Goal: Download file/media

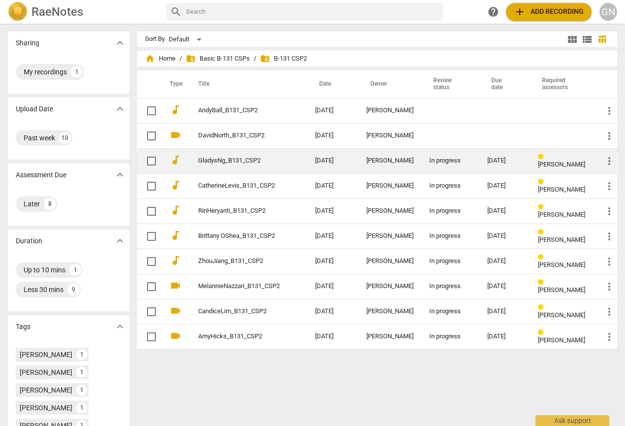
click at [424, 161] on td "In progress" at bounding box center [451, 160] width 58 height 25
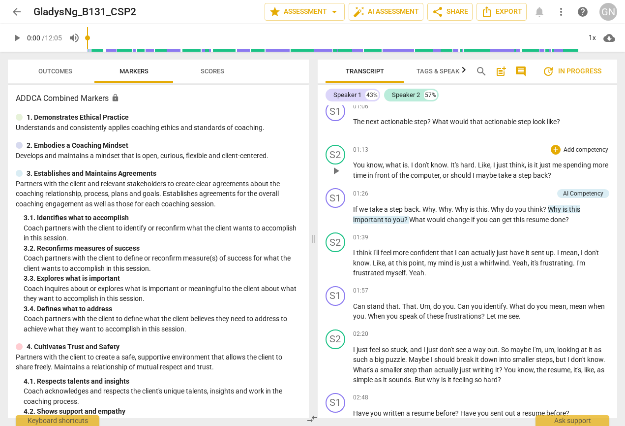
scroll to position [296, 0]
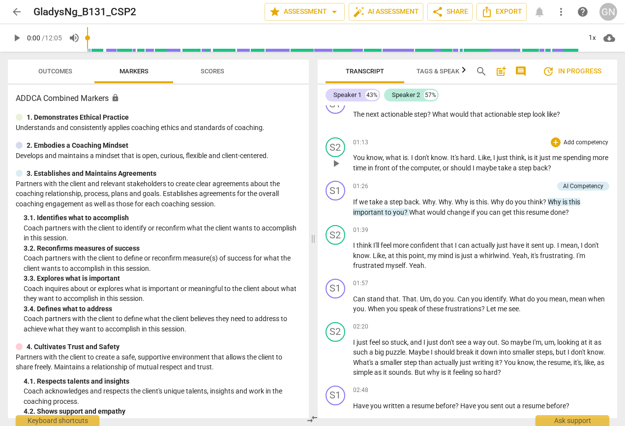
click at [411, 164] on span "the" at bounding box center [404, 168] width 11 height 8
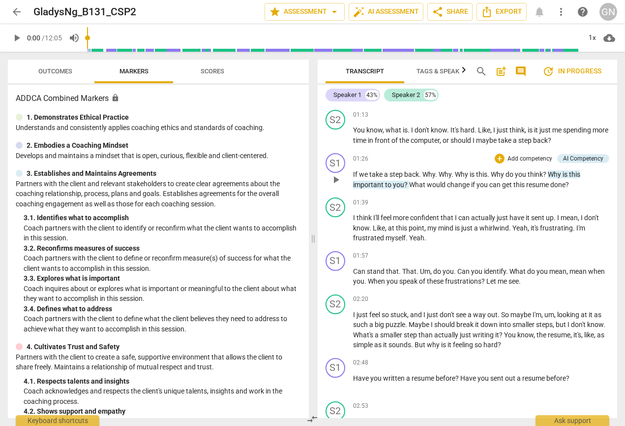
scroll to position [323, 0]
click at [422, 181] on span "What" at bounding box center [418, 185] width 18 height 8
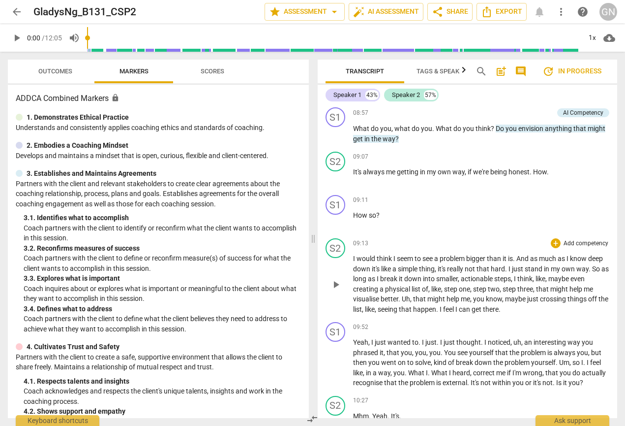
scroll to position [1629, 0]
drag, startPoint x: 443, startPoint y: 351, endPoint x: 410, endPoint y: 353, distance: 33.0
click at [410, 353] on p "Yeah , I just wanted to . I just . I just thought . I noticed , uh , an interes…" at bounding box center [481, 361] width 257 height 51
click at [475, 338] on span "keyboard_arrow_down" at bounding box center [475, 340] width 12 height 12
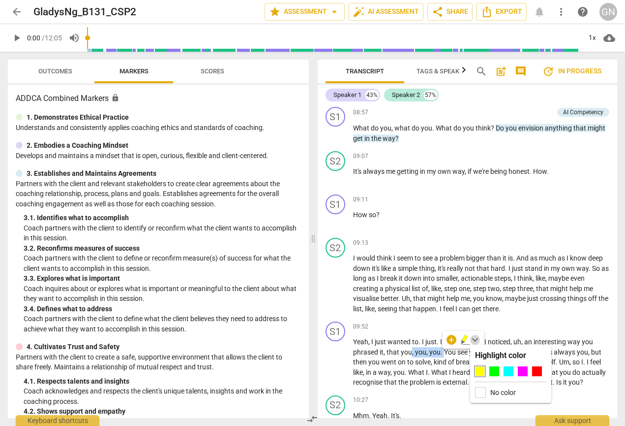
click at [475, 338] on span "keyboard_arrow_down" at bounding box center [475, 340] width 12 height 12
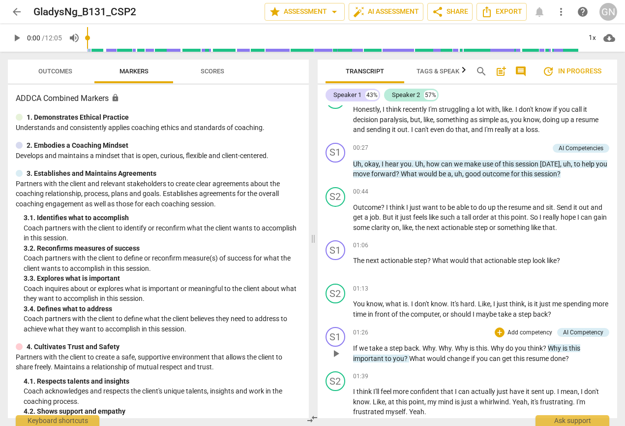
scroll to position [152, 0]
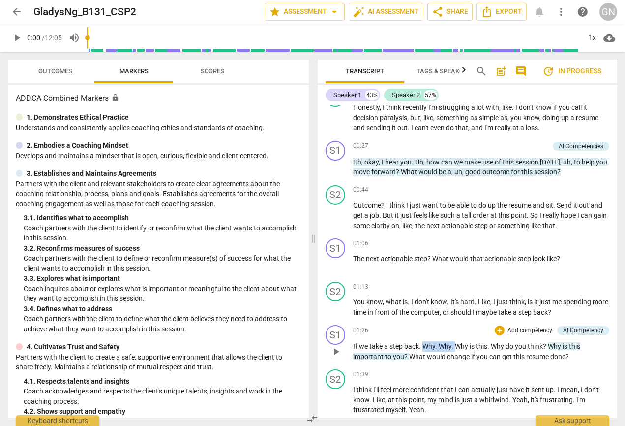
drag, startPoint x: 426, startPoint y: 345, endPoint x: 457, endPoint y: 345, distance: 30.5
click at [457, 345] on p "If we take a step back . Why . Why . Why is this . Why do you think ? Why is th…" at bounding box center [481, 351] width 257 height 20
click at [464, 333] on div "+" at bounding box center [465, 331] width 10 height 10
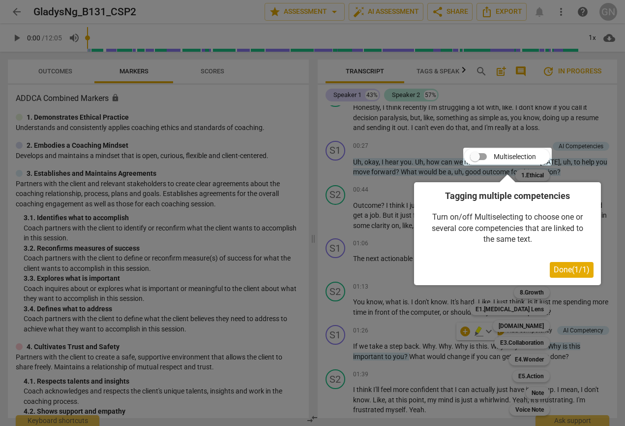
click at [433, 329] on div at bounding box center [312, 213] width 625 height 426
click at [576, 169] on div at bounding box center [312, 213] width 625 height 426
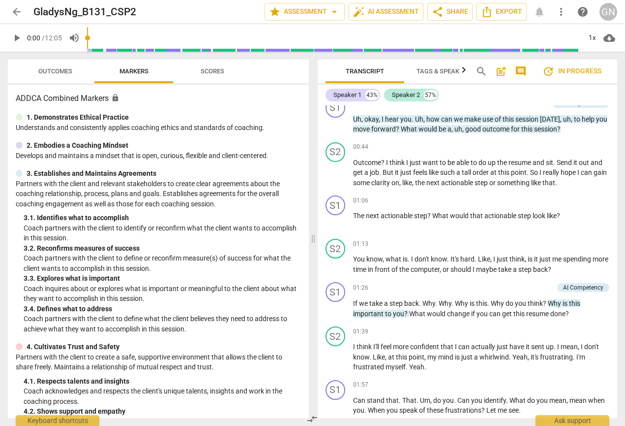
scroll to position [183, 0]
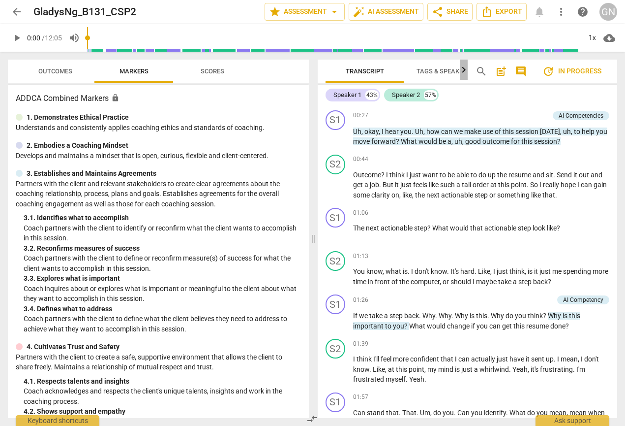
click at [461, 73] on icon "button" at bounding box center [464, 70] width 12 height 12
click at [367, 72] on span "Tags & Speakers" at bounding box center [342, 70] width 54 height 7
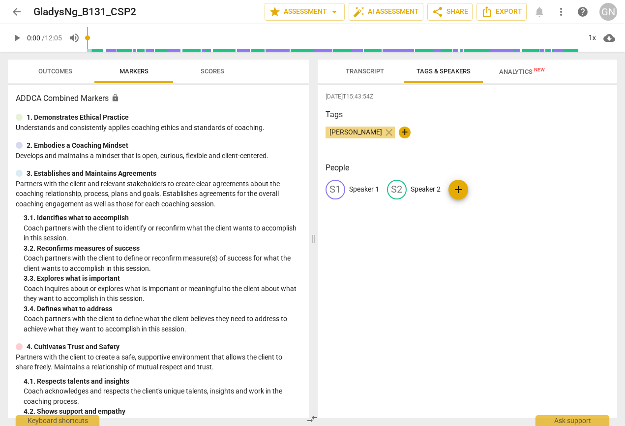
scroll to position [0, 0]
click at [528, 77] on span "Analytics New" at bounding box center [522, 71] width 69 height 15
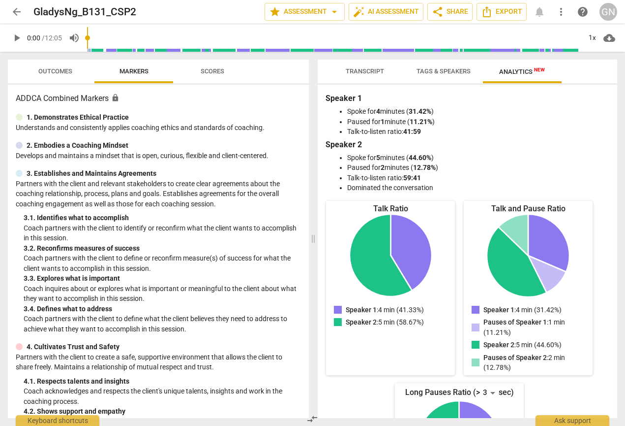
click at [365, 71] on span "Transcript" at bounding box center [365, 70] width 38 height 7
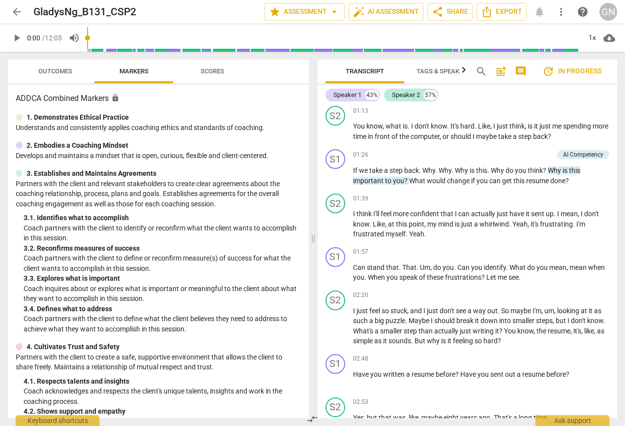
scroll to position [328, 0]
drag, startPoint x: 355, startPoint y: 263, endPoint x: 398, endPoint y: 264, distance: 42.8
click at [398, 264] on p "Can stand that . That . Um , do you . Can you identify . What do you mean , mea…" at bounding box center [481, 272] width 257 height 20
click at [429, 249] on span "keyboard_arrow_down" at bounding box center [430, 251] width 12 height 12
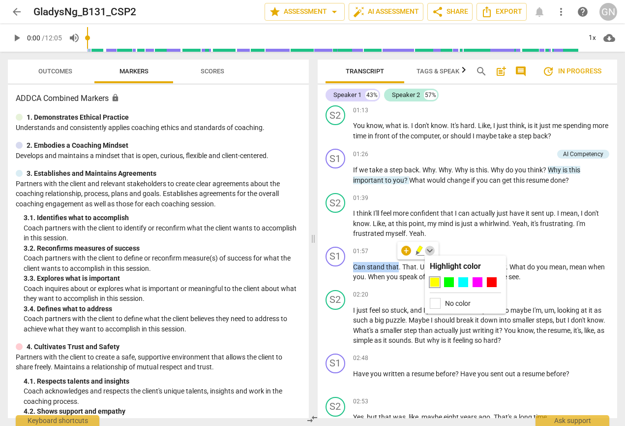
click at [429, 249] on span "keyboard_arrow_down" at bounding box center [430, 251] width 12 height 12
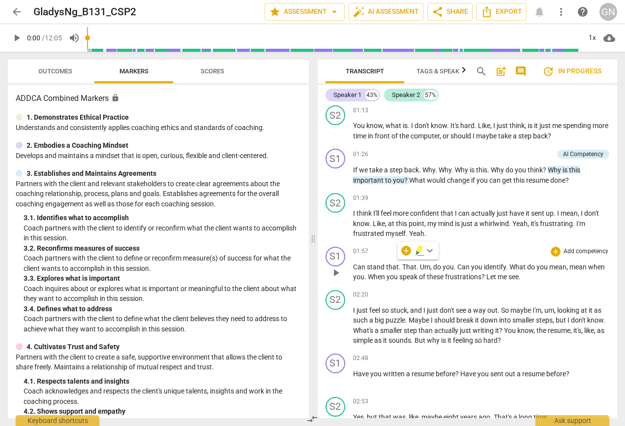
click at [449, 246] on div "01:57 + Add competency keyboard_arrow_right" at bounding box center [481, 251] width 257 height 10
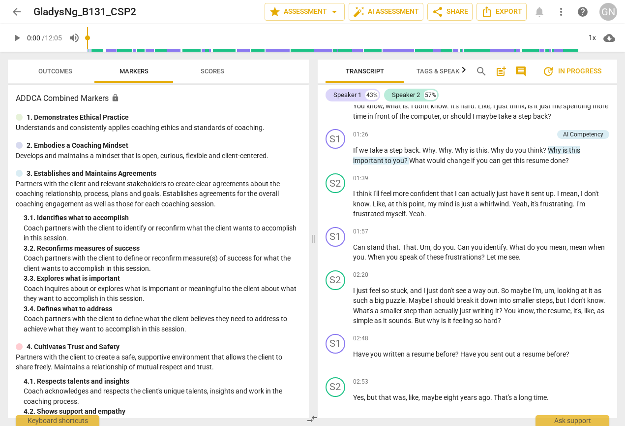
scroll to position [343, 0]
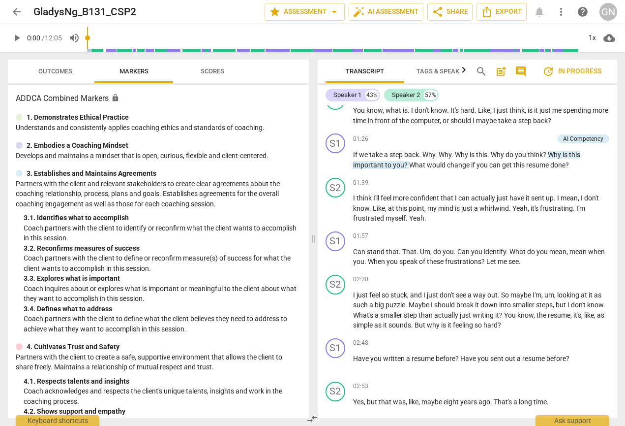
click at [209, 70] on span "Scores" at bounding box center [213, 70] width 24 height 7
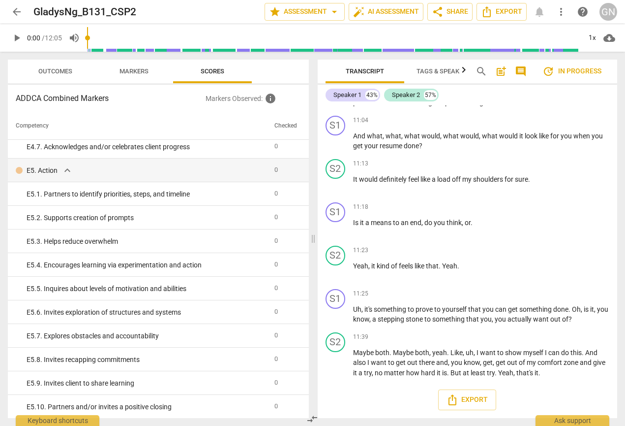
scroll to position [2066, 0]
click at [64, 67] on span "Outcomes" at bounding box center [56, 71] width 58 height 13
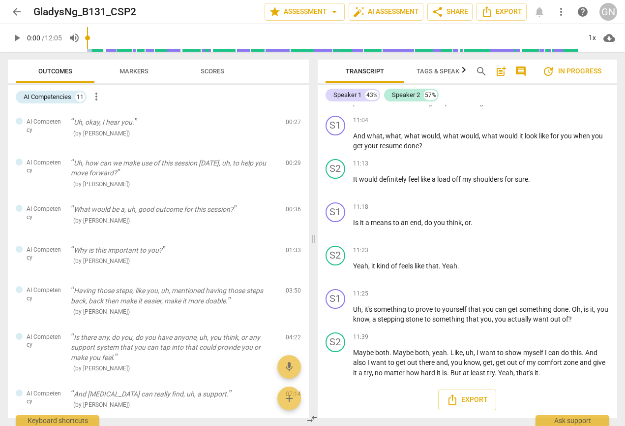
click at [101, 96] on span "more_vert" at bounding box center [97, 97] width 12 height 12
click at [126, 142] on div at bounding box center [312, 213] width 625 height 426
click at [133, 67] on span "Markers" at bounding box center [134, 70] width 29 height 7
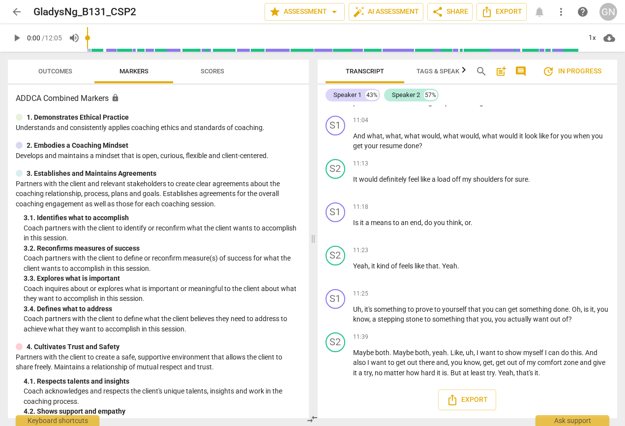
scroll to position [376, 0]
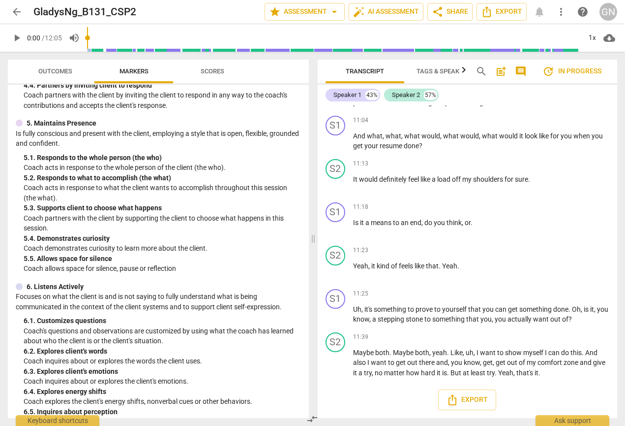
click at [11, 16] on span "arrow_back" at bounding box center [17, 12] width 12 height 12
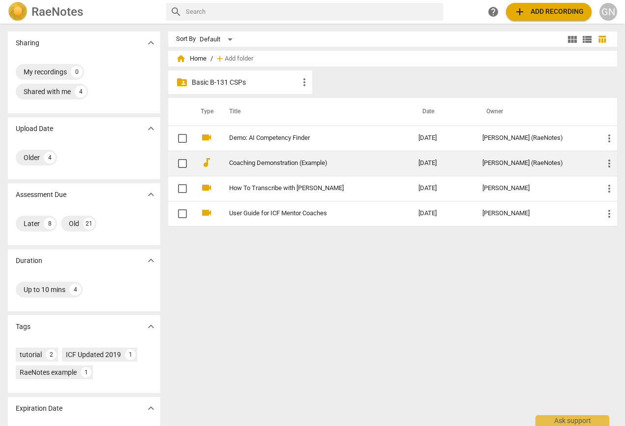
click at [304, 168] on td "Coaching Demonstration (Example)" at bounding box center [313, 163] width 193 height 25
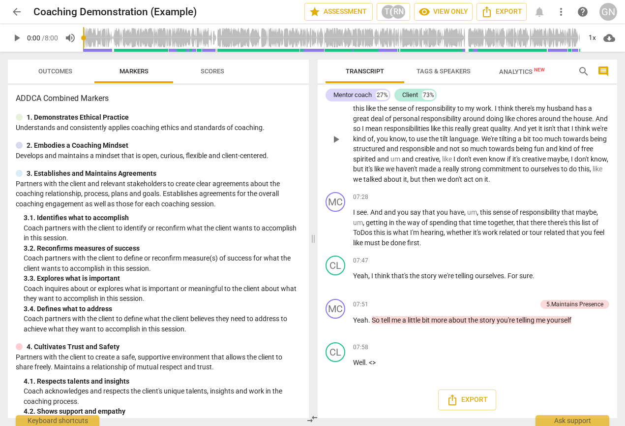
scroll to position [1401, 0]
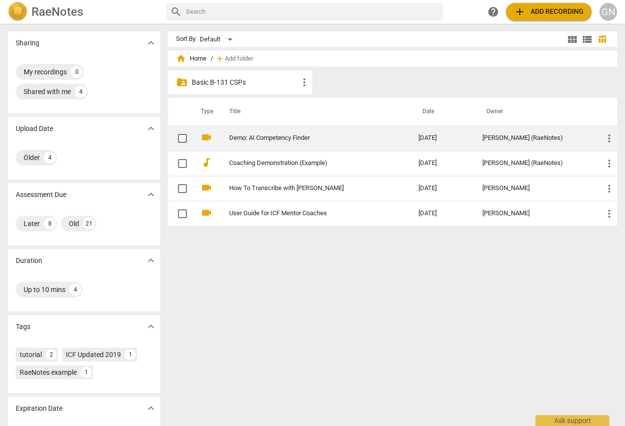
click at [296, 128] on td "Demo: AI Competency Finder" at bounding box center [313, 137] width 193 height 25
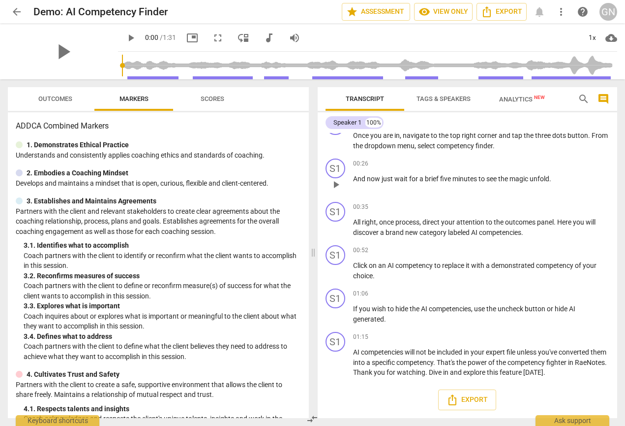
scroll to position [64, 0]
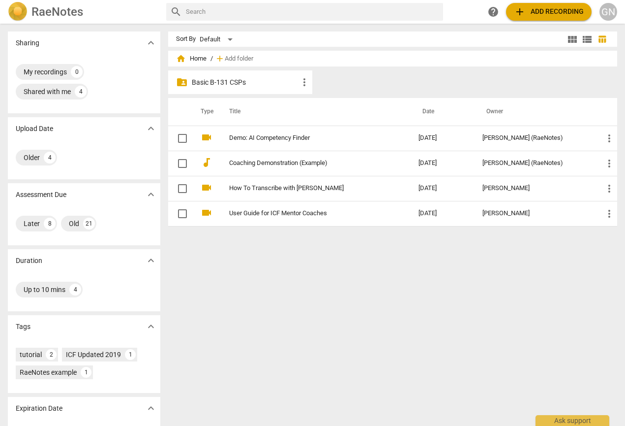
click at [229, 88] on div "folder_shared Basic B-131 CSPs more_vert" at bounding box center [240, 82] width 145 height 24
click at [224, 85] on p "Basic B-131 CSPs" at bounding box center [245, 82] width 107 height 10
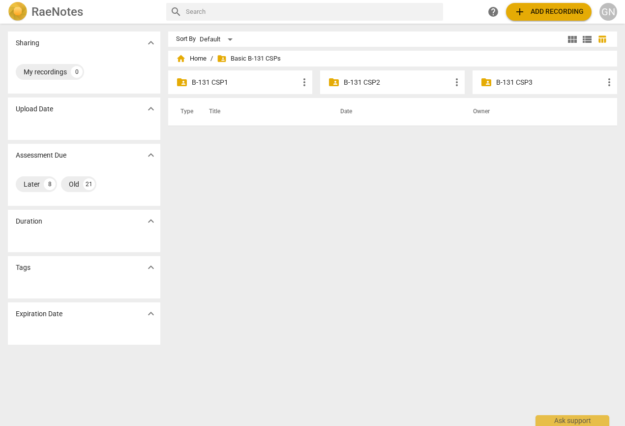
click at [365, 79] on p "B-131 CSP2" at bounding box center [397, 82] width 107 height 10
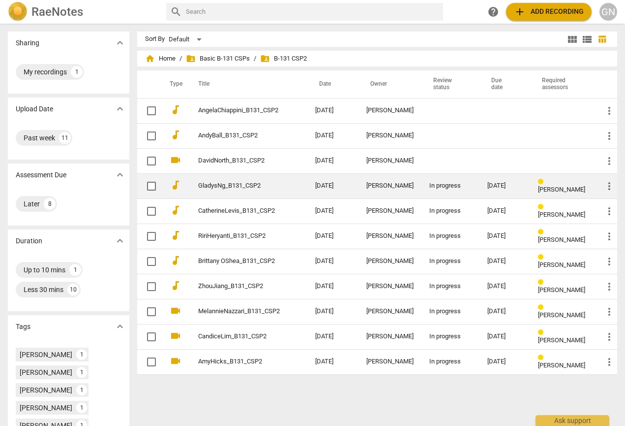
click at [367, 191] on td "[PERSON_NAME]" at bounding box center [390, 185] width 63 height 25
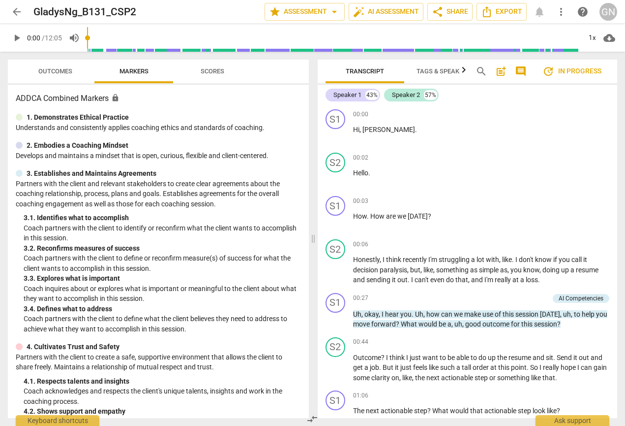
click at [18, 144] on div at bounding box center [19, 145] width 7 height 7
click at [81, 68] on span "Outcomes" at bounding box center [56, 71] width 58 height 13
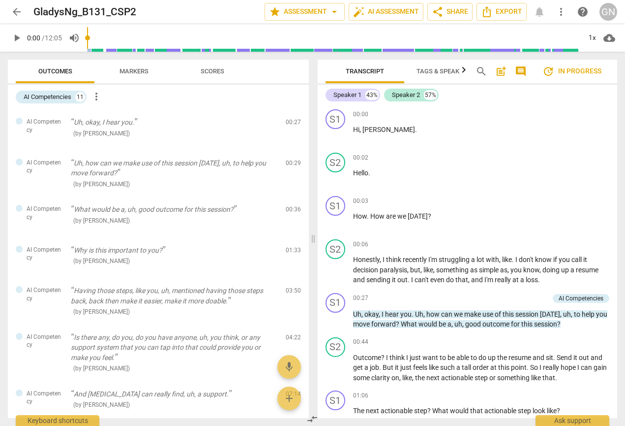
click at [99, 96] on span "more_vert" at bounding box center [97, 97] width 12 height 12
click at [77, 97] on div at bounding box center [312, 213] width 625 height 426
click at [67, 97] on div "AI Competencies" at bounding box center [48, 97] width 48 height 10
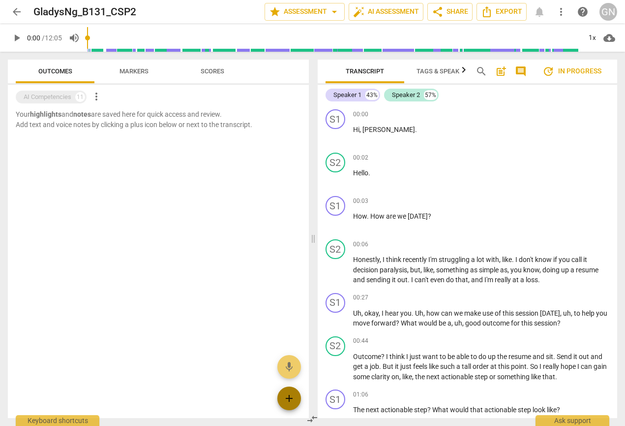
click at [291, 395] on span "add" at bounding box center [289, 398] width 12 height 12
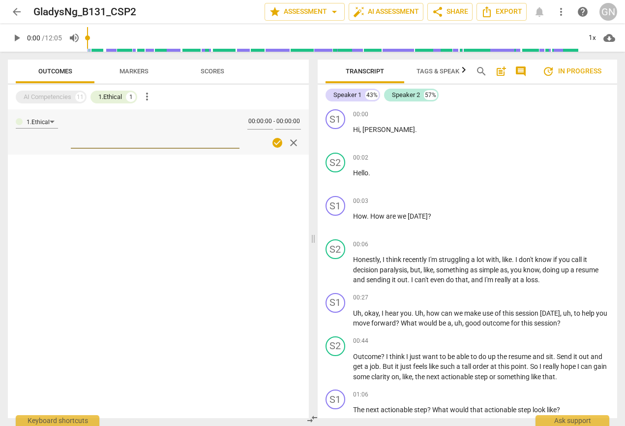
click at [126, 69] on span "Markers" at bounding box center [134, 70] width 29 height 7
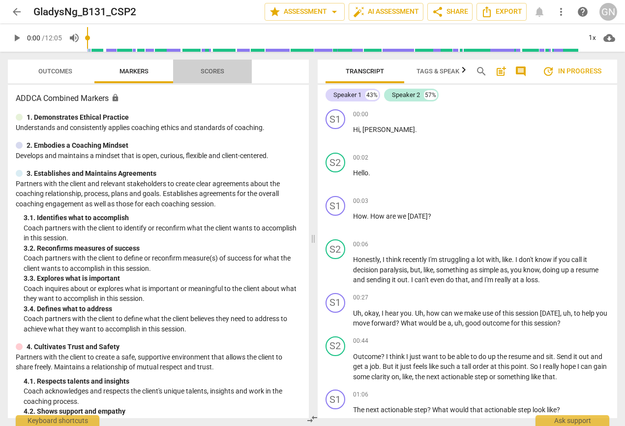
click at [189, 68] on span "Scores" at bounding box center [212, 71] width 47 height 13
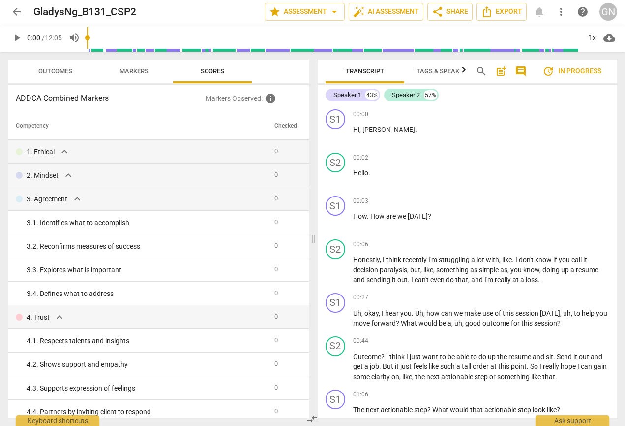
click at [131, 65] on span "Markers" at bounding box center [134, 71] width 53 height 13
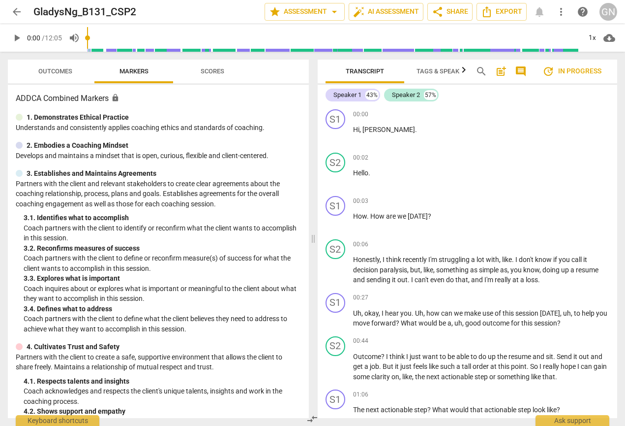
click at [65, 69] on span "Outcomes" at bounding box center [55, 70] width 34 height 7
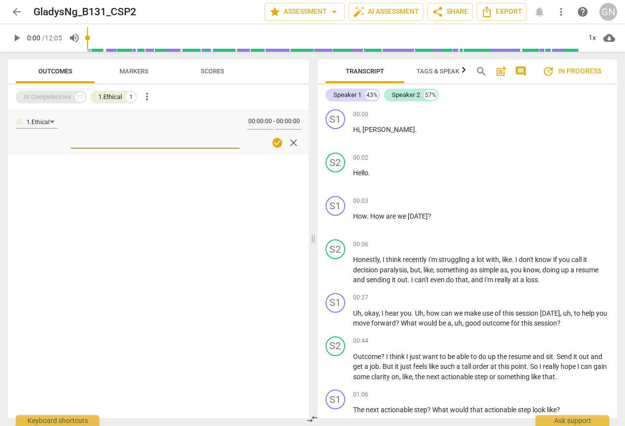
click at [76, 93] on div "AI Competencies 11" at bounding box center [51, 97] width 71 height 13
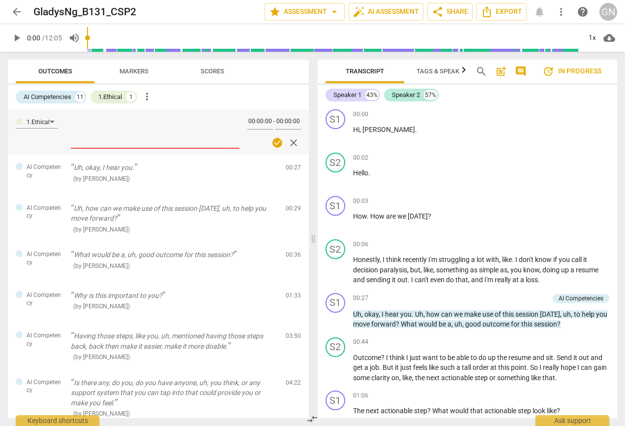
click at [151, 97] on span "more_vert" at bounding box center [147, 97] width 12 height 12
click at [116, 97] on div at bounding box center [312, 213] width 625 height 426
click at [292, 141] on span "close" at bounding box center [294, 143] width 12 height 12
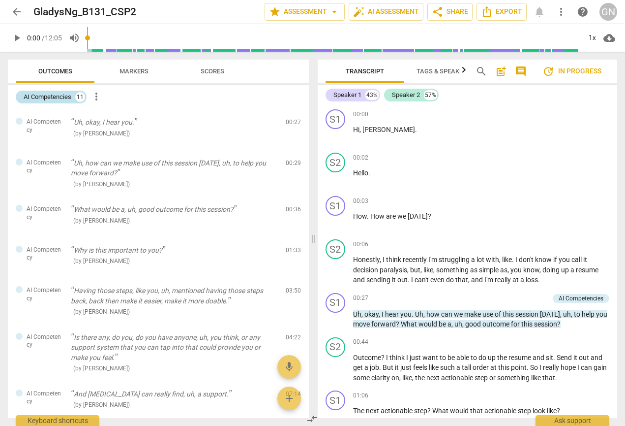
click at [78, 94] on div "11" at bounding box center [80, 97] width 10 height 10
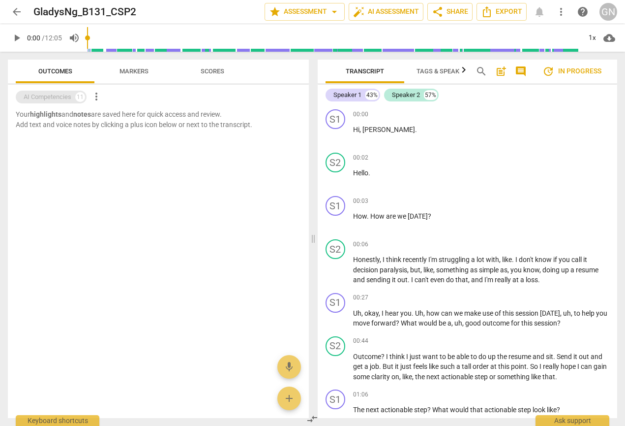
click at [78, 94] on div "11" at bounding box center [80, 97] width 10 height 10
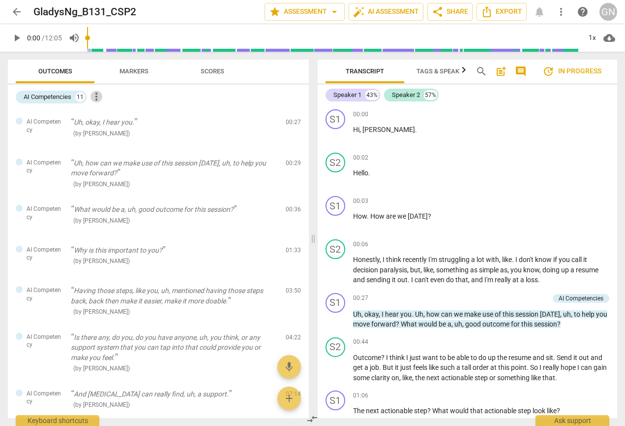
click at [101, 92] on span "more_vert" at bounding box center [97, 97] width 12 height 12
click at [198, 97] on div at bounding box center [312, 213] width 625 height 426
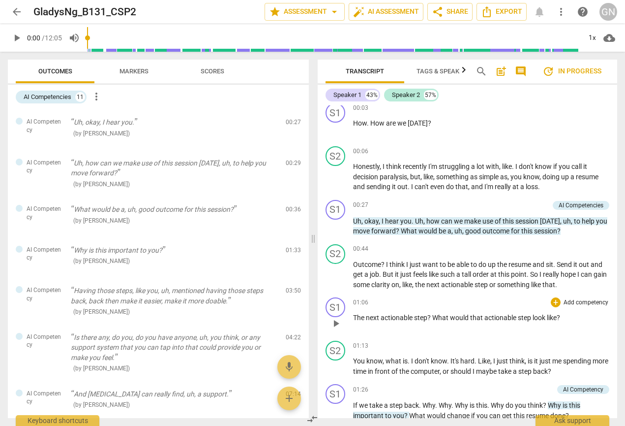
scroll to position [108, 0]
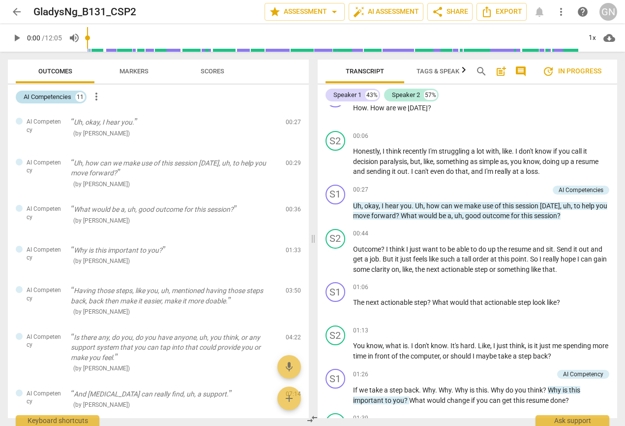
click at [65, 95] on div "AI Competencies" at bounding box center [48, 97] width 48 height 10
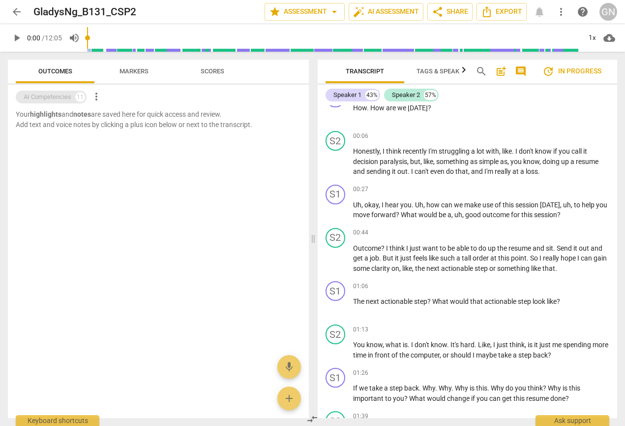
click at [65, 95] on div "AI Competencies" at bounding box center [48, 97] width 48 height 10
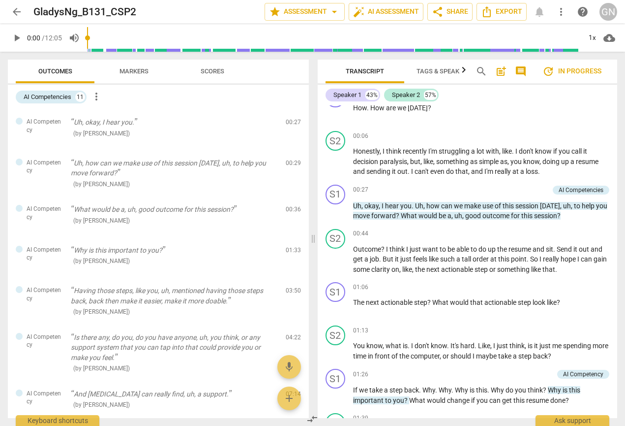
click at [140, 69] on span "Markers" at bounding box center [134, 70] width 29 height 7
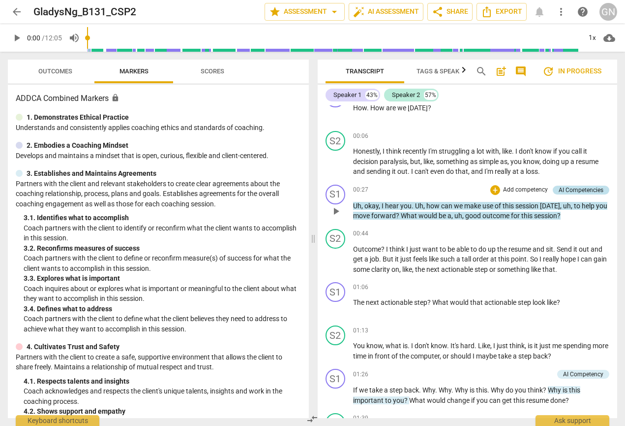
click at [580, 188] on div "AI Competencies" at bounding box center [581, 189] width 45 height 9
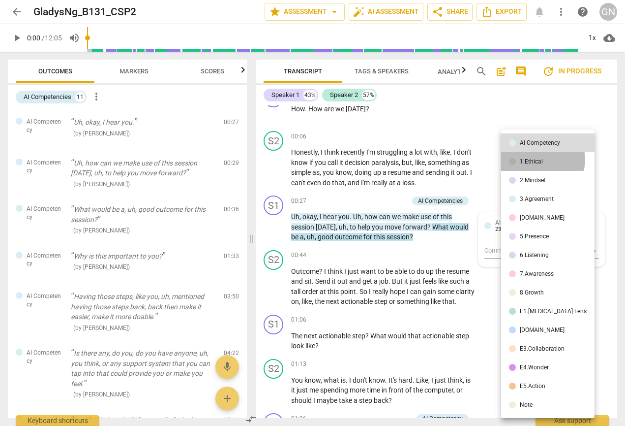
click at [542, 159] on div "1.Ethical" at bounding box center [531, 161] width 23 height 6
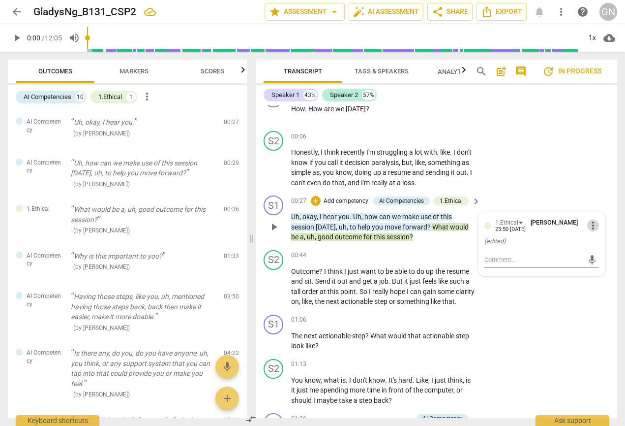
click at [590, 221] on span "more_vert" at bounding box center [593, 225] width 12 height 12
click at [598, 238] on li "Delete" at bounding box center [600, 242] width 34 height 19
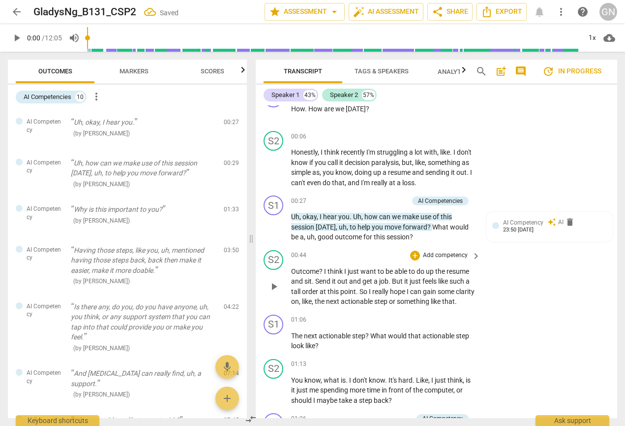
click at [498, 256] on div "S2 play_arrow pause 00:44 + Add competency keyboard_arrow_right Outcome ? I thi…" at bounding box center [437, 278] width 362 height 64
click at [477, 197] on span "keyboard_arrow_right" at bounding box center [476, 201] width 12 height 12
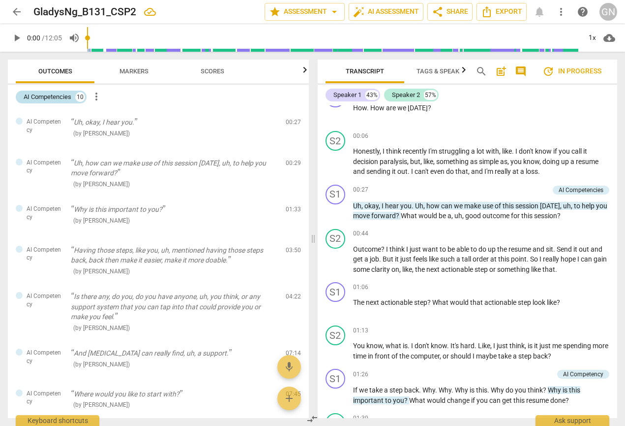
click at [69, 101] on div "AI Competencies" at bounding box center [48, 97] width 48 height 10
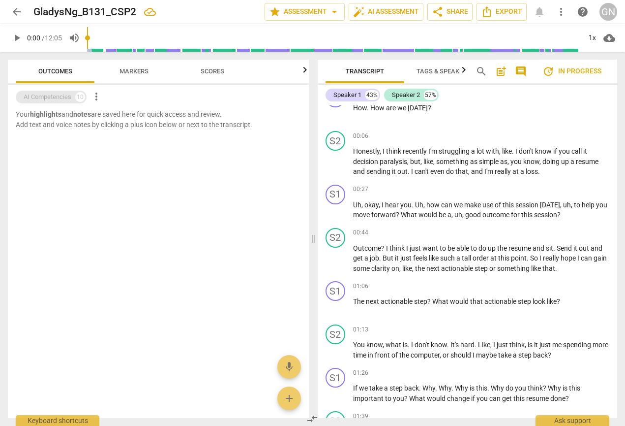
click at [69, 99] on div "AI Competencies" at bounding box center [48, 97] width 48 height 10
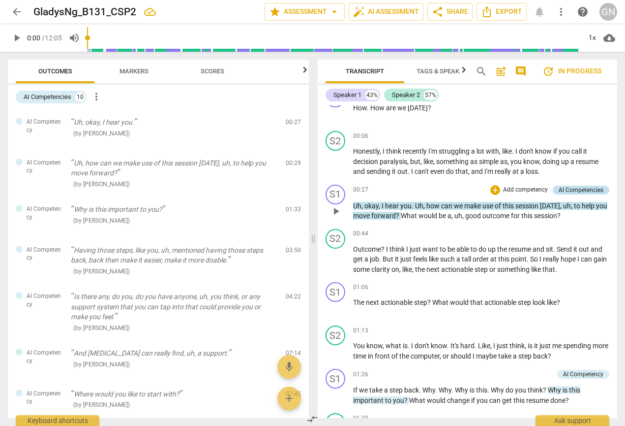
click at [567, 188] on div "AI Competencies" at bounding box center [581, 189] width 45 height 9
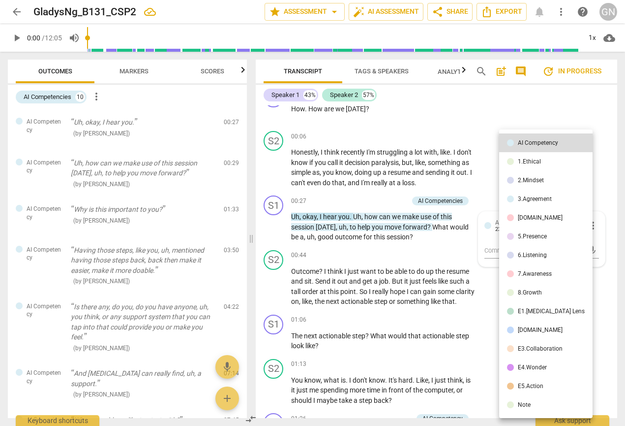
click at [603, 114] on div at bounding box center [312, 213] width 625 height 426
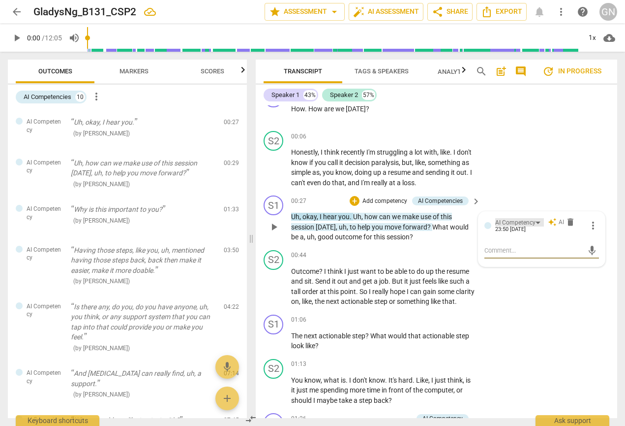
click at [538, 222] on div "AI Competency" at bounding box center [519, 222] width 49 height 8
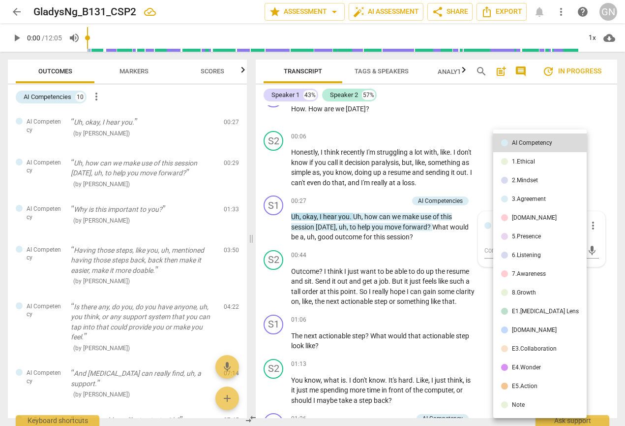
click at [588, 225] on div at bounding box center [312, 213] width 625 height 426
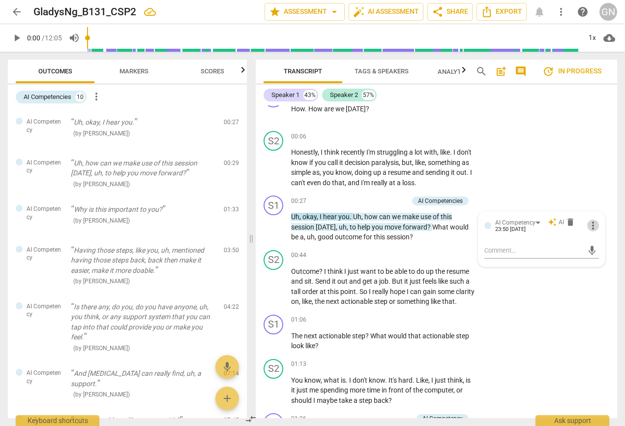
click at [588, 225] on span "more_vert" at bounding box center [593, 225] width 12 height 12
click at [604, 245] on li "Delete" at bounding box center [600, 242] width 34 height 19
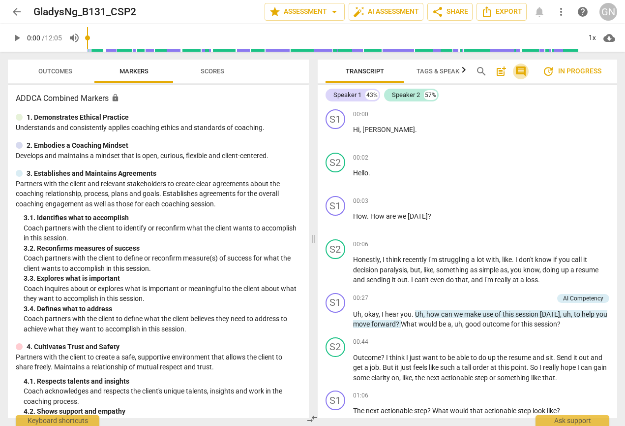
click at [520, 72] on span "comment" at bounding box center [521, 71] width 12 height 12
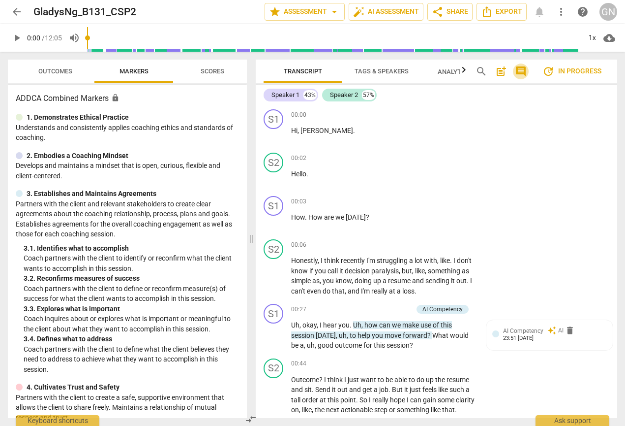
click at [518, 70] on span "comment" at bounding box center [521, 71] width 12 height 12
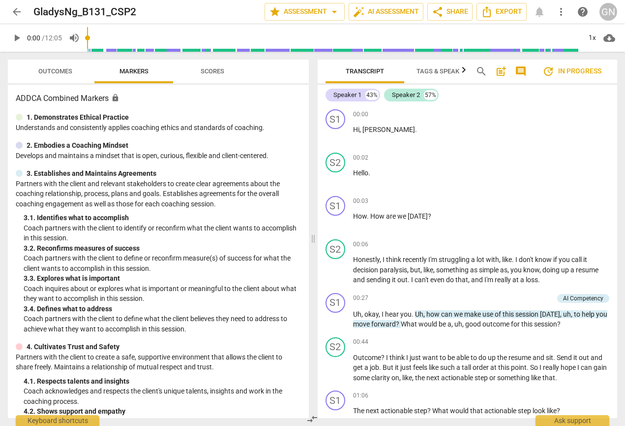
click at [456, 72] on span "Tags & Speakers" at bounding box center [444, 70] width 54 height 7
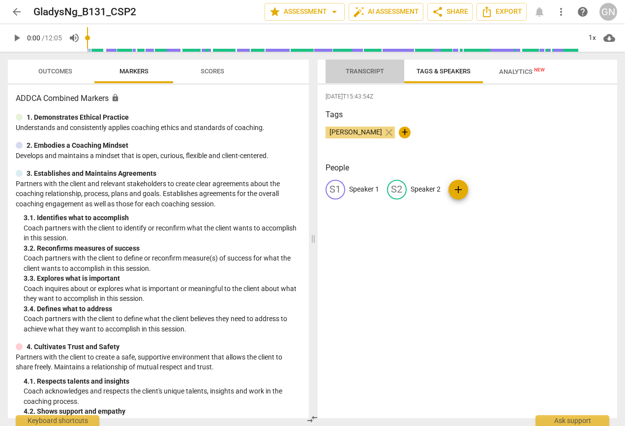
click at [378, 73] on span "Transcript" at bounding box center [365, 70] width 38 height 7
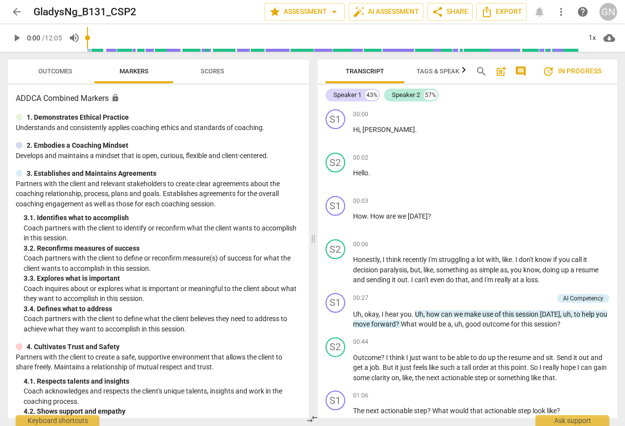
click at [218, 71] on span "Scores" at bounding box center [213, 70] width 24 height 7
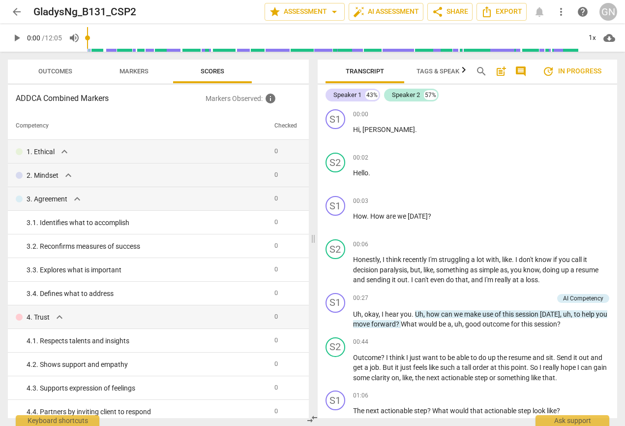
click at [69, 70] on span "Outcomes" at bounding box center [55, 70] width 34 height 7
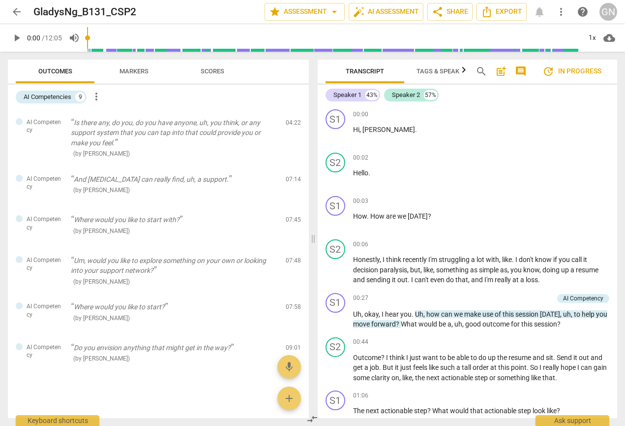
scroll to position [133, 0]
click at [13, 15] on span "arrow_back" at bounding box center [17, 12] width 12 height 12
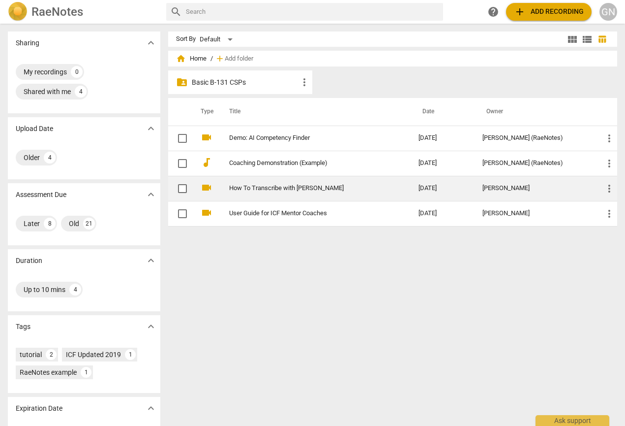
click at [266, 185] on link "How To Transcribe with [PERSON_NAME]" at bounding box center [306, 187] width 154 height 7
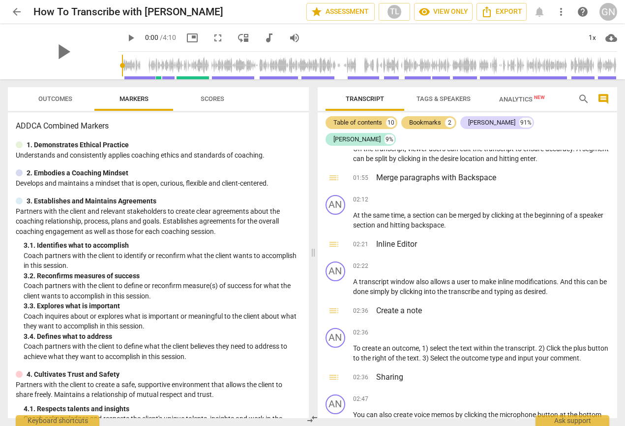
scroll to position [538, 0]
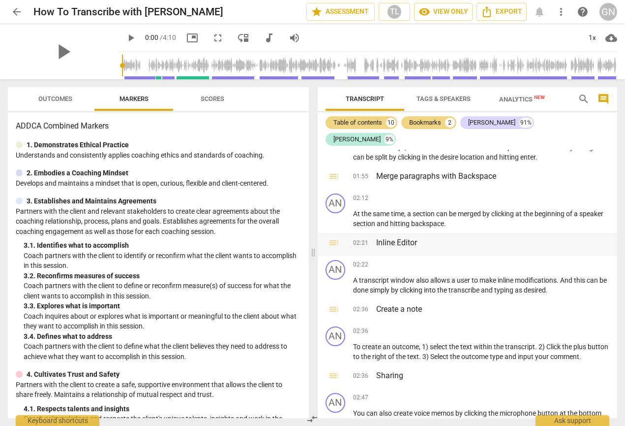
click at [333, 237] on span "toc" at bounding box center [334, 243] width 12 height 12
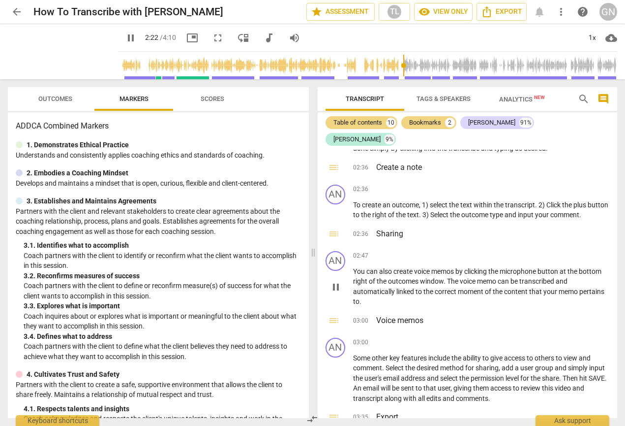
scroll to position [851, 0]
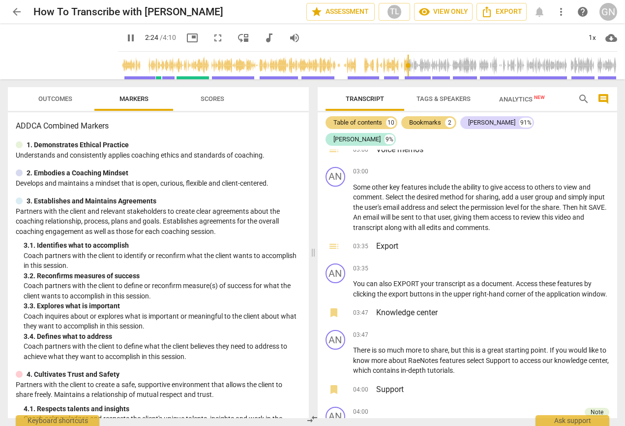
type input "145"
click at [21, 13] on span "arrow_back" at bounding box center [17, 12] width 12 height 12
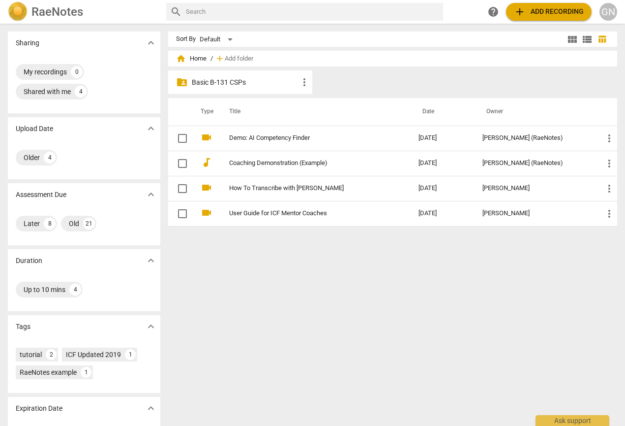
click at [302, 82] on span "more_vert" at bounding box center [305, 82] width 12 height 12
click at [232, 77] on div at bounding box center [312, 213] width 625 height 426
click at [227, 80] on p "Basic B-131 CSPs" at bounding box center [245, 82] width 107 height 10
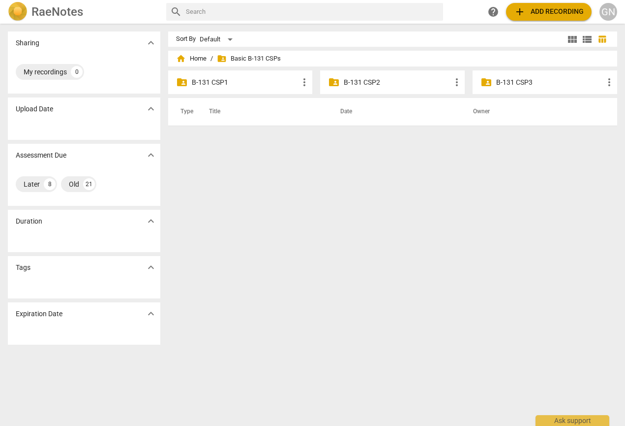
click at [220, 80] on p "B-131 CSP1" at bounding box center [245, 82] width 107 height 10
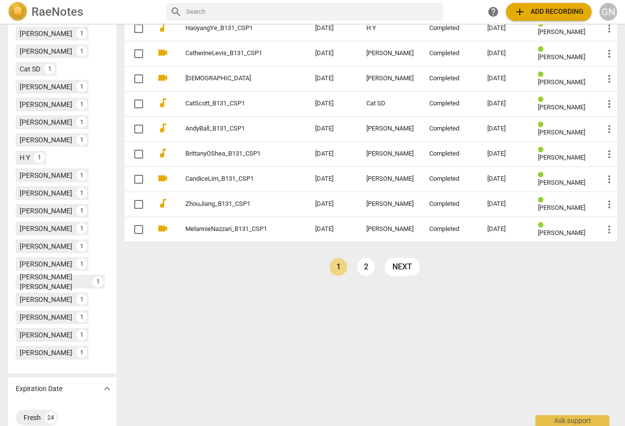
scroll to position [358, 0]
click at [407, 275] on link "next" at bounding box center [402, 267] width 35 height 18
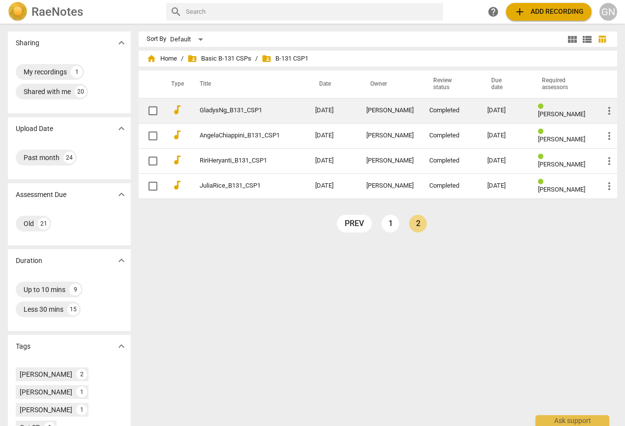
click at [456, 110] on div "Completed" at bounding box center [450, 110] width 42 height 7
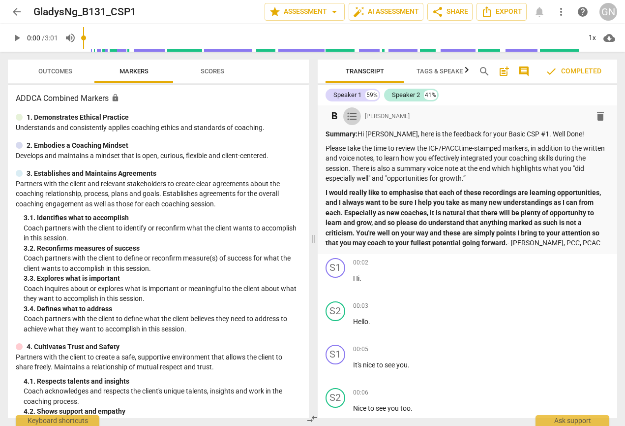
click at [352, 117] on span "format_list_bulleted" at bounding box center [352, 116] width 12 height 12
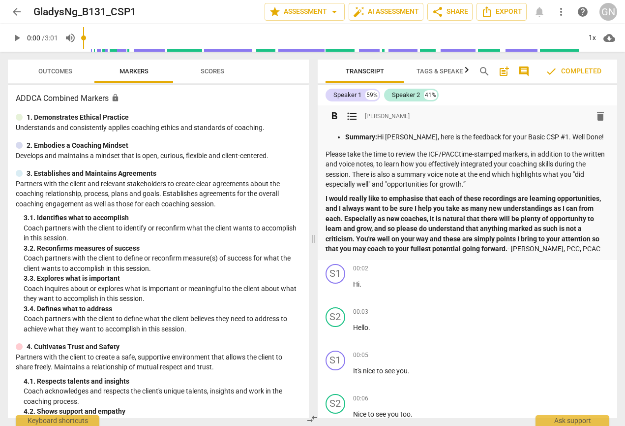
click at [352, 117] on span "format_list_bulleted" at bounding box center [352, 116] width 12 height 12
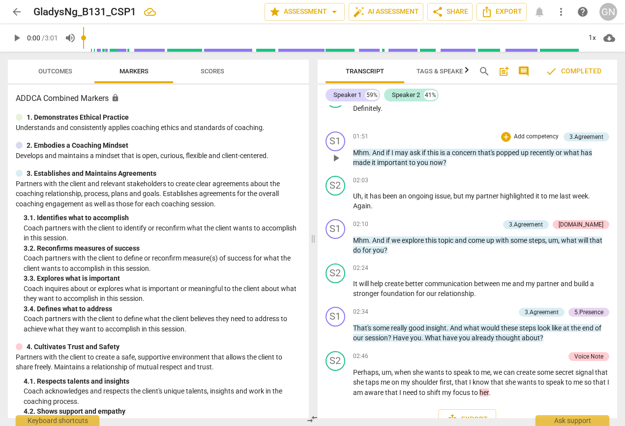
scroll to position [864, 0]
click at [583, 352] on div "Voice Note" at bounding box center [589, 356] width 29 height 9
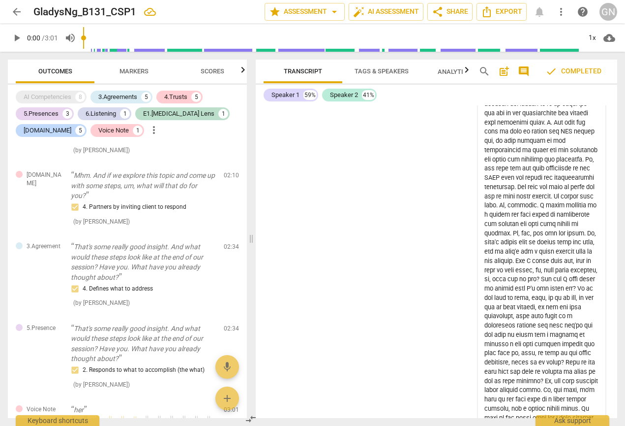
scroll to position [1342, 0]
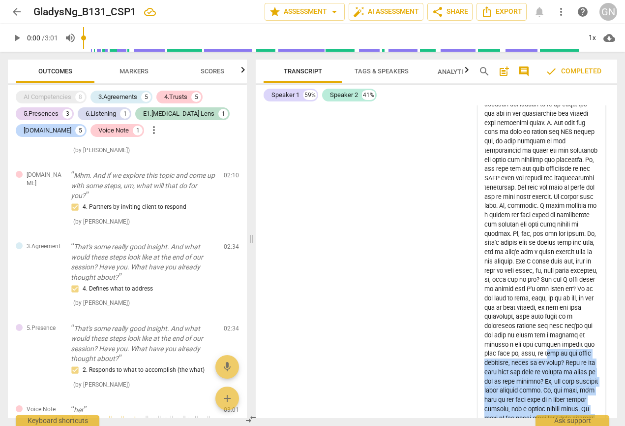
drag, startPoint x: 488, startPoint y: 313, endPoint x: 456, endPoint y: 354, distance: 51.6
click at [456, 354] on div "format_bold format_list_bulleted Brett Weggelaar delete Summary: Hi Gladys, her…" at bounding box center [437, 261] width 362 height 312
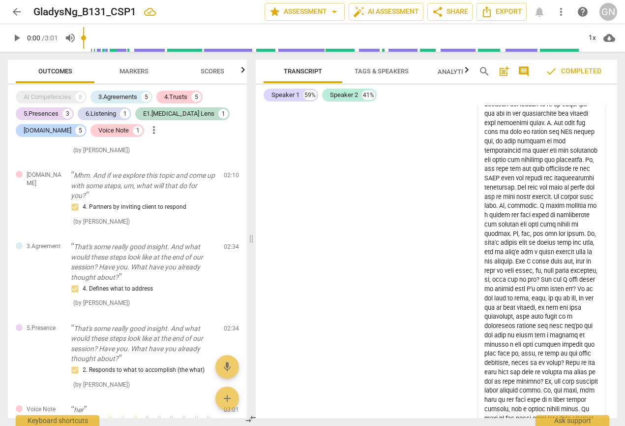
click at [456, 354] on div "format_bold format_list_bulleted Brett Weggelaar delete Summary: Hi Gladys, her…" at bounding box center [437, 261] width 362 height 312
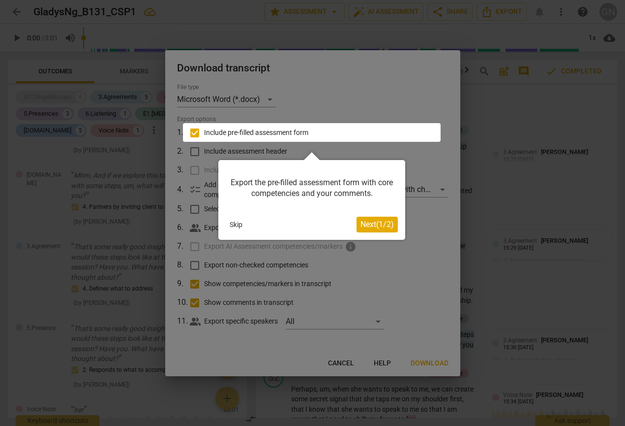
click at [383, 225] on span "Next ( 1 / 2 )" at bounding box center [377, 223] width 33 height 9
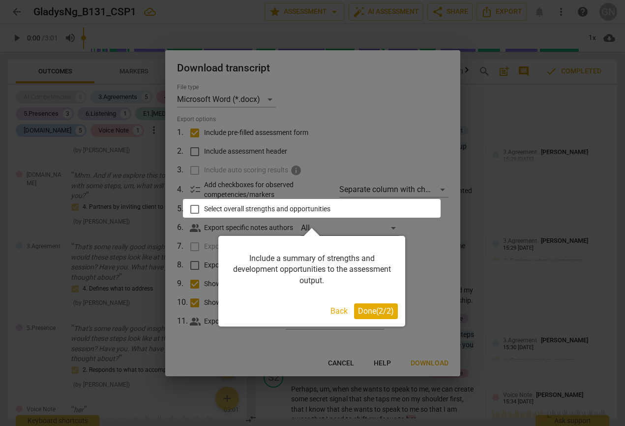
click at [387, 313] on span "Done ( 2 / 2 )" at bounding box center [376, 310] width 36 height 9
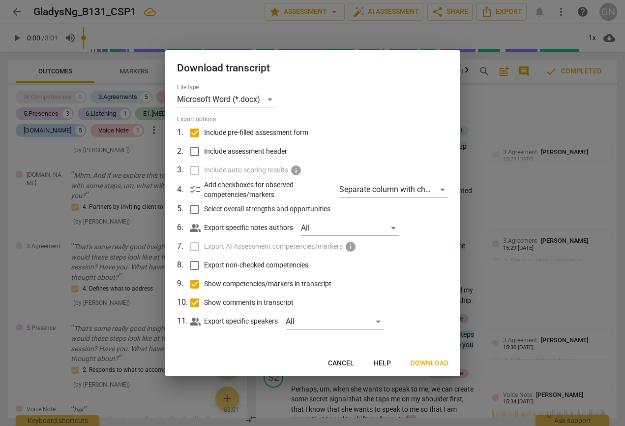
click at [253, 149] on span "Include assessment header" at bounding box center [245, 151] width 83 height 10
click at [204, 149] on input "Include assessment header" at bounding box center [194, 151] width 19 height 19
checkbox input "true"
click at [278, 210] on span "Select overall strengths and opportunities" at bounding box center [267, 209] width 126 height 10
click at [204, 210] on input "Select overall strengths and opportunities" at bounding box center [194, 209] width 19 height 19
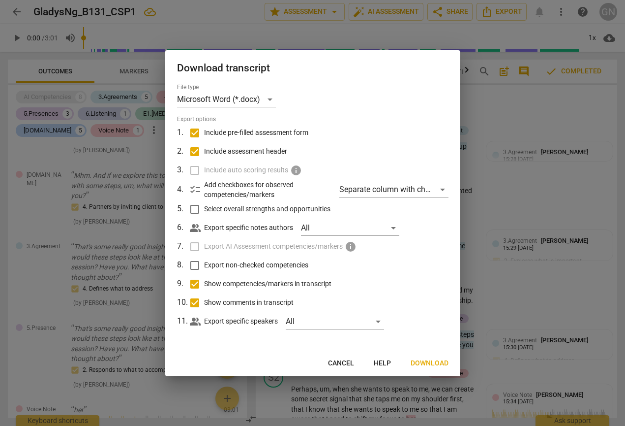
checkbox input "true"
click at [215, 264] on span "Export non-checked competencies" at bounding box center [256, 265] width 104 height 10
click at [204, 264] on input "Export non-checked competencies" at bounding box center [194, 265] width 19 height 19
checkbox input "true"
click at [206, 245] on span "Export AI Assessment competencies/markers" at bounding box center [273, 246] width 139 height 10
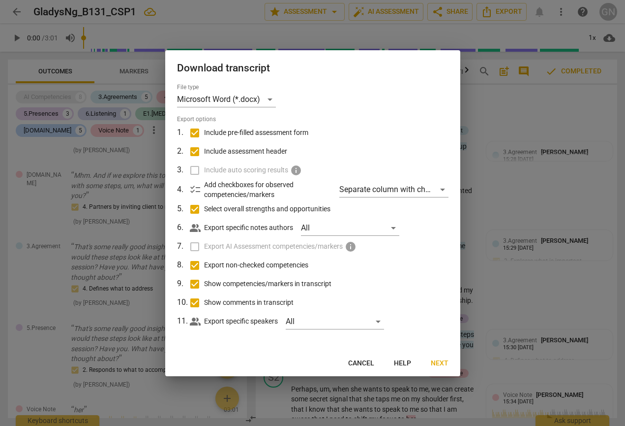
click at [196, 245] on label "Export AI Assessment competencies/markers info" at bounding box center [312, 246] width 258 height 19
click at [408, 186] on div "Separate column with check marks" at bounding box center [393, 190] width 109 height 16
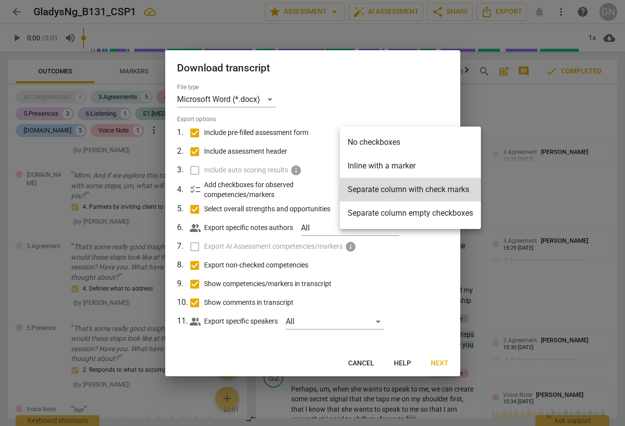
click at [449, 243] on div at bounding box center [312, 213] width 625 height 426
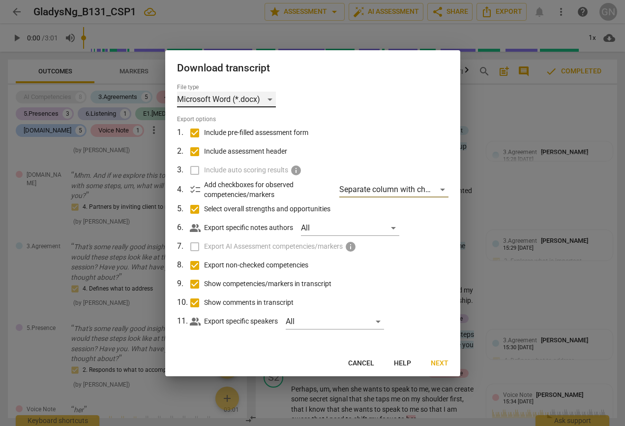
click at [255, 101] on div "Microsoft Word (*.docx)" at bounding box center [226, 100] width 99 height 16
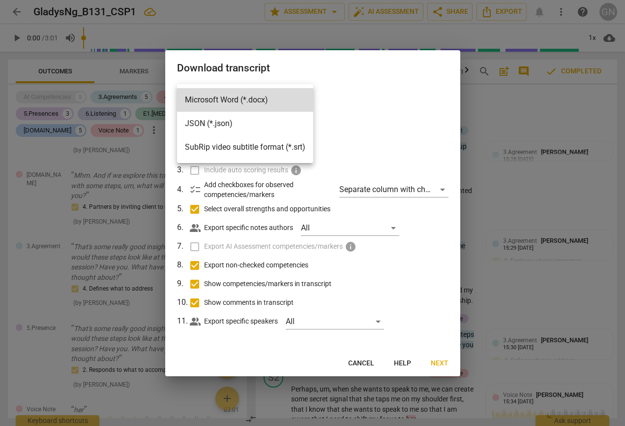
click at [443, 362] on div at bounding box center [312, 213] width 625 height 426
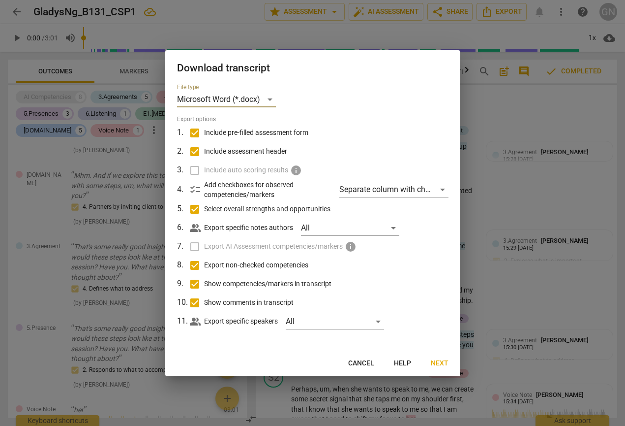
click at [443, 362] on span "Next" at bounding box center [440, 363] width 18 height 10
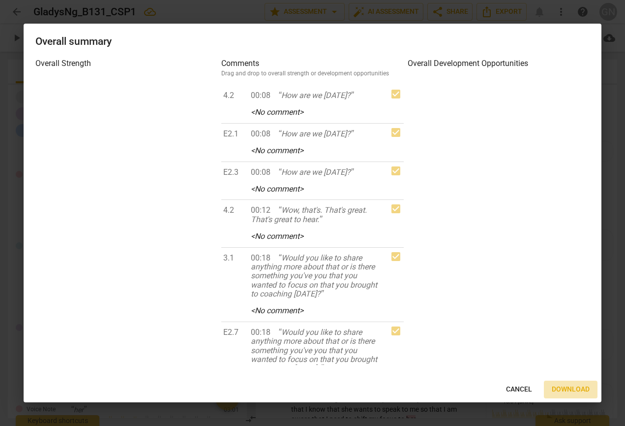
click at [575, 387] on span "Download" at bounding box center [571, 389] width 38 height 10
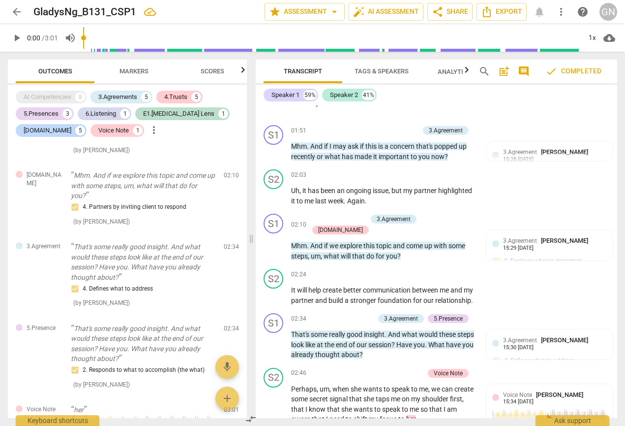
scroll to position [0, 0]
click at [134, 60] on button "Markers" at bounding box center [133, 72] width 79 height 24
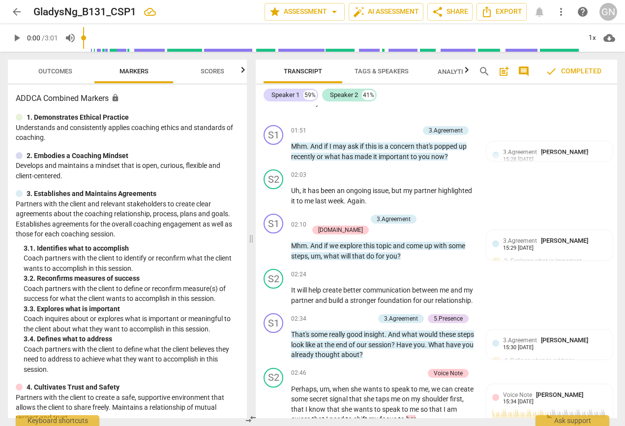
click at [206, 67] on span "Scores" at bounding box center [212, 71] width 47 height 13
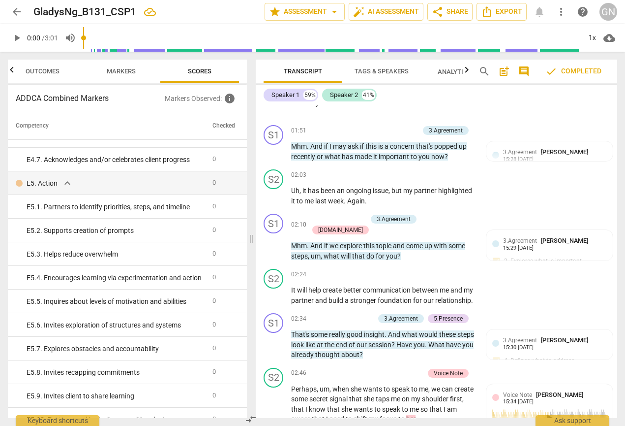
scroll to position [1954, 0]
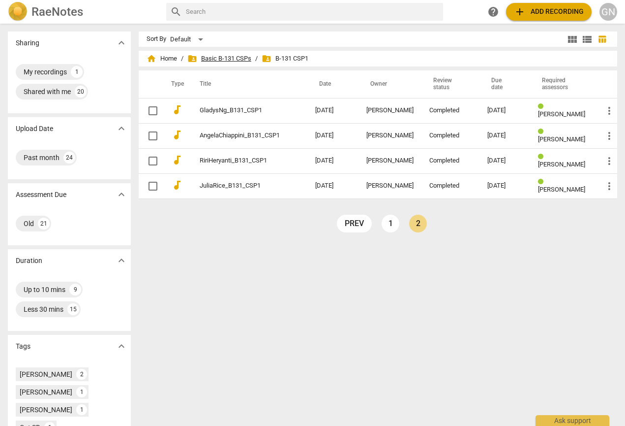
click at [222, 62] on span "folder_shared Basic B-131 CSPs" at bounding box center [219, 59] width 64 height 10
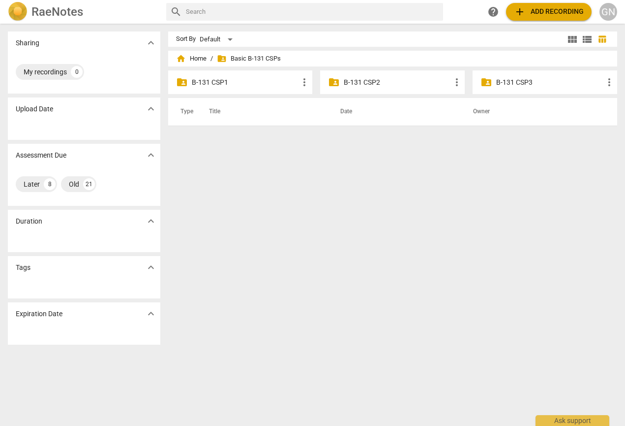
click at [391, 83] on p "B-131 CSP2" at bounding box center [397, 82] width 107 height 10
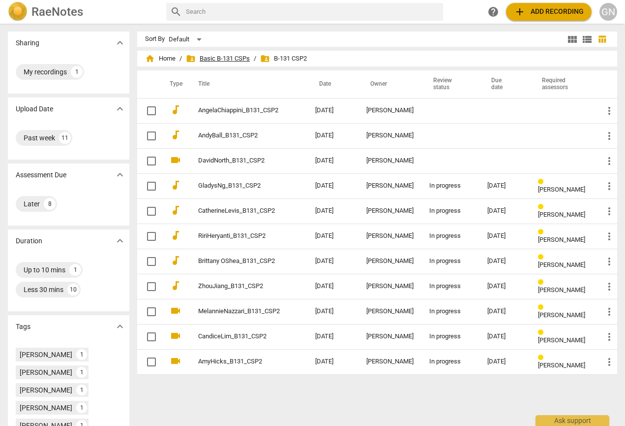
click at [229, 59] on span "folder_shared Basic B-131 CSPs" at bounding box center [218, 59] width 64 height 10
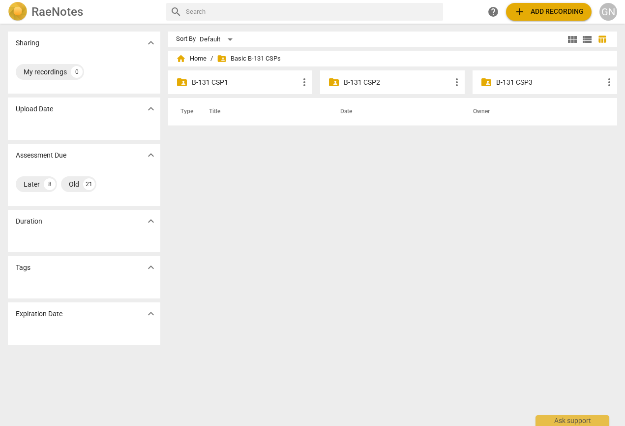
click at [204, 81] on p "B-131 CSP1" at bounding box center [245, 82] width 107 height 10
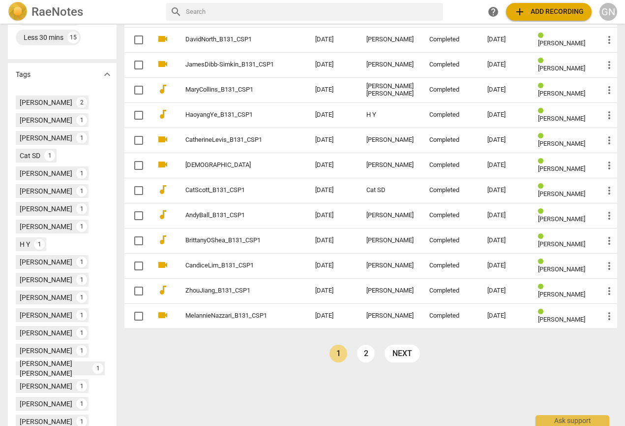
scroll to position [278, 0]
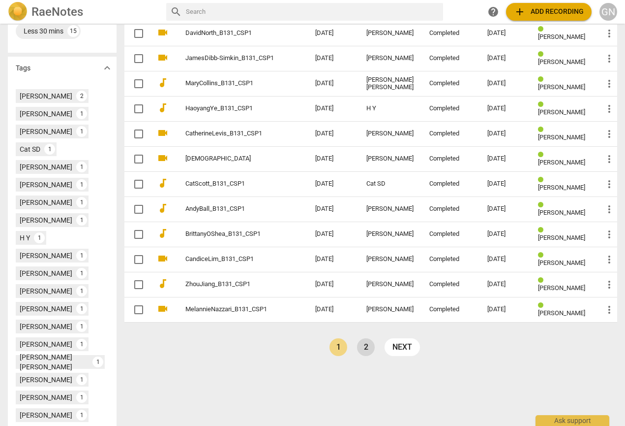
click at [361, 349] on link "2" at bounding box center [366, 347] width 18 height 18
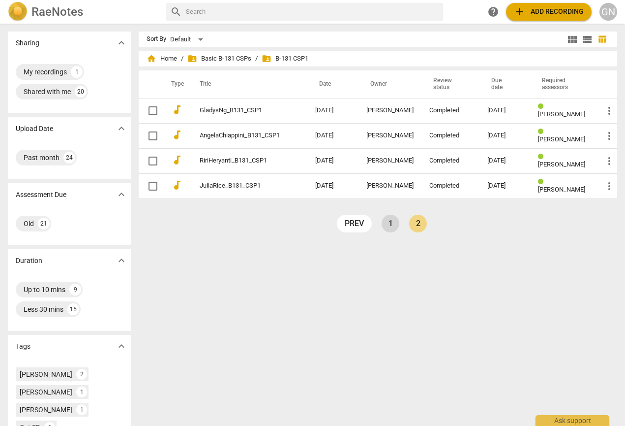
click at [386, 219] on link "1" at bounding box center [391, 223] width 18 height 18
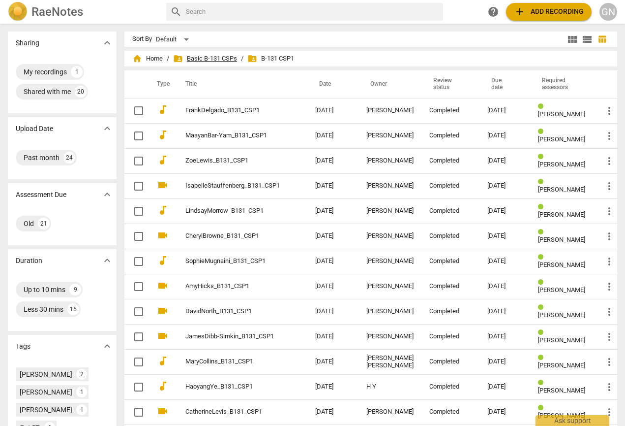
click at [225, 54] on span "folder_shared Basic B-131 CSPs" at bounding box center [205, 59] width 64 height 10
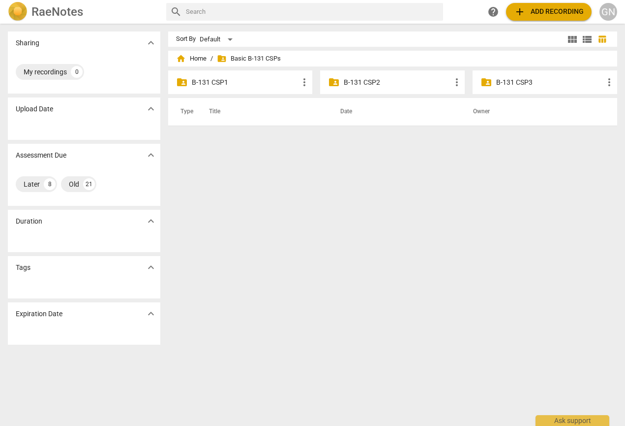
click at [379, 80] on p "B-131 CSP2" at bounding box center [397, 82] width 107 height 10
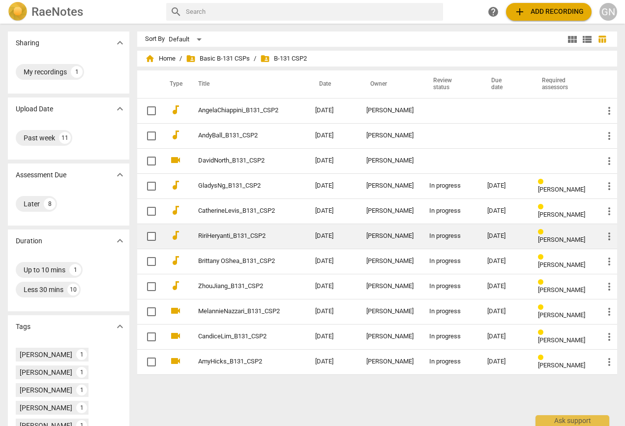
click at [412, 239] on td "[PERSON_NAME]" at bounding box center [390, 235] width 63 height 25
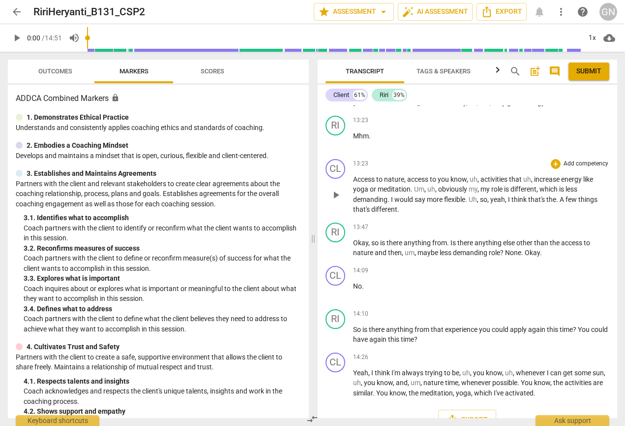
scroll to position [1926, 0]
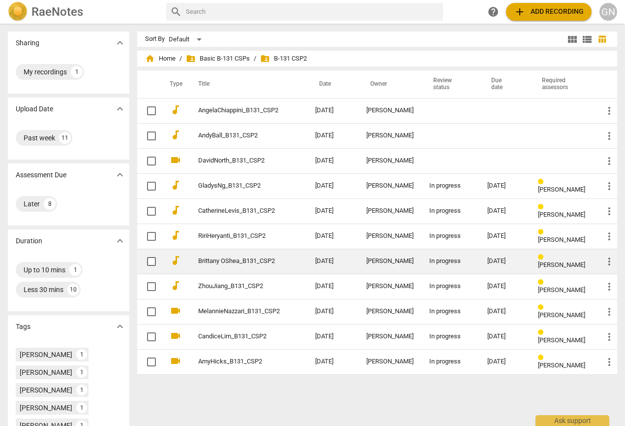
click at [309, 267] on td "[DATE]" at bounding box center [332, 260] width 51 height 25
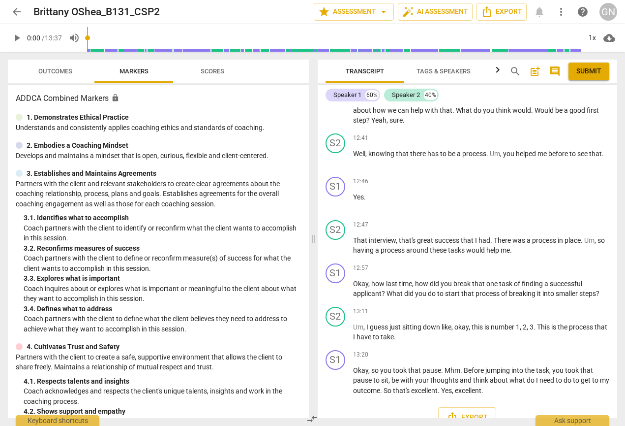
scroll to position [2599, 0]
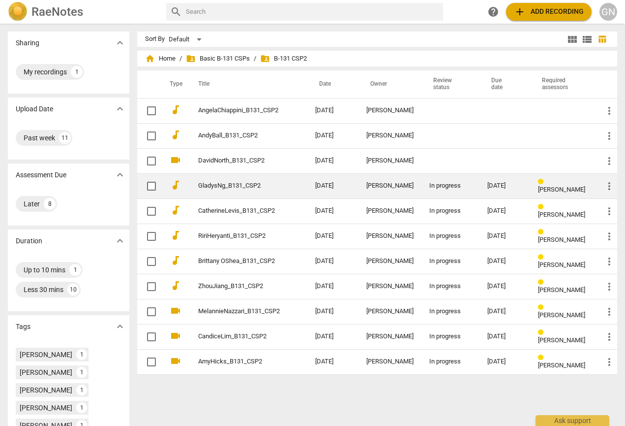
click at [403, 187] on div "[PERSON_NAME]" at bounding box center [390, 185] width 47 height 7
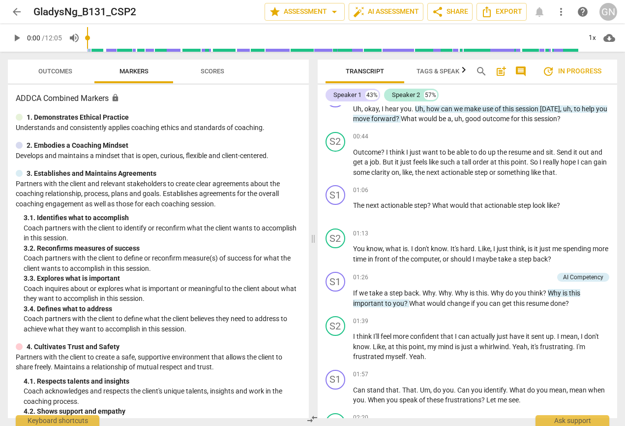
scroll to position [426, 0]
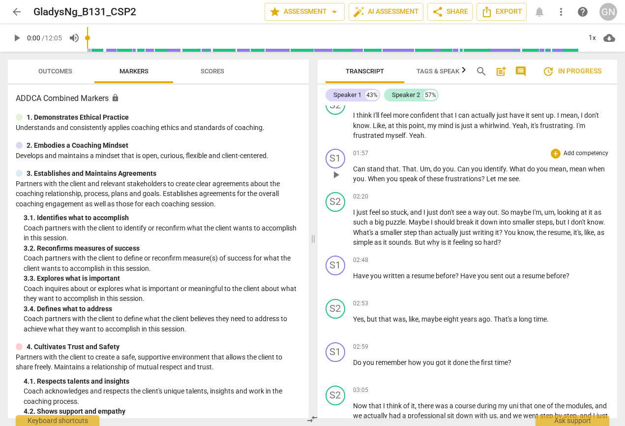
click at [378, 165] on span "stand" at bounding box center [376, 169] width 19 height 8
click at [367, 166] on span "stand" at bounding box center [376, 169] width 19 height 8
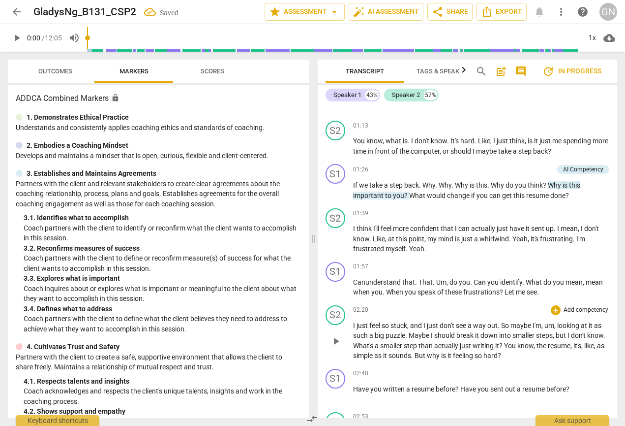
scroll to position [314, 0]
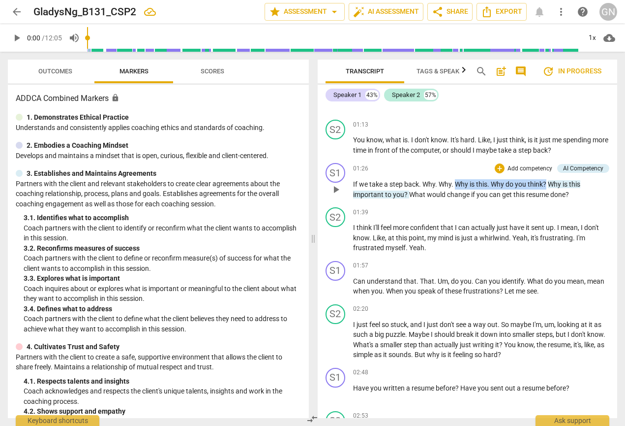
drag, startPoint x: 548, startPoint y: 181, endPoint x: 459, endPoint y: 184, distance: 88.1
click at [459, 184] on p "If we take a step back . Why . Why . Why is this . Why do you think ? Why is th…" at bounding box center [481, 189] width 257 height 20
click at [459, 184] on span "Why" at bounding box center [462, 184] width 15 height 8
click at [357, 279] on span "Can" at bounding box center [360, 281] width 14 height 8
click at [336, 284] on span "play_arrow" at bounding box center [336, 287] width 12 height 12
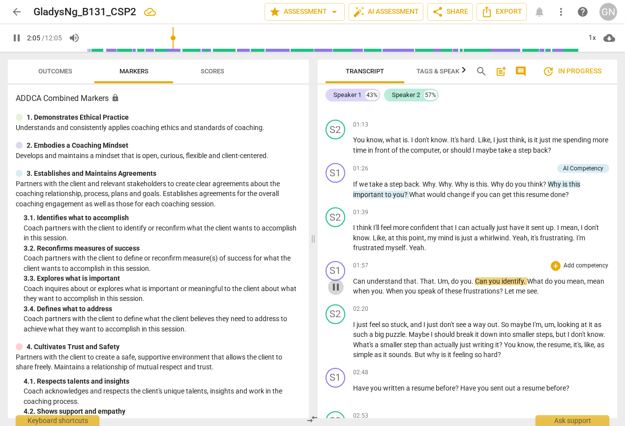
click at [335, 281] on span "pause" at bounding box center [336, 287] width 12 height 12
click at [337, 281] on span "play_arrow" at bounding box center [336, 287] width 12 height 12
click at [337, 281] on span "pause" at bounding box center [336, 287] width 12 height 12
click at [334, 284] on span "play_arrow" at bounding box center [336, 287] width 12 height 12
click at [336, 283] on span "pause" at bounding box center [336, 287] width 12 height 12
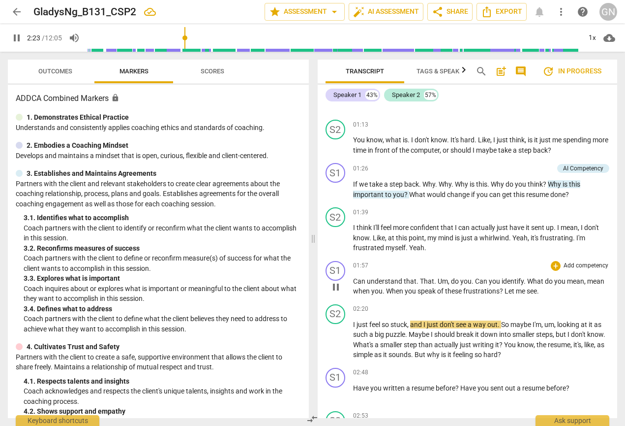
type input "143"
drag, startPoint x: 541, startPoint y: 287, endPoint x: 502, endPoint y: 287, distance: 38.4
click at [502, 287] on p "Can understand that . That . Um , do you . Can you identify . What do you mean …" at bounding box center [481, 286] width 257 height 20
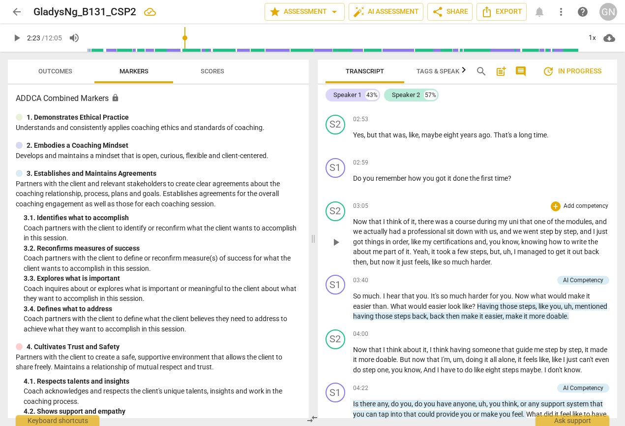
scroll to position [623, 0]
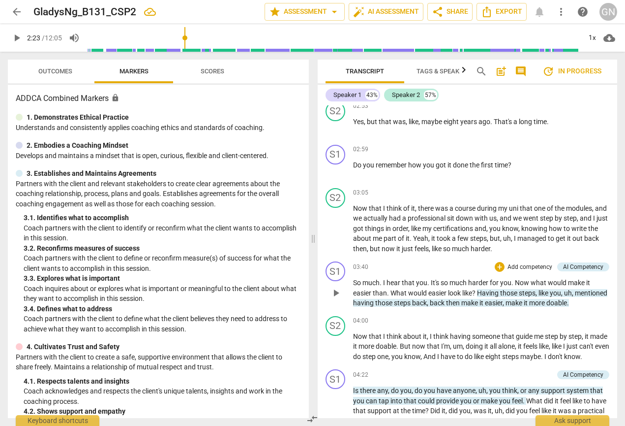
click at [339, 294] on span "play_arrow" at bounding box center [336, 293] width 12 height 12
click at [340, 293] on span "pause" at bounding box center [336, 293] width 12 height 12
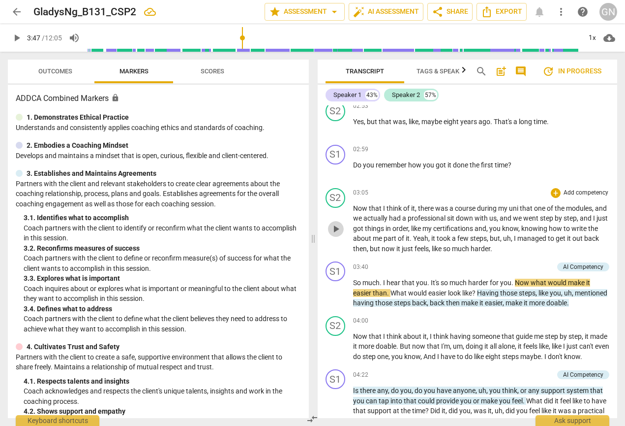
click at [339, 226] on span "play_arrow" at bounding box center [336, 229] width 12 height 12
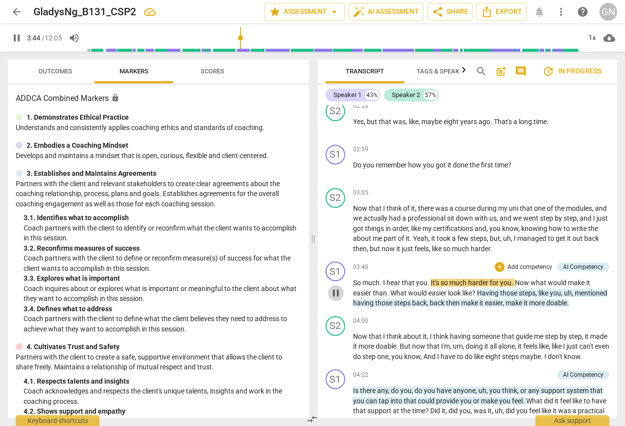
click at [335, 291] on span "pause" at bounding box center [336, 293] width 12 height 12
click at [339, 289] on span "play_arrow" at bounding box center [336, 293] width 12 height 12
click at [339, 289] on span "pause" at bounding box center [336, 293] width 12 height 12
type input "229"
click at [380, 289] on span "than" at bounding box center [380, 293] width 14 height 8
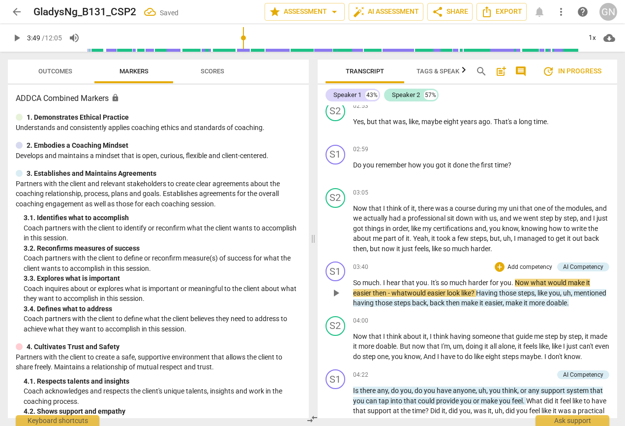
click at [336, 290] on div "S1 play_arrow pause 00:00 + Add competency keyboard_arrow_right Hi , Bonnie . S…" at bounding box center [468, 261] width 300 height 312
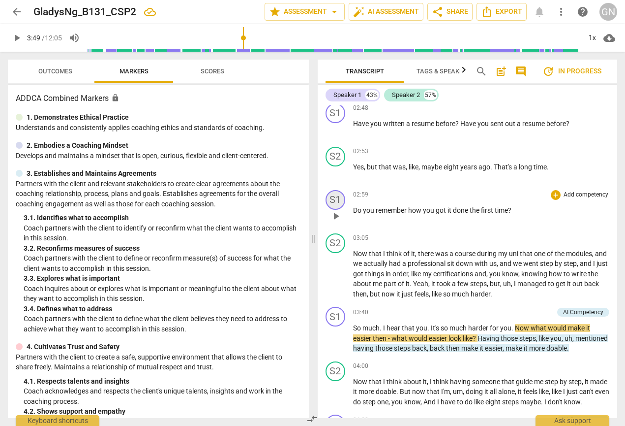
scroll to position [597, 0]
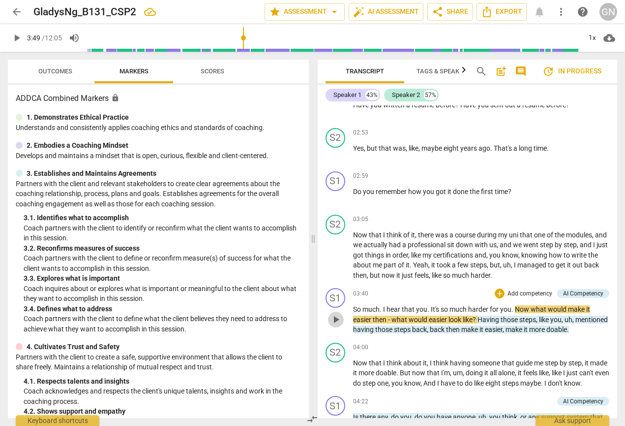
click at [331, 323] on span "play_arrow" at bounding box center [336, 319] width 12 height 12
click at [395, 317] on span "what" at bounding box center [400, 319] width 17 height 8
click at [411, 291] on div "03:40 + Add competency AI Competency keyboard_arrow_right" at bounding box center [481, 293] width 257 height 11
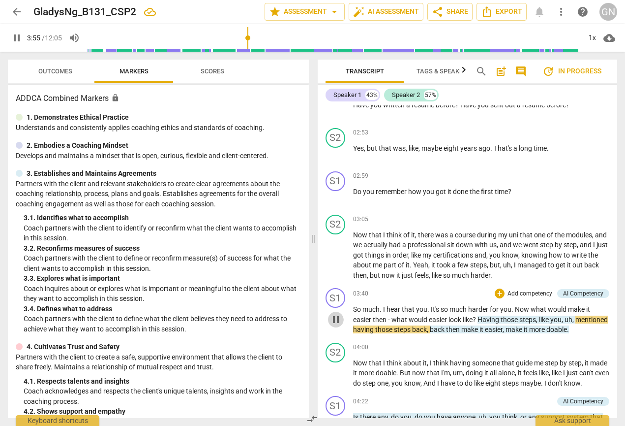
click at [336, 315] on span "pause" at bounding box center [336, 319] width 12 height 12
click at [336, 315] on span "play_arrow" at bounding box center [336, 319] width 12 height 12
click at [336, 315] on span "pause" at bounding box center [336, 319] width 12 height 12
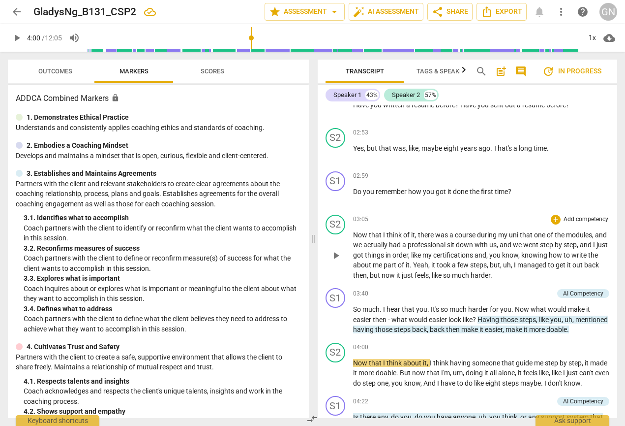
click at [342, 249] on span "play_arrow" at bounding box center [336, 255] width 16 height 12
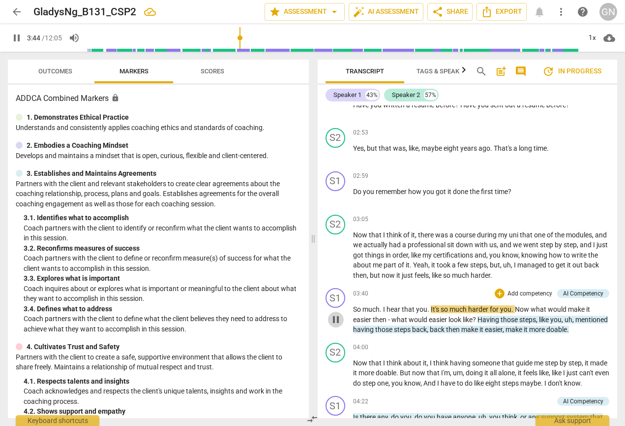
click at [333, 315] on span "pause" at bounding box center [336, 319] width 12 height 12
type input "225"
click at [428, 305] on span "." at bounding box center [429, 309] width 3 height 8
click at [514, 305] on span "." at bounding box center [512, 309] width 3 height 8
click at [336, 320] on span "play_arrow" at bounding box center [336, 319] width 12 height 12
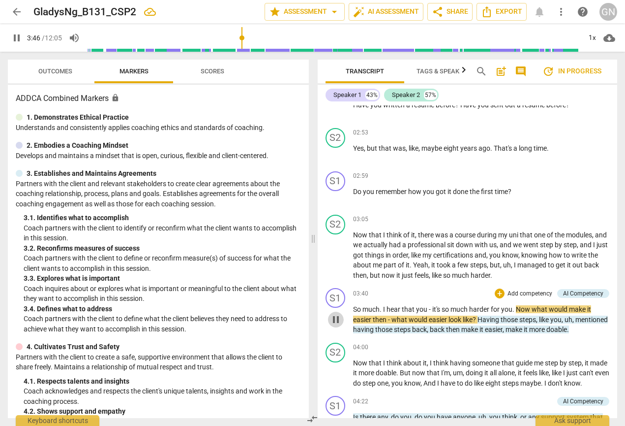
click at [336, 319] on span "pause" at bounding box center [336, 319] width 12 height 12
click at [357, 306] on span "So" at bounding box center [357, 309] width 9 height 8
click at [342, 316] on span "play_arrow" at bounding box center [336, 319] width 12 height 12
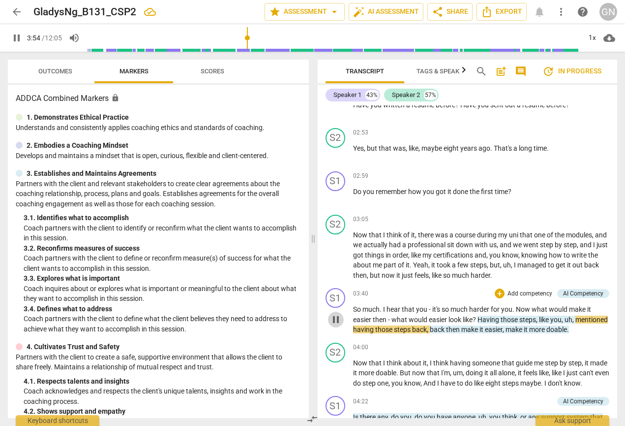
click at [342, 316] on span "pause" at bounding box center [336, 319] width 12 height 12
click at [576, 323] on span "mentioned" at bounding box center [592, 319] width 32 height 8
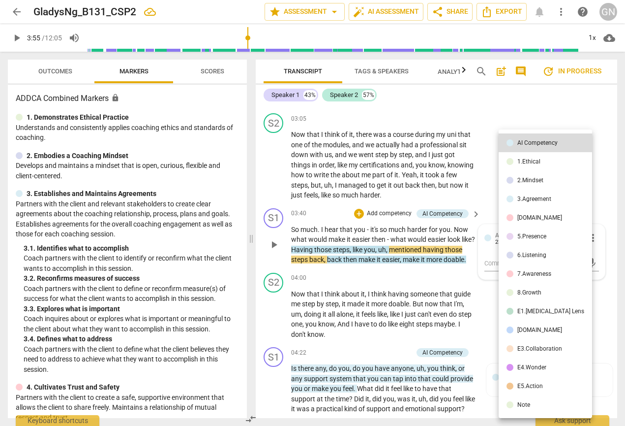
click at [388, 334] on div at bounding box center [312, 213] width 625 height 426
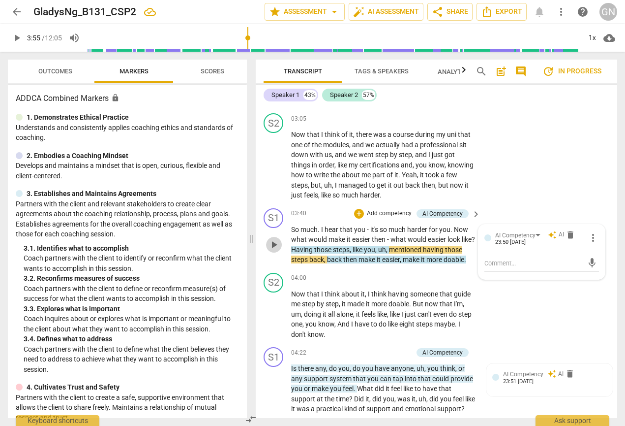
click at [274, 249] on span "play_arrow" at bounding box center [274, 245] width 12 height 12
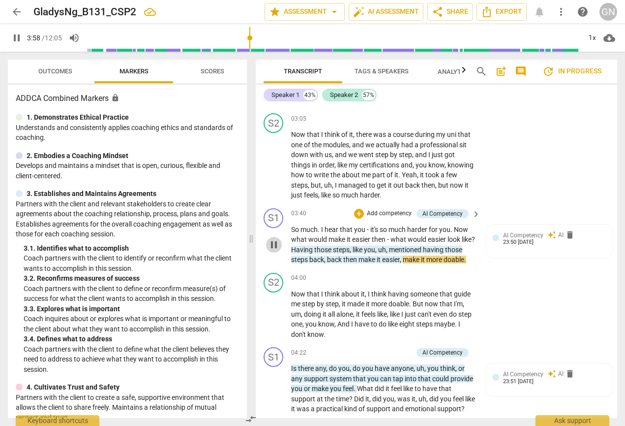
click at [275, 248] on span "pause" at bounding box center [274, 245] width 12 height 12
click at [277, 162] on span "play_arrow" at bounding box center [274, 165] width 12 height 12
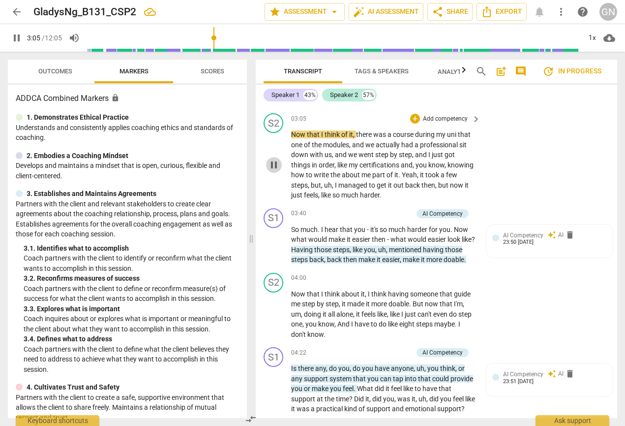
click at [277, 162] on span "pause" at bounding box center [274, 165] width 12 height 12
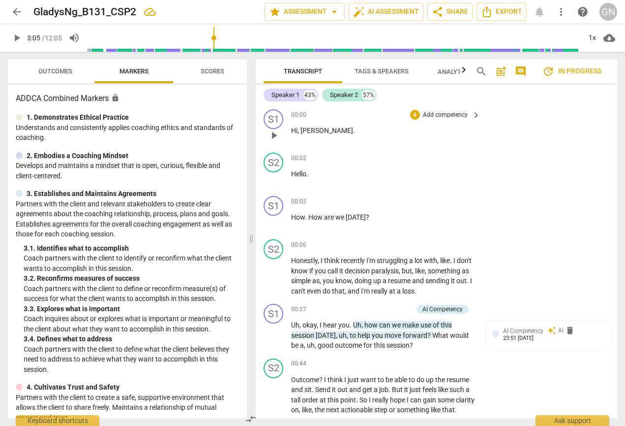
scroll to position [0, 0]
click at [278, 139] on span "play_arrow" at bounding box center [274, 135] width 12 height 12
click at [275, 138] on span "pause" at bounding box center [274, 135] width 12 height 12
type input "31"
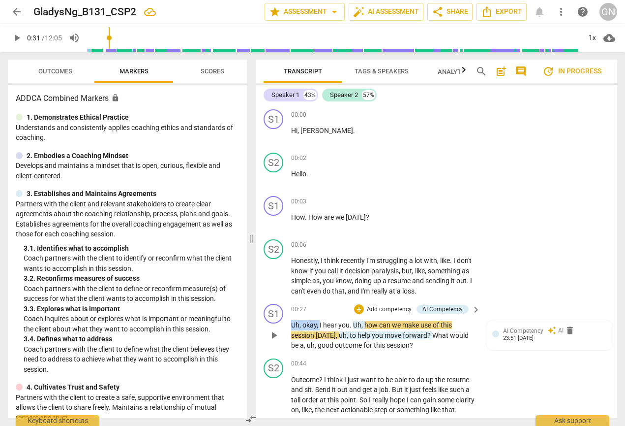
drag, startPoint x: 320, startPoint y: 324, endPoint x: 286, endPoint y: 326, distance: 33.5
click at [286, 326] on div "S1 play_arrow pause 00:27 + Add competency AI Competency keyboard_arrow_right U…" at bounding box center [437, 327] width 362 height 55
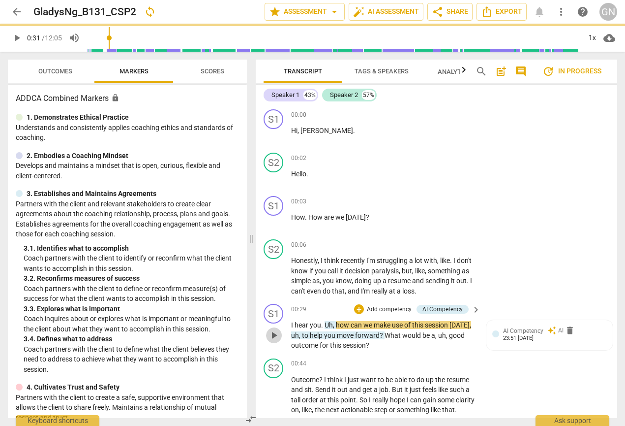
click at [271, 337] on span "play_arrow" at bounding box center [274, 335] width 12 height 12
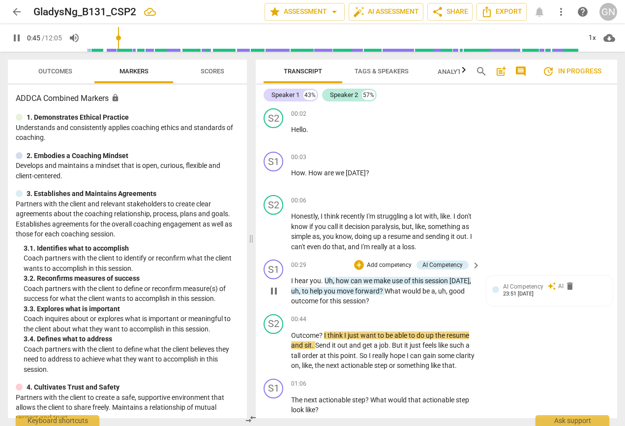
scroll to position [57, 0]
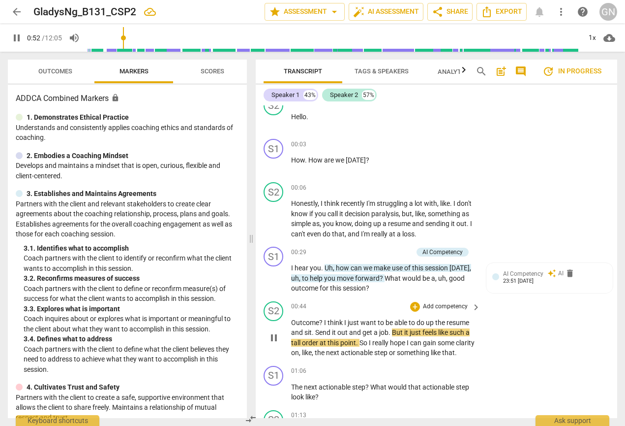
click at [275, 341] on span "pause" at bounding box center [274, 338] width 12 height 12
type input "53"
drag, startPoint x: 305, startPoint y: 330, endPoint x: 319, endPoint y: 331, distance: 14.8
click at [319, 331] on p "Outcome ? I think I just want to be able to do up the resume and sit . Send it …" at bounding box center [383, 337] width 184 height 40
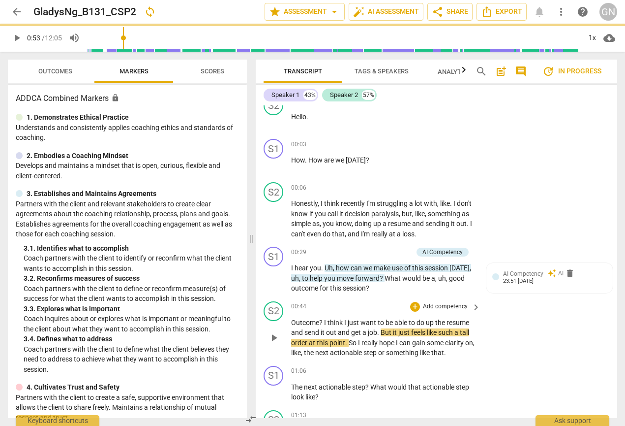
click at [552, 348] on div "S2 play_arrow pause 00:44 + Add competency keyboard_arrow_right Outcome ? I thi…" at bounding box center [437, 329] width 362 height 64
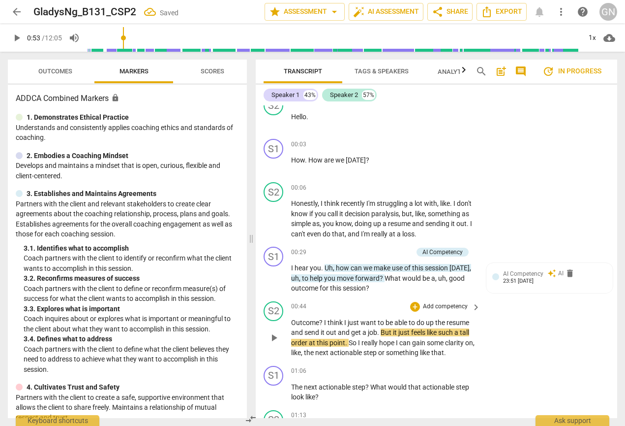
click at [276, 336] on span "play_arrow" at bounding box center [274, 338] width 12 height 12
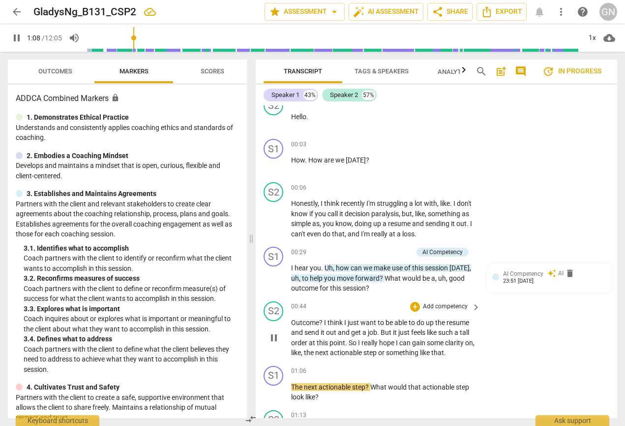
scroll to position [118, 0]
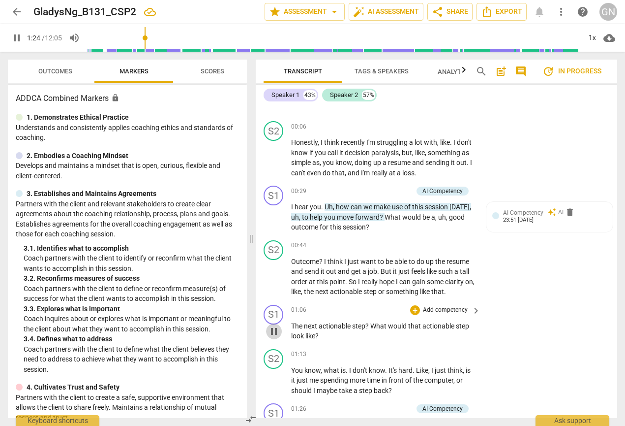
click at [275, 328] on span "pause" at bounding box center [274, 331] width 12 height 12
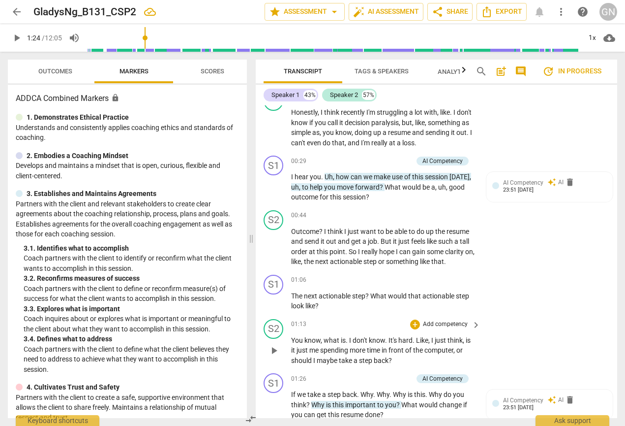
scroll to position [137, 0]
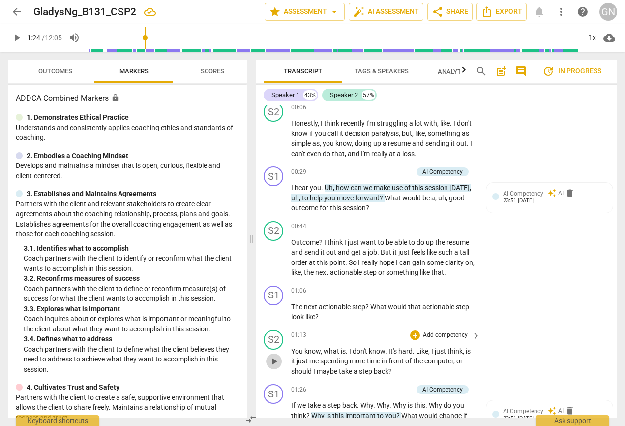
click at [278, 355] on span "play_arrow" at bounding box center [274, 361] width 12 height 12
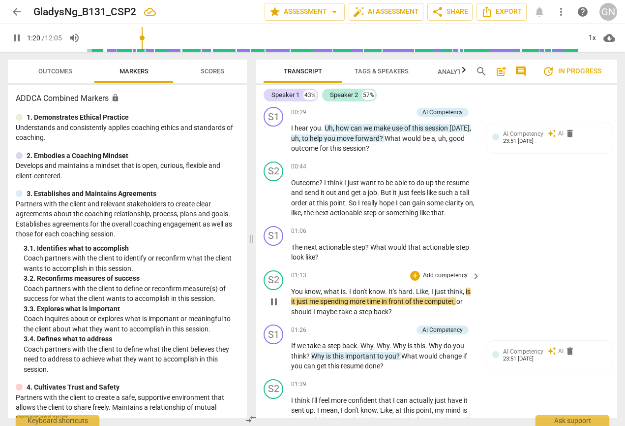
scroll to position [201, 0]
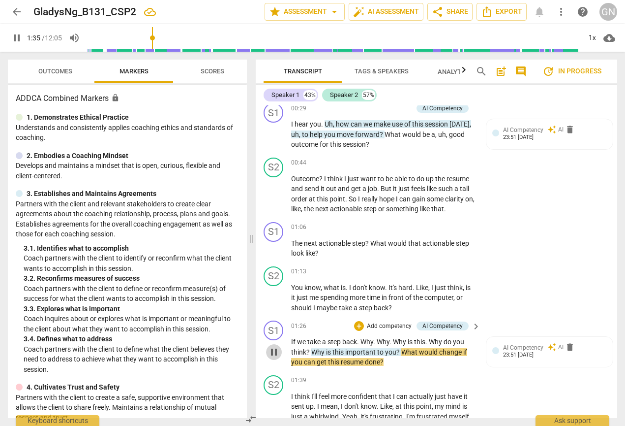
click at [276, 350] on span "pause" at bounding box center [274, 352] width 12 height 12
type input "96"
drag, startPoint x: 393, startPoint y: 337, endPoint x: 363, endPoint y: 338, distance: 30.5
click at [363, 338] on p "If we take a step back . Why . Why . Why is this . Why do you think ? Why is th…" at bounding box center [383, 351] width 184 height 31
click at [397, 338] on span "." at bounding box center [394, 341] width 3 height 8
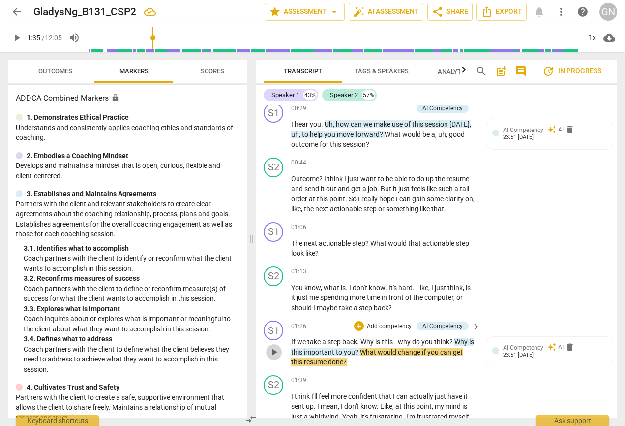
click at [276, 348] on span "play_arrow" at bounding box center [274, 352] width 12 height 12
click at [276, 348] on span "pause" at bounding box center [274, 352] width 12 height 12
click at [276, 348] on span "play_arrow" at bounding box center [274, 352] width 12 height 12
click at [276, 348] on span "pause" at bounding box center [274, 352] width 12 height 12
click at [453, 338] on span "?" at bounding box center [452, 341] width 5 height 8
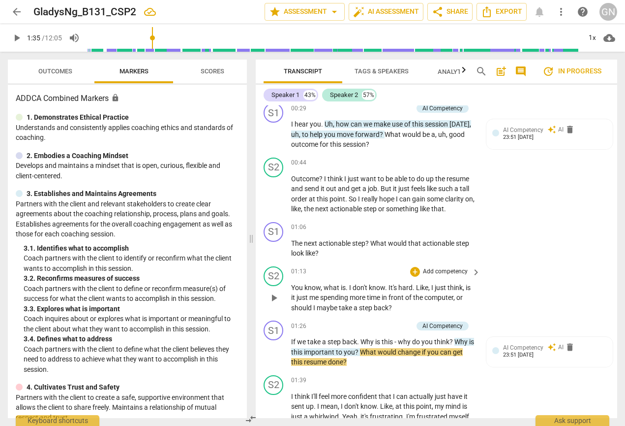
click at [272, 300] on span "play_arrow" at bounding box center [274, 298] width 12 height 12
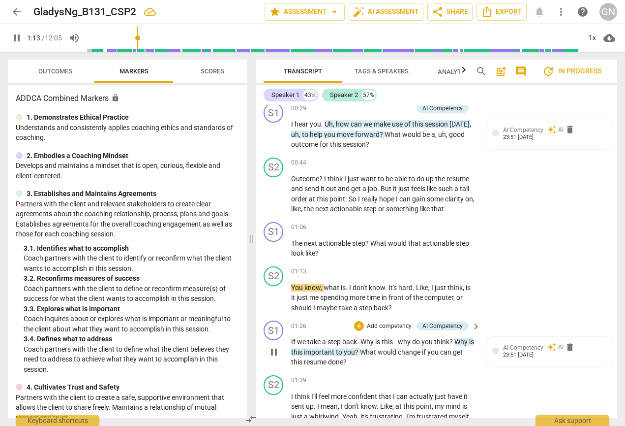
click at [272, 346] on span "pause" at bounding box center [274, 352] width 12 height 12
click at [277, 348] on span "play_arrow" at bounding box center [274, 352] width 12 height 12
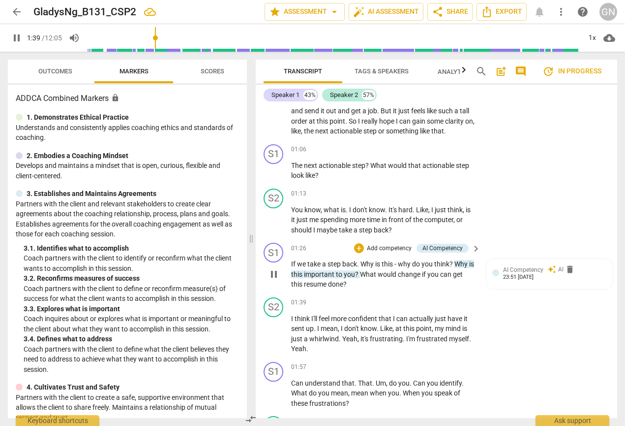
scroll to position [279, 0]
click at [273, 328] on span "pause" at bounding box center [274, 333] width 12 height 12
click at [307, 325] on span "up" at bounding box center [310, 328] width 8 height 8
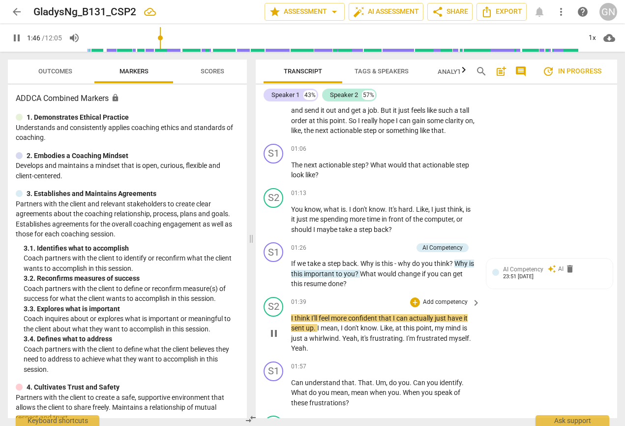
click at [307, 325] on span "up" at bounding box center [310, 328] width 8 height 8
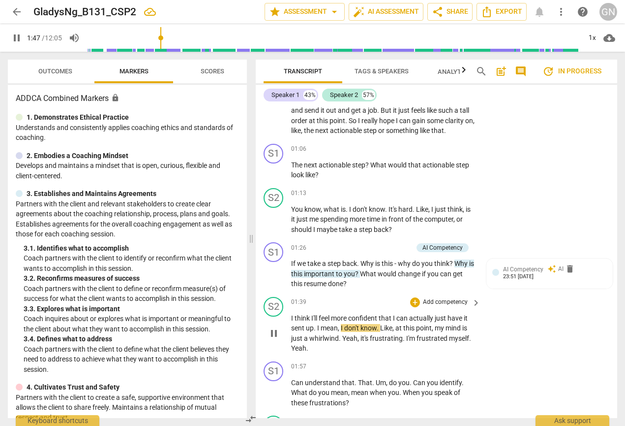
click at [276, 328] on span "pause" at bounding box center [274, 333] width 12 height 12
type input "108"
click at [312, 325] on span "up" at bounding box center [310, 328] width 8 height 8
click at [273, 328] on span "play_arrow" at bounding box center [274, 333] width 12 height 12
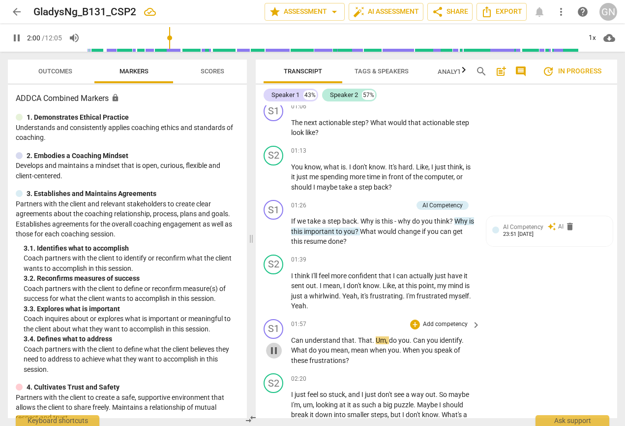
click at [276, 345] on span "pause" at bounding box center [274, 350] width 12 height 12
type input "121"
click at [294, 336] on span "Can" at bounding box center [298, 340] width 14 height 8
click at [274, 345] on span "play_arrow" at bounding box center [274, 350] width 12 height 12
click at [276, 344] on span "pause" at bounding box center [274, 350] width 12 height 12
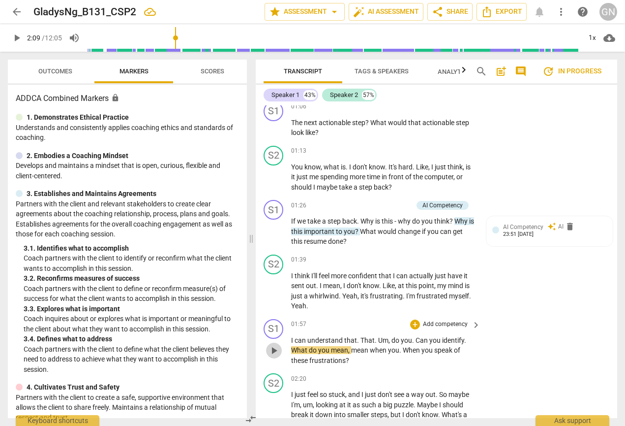
click at [278, 346] on span "play_arrow" at bounding box center [274, 350] width 12 height 12
click at [278, 346] on span "pause" at bounding box center [274, 350] width 12 height 12
click at [293, 336] on span "I" at bounding box center [292, 340] width 3 height 8
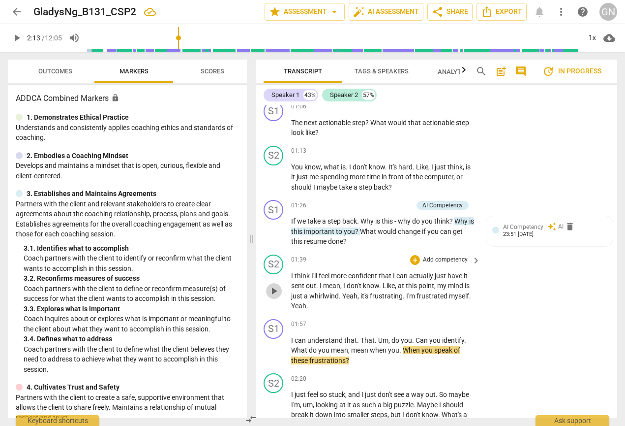
click at [275, 285] on span "play_arrow" at bounding box center [274, 291] width 12 height 12
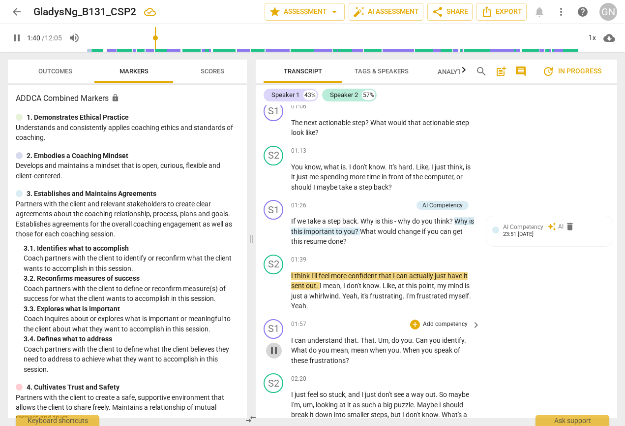
click at [275, 345] on span "pause" at bounding box center [274, 350] width 12 height 12
click at [274, 345] on span "play_arrow" at bounding box center [274, 350] width 12 height 12
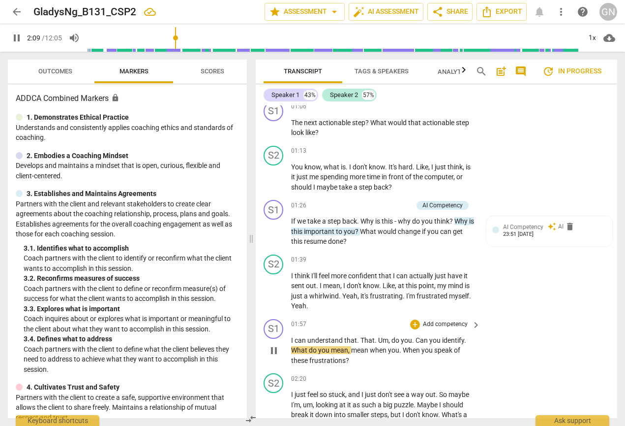
click at [274, 345] on span "pause" at bounding box center [274, 350] width 12 height 12
type input "129"
click at [296, 346] on span "What" at bounding box center [300, 350] width 18 height 8
click at [269, 344] on span "play_arrow" at bounding box center [274, 350] width 12 height 12
click at [269, 344] on span "pause" at bounding box center [274, 350] width 12 height 12
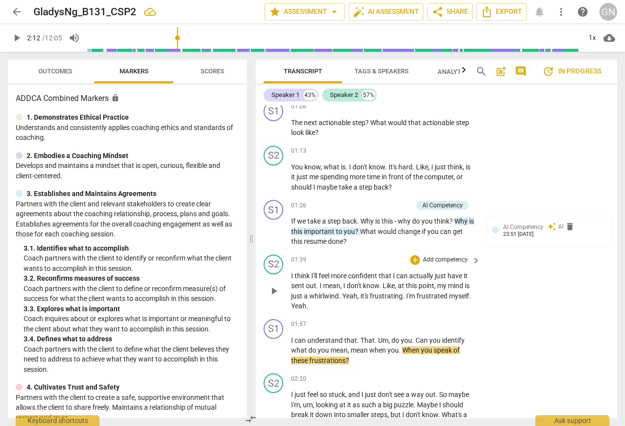
click at [278, 289] on span "play_arrow" at bounding box center [274, 291] width 12 height 12
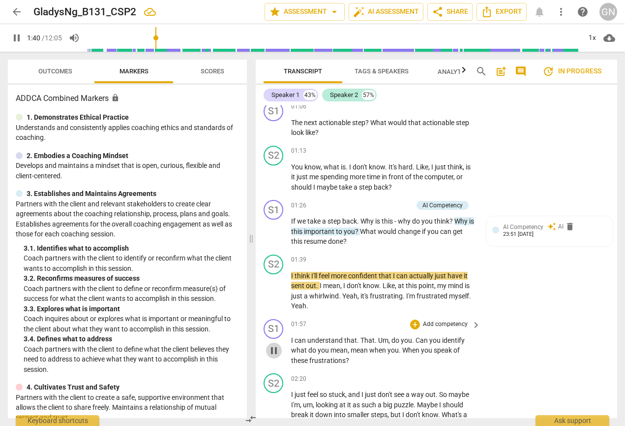
click at [274, 344] on span "pause" at bounding box center [274, 350] width 12 height 12
click at [275, 344] on span "play_arrow" at bounding box center [274, 350] width 12 height 12
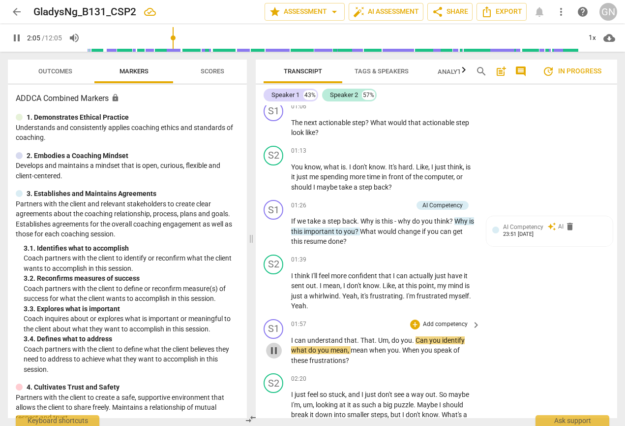
click at [276, 344] on span "pause" at bounding box center [274, 350] width 12 height 12
click at [367, 336] on span "That" at bounding box center [368, 340] width 14 height 8
click at [273, 344] on span "pause" at bounding box center [274, 350] width 12 height 12
click at [369, 336] on span "That" at bounding box center [368, 340] width 14 height 8
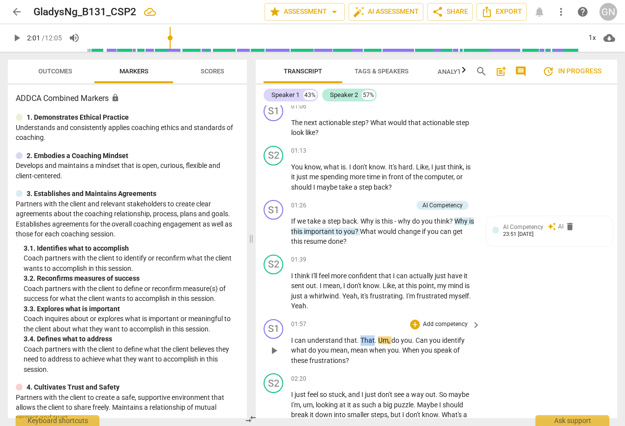
click at [369, 336] on span "That" at bounding box center [368, 340] width 14 height 8
click at [273, 344] on span "pause" at bounding box center [274, 350] width 12 height 12
type input "121"
click at [362, 336] on span "That" at bounding box center [368, 340] width 14 height 8
click at [272, 287] on span "play_arrow" at bounding box center [274, 291] width 12 height 12
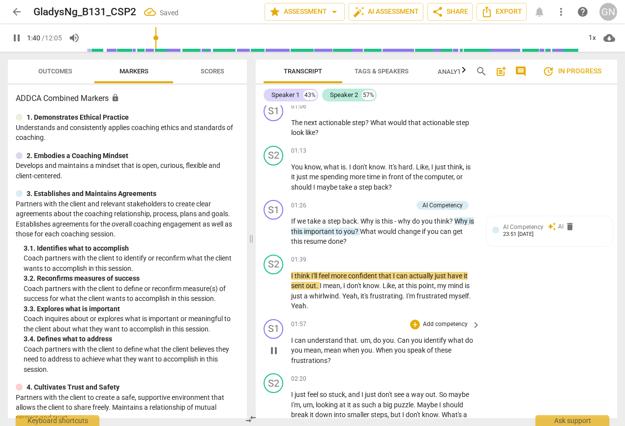
click at [271, 344] on span "pause" at bounding box center [274, 350] width 12 height 12
click at [274, 346] on span "play_arrow" at bounding box center [274, 350] width 12 height 12
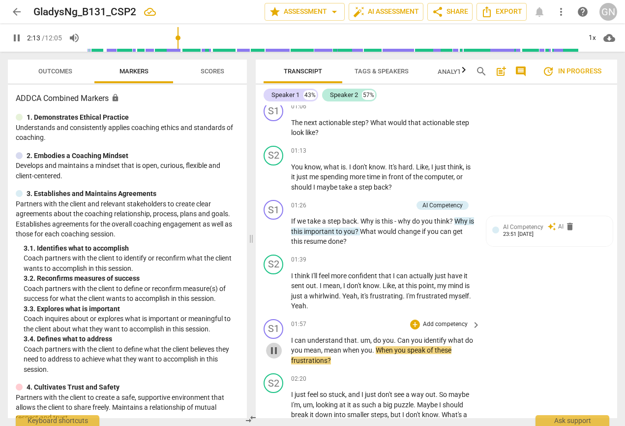
click at [276, 346] on span "pause" at bounding box center [274, 350] width 12 height 12
click at [327, 346] on span "mean" at bounding box center [333, 350] width 19 height 8
click at [272, 344] on span "pause" at bounding box center [274, 350] width 12 height 12
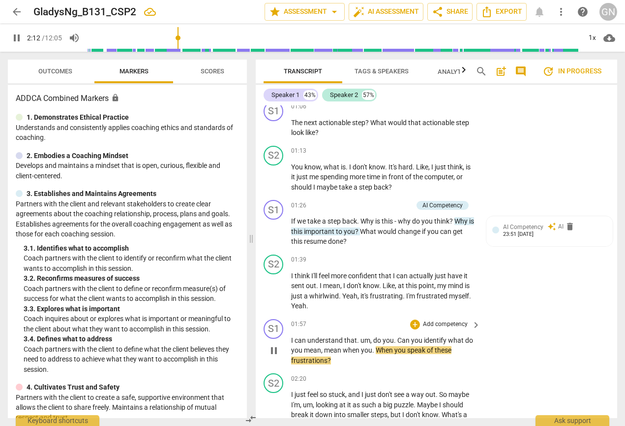
type input "133"
click at [326, 347] on span "mean" at bounding box center [333, 350] width 19 height 8
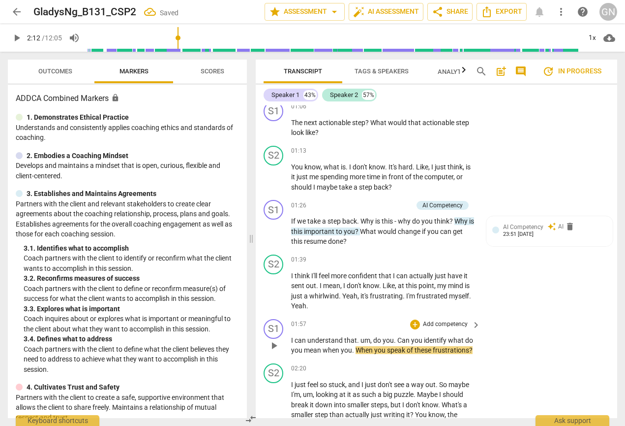
click at [373, 346] on span "When" at bounding box center [365, 350] width 19 height 8
click at [444, 344] on p "I can understand that . um , do you . Can you identify what do you mean when yo…" at bounding box center [383, 345] width 184 height 20
click at [446, 336] on span "identify" at bounding box center [436, 340] width 24 height 8
click at [365, 336] on span "um" at bounding box center [366, 340] width 10 height 8
click at [400, 336] on span "Can" at bounding box center [404, 340] width 14 height 8
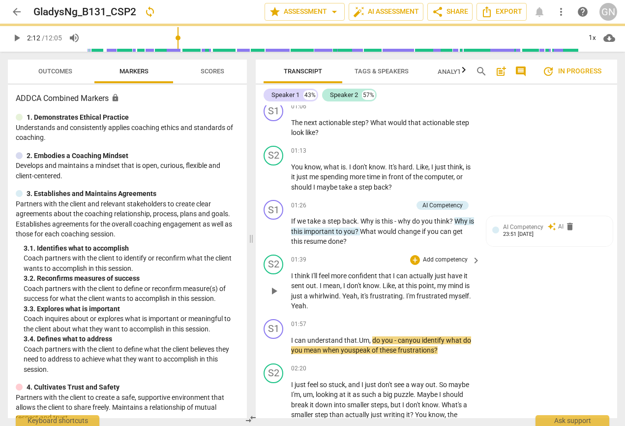
click at [277, 285] on span "play_arrow" at bounding box center [274, 291] width 12 height 12
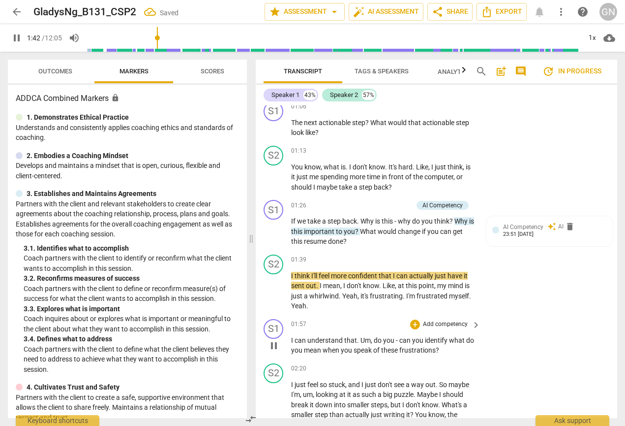
click at [279, 340] on span "pause" at bounding box center [274, 345] width 12 height 12
click at [274, 340] on span "play_arrow" at bounding box center [274, 345] width 12 height 12
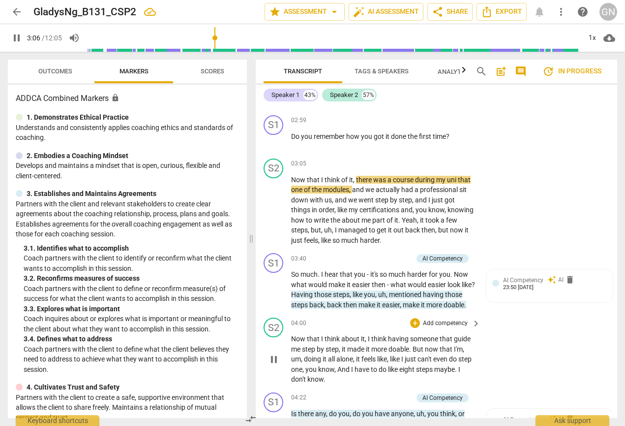
scroll to position [737, 0]
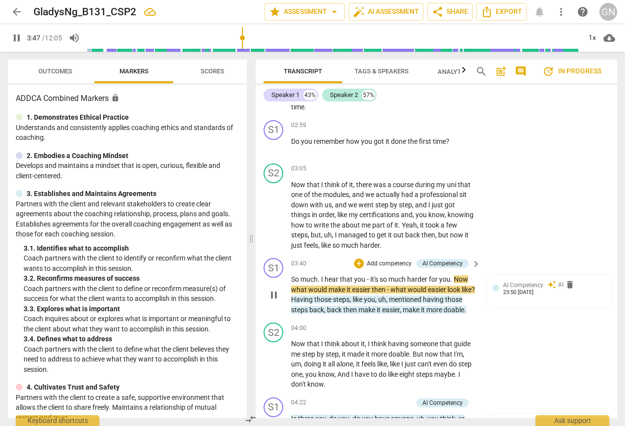
click at [275, 289] on span "pause" at bounding box center [274, 295] width 12 height 12
type input "228"
click at [451, 275] on span "." at bounding box center [452, 279] width 3 height 8
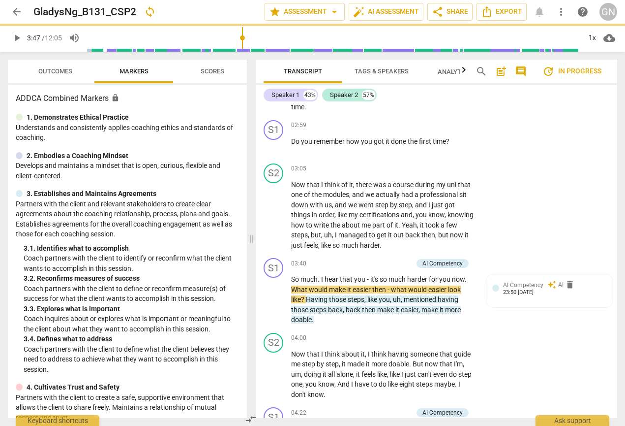
click at [537, 312] on div "S1 play_arrow pause 03:40 + Add competency AI Competency keyboard_arrow_right S…" at bounding box center [437, 291] width 362 height 75
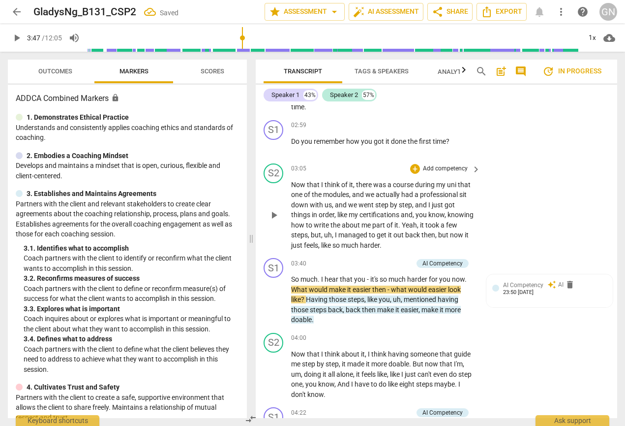
click at [274, 209] on span "play_arrow" at bounding box center [274, 215] width 12 height 12
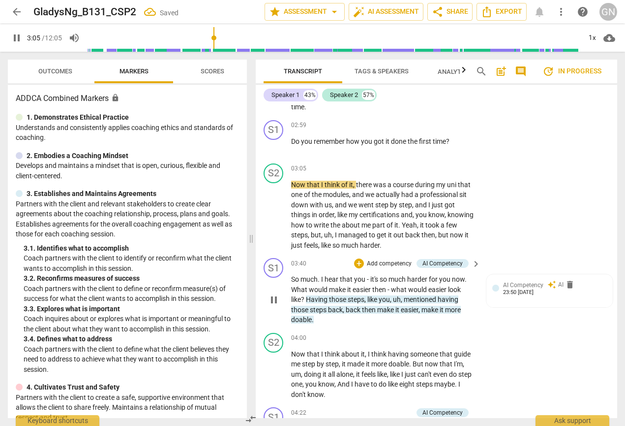
click at [275, 292] on button "pause" at bounding box center [274, 300] width 16 height 16
click at [275, 294] on span "play_arrow" at bounding box center [274, 300] width 12 height 12
click at [273, 294] on span "pause" at bounding box center [274, 300] width 12 height 12
click at [277, 294] on span "play_arrow" at bounding box center [274, 300] width 12 height 12
click at [271, 209] on span "pause" at bounding box center [274, 215] width 12 height 12
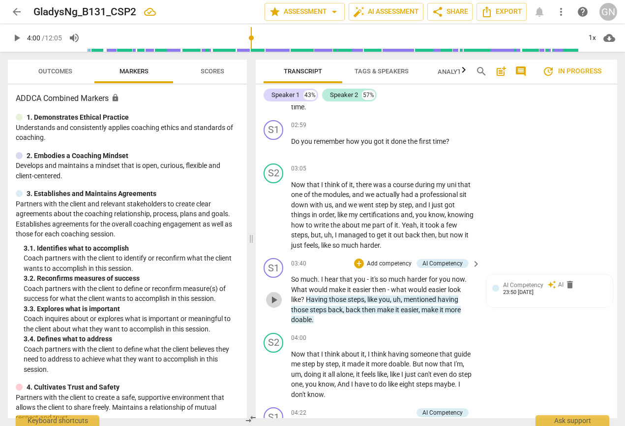
click at [277, 294] on span "play_arrow" at bounding box center [274, 300] width 12 height 12
click at [277, 294] on span "pause" at bounding box center [274, 300] width 12 height 12
click at [277, 294] on span "play_arrow" at bounding box center [274, 300] width 12 height 12
click at [277, 294] on span "pause" at bounding box center [274, 300] width 12 height 12
type input "236"
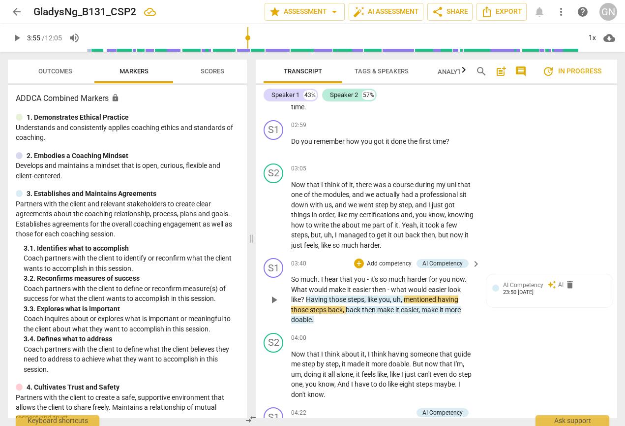
click at [438, 295] on span "mentioned" at bounding box center [421, 299] width 34 height 8
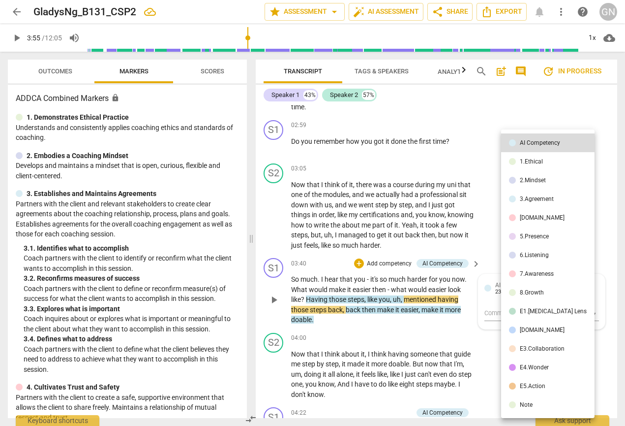
click at [437, 288] on div at bounding box center [312, 213] width 625 height 426
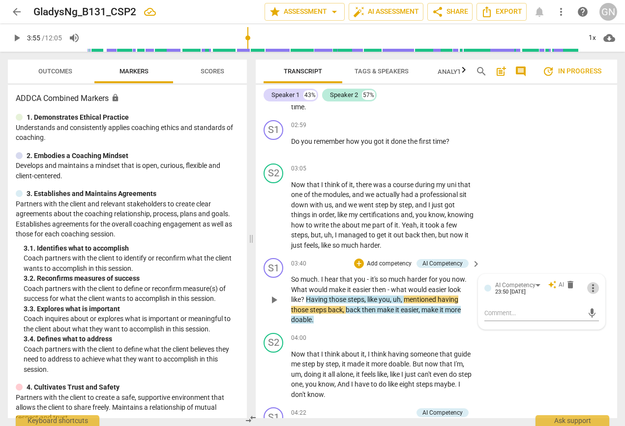
click at [587, 282] on span "more_vert" at bounding box center [593, 288] width 12 height 12
click at [596, 293] on li "Delete" at bounding box center [600, 295] width 34 height 19
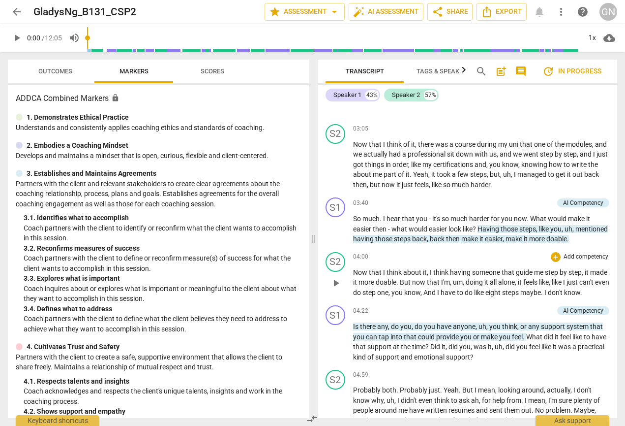
scroll to position [700, 0]
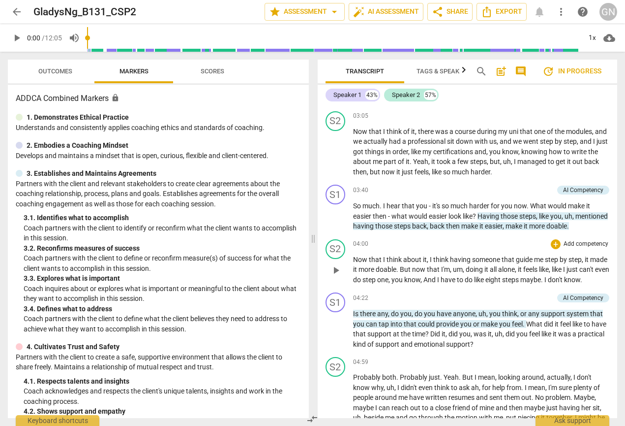
click at [338, 276] on span "play_arrow" at bounding box center [336, 270] width 12 height 12
click at [338, 276] on span "pause" at bounding box center [336, 270] width 12 height 12
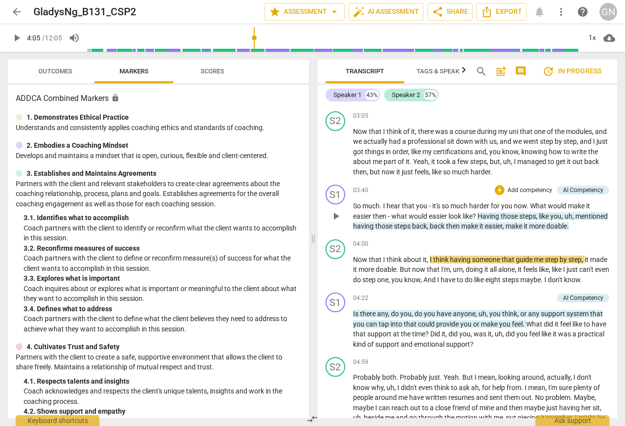
click at [338, 211] on span "play_arrow" at bounding box center [336, 216] width 12 height 12
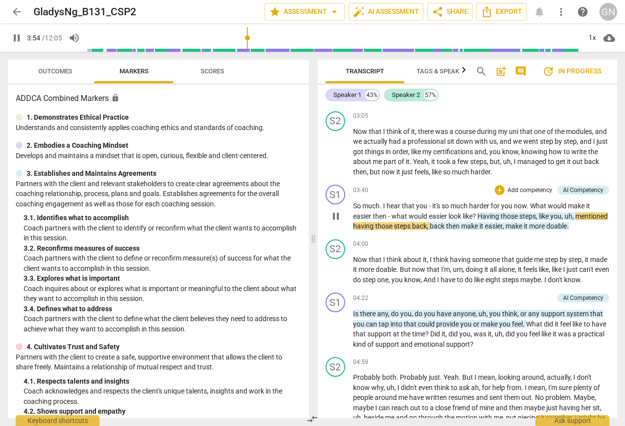
click at [336, 213] on span "pause" at bounding box center [336, 216] width 12 height 12
click at [375, 222] on span "having" at bounding box center [364, 226] width 22 height 8
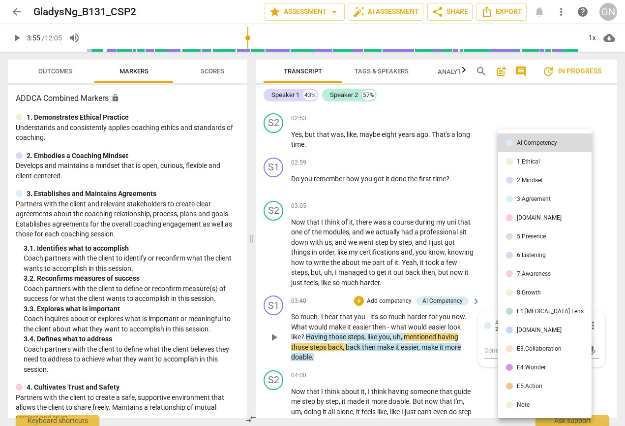
click at [330, 338] on div at bounding box center [312, 213] width 625 height 426
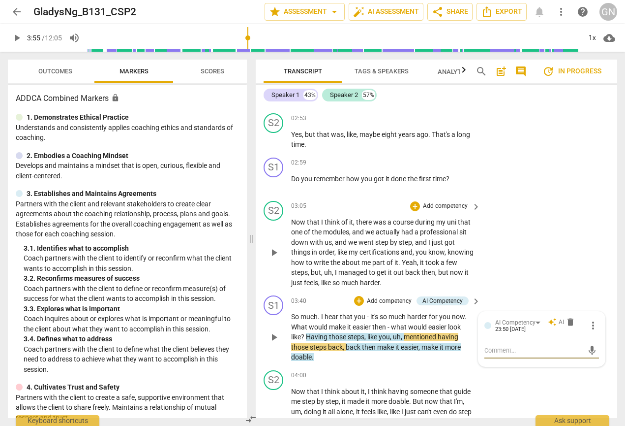
click at [279, 246] on span "play_arrow" at bounding box center [274, 252] width 12 height 12
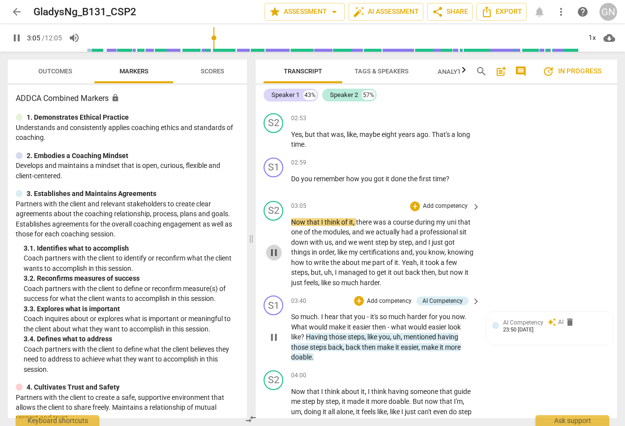
click at [279, 246] on span "pause" at bounding box center [274, 252] width 12 height 12
type input "186"
click at [437, 333] on span "mentioned" at bounding box center [421, 337] width 34 height 8
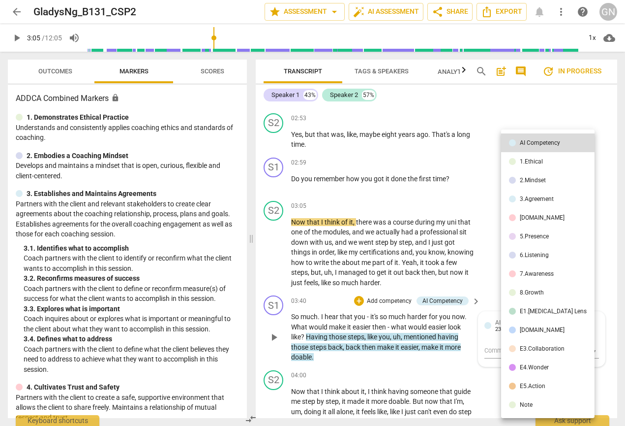
click at [437, 326] on div at bounding box center [312, 213] width 625 height 426
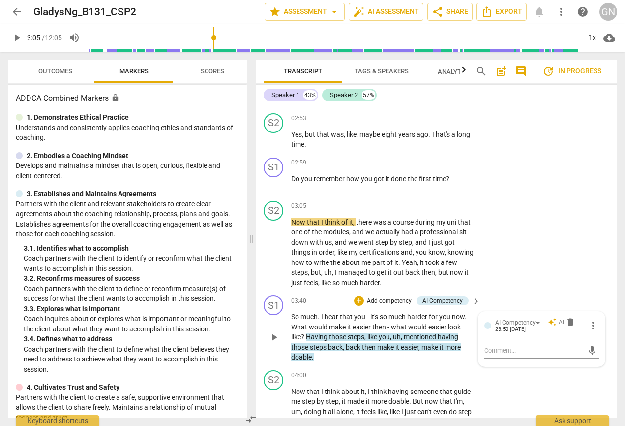
click at [437, 333] on span "mentioned" at bounding box center [421, 337] width 34 height 8
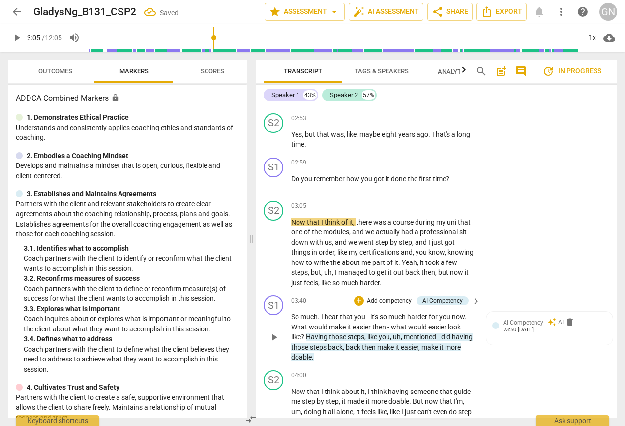
click at [357, 348] on p "So much . I hear that you - it's so much harder for you now . What would make i…" at bounding box center [383, 336] width 184 height 51
click at [549, 231] on div "S2 play_arrow pause 03:05 + Add competency keyboard_arrow_right Now that I thin…" at bounding box center [437, 244] width 362 height 95
click at [277, 246] on span "play_arrow" at bounding box center [274, 252] width 12 height 12
click at [275, 331] on span "pause" at bounding box center [274, 337] width 12 height 12
type input "239"
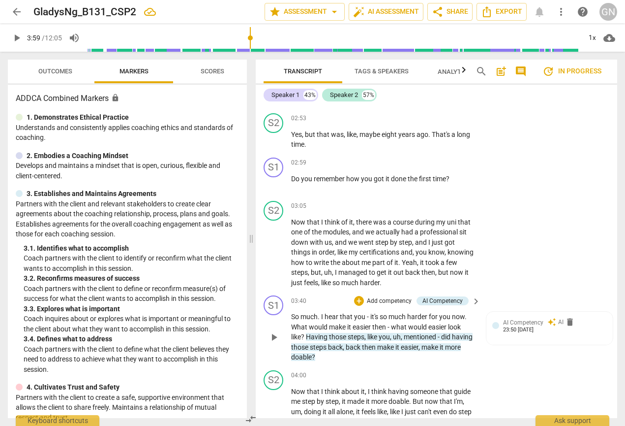
click at [371, 342] on p "So much . I hear that you - it's so much harder for you now . What would make i…" at bounding box center [383, 336] width 184 height 51
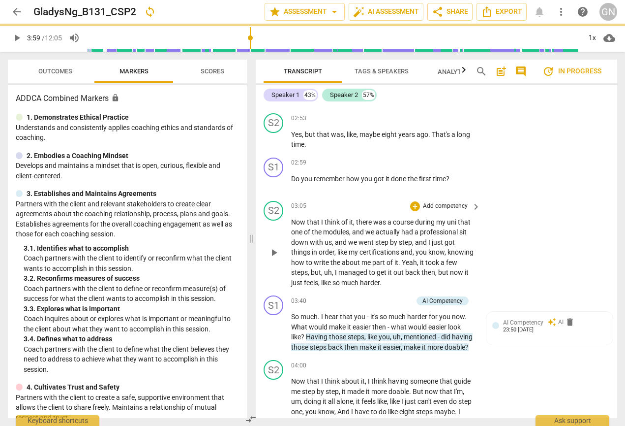
click at [565, 259] on div "S2 play_arrow pause 03:05 + Add competency keyboard_arrow_right Now that I thin…" at bounding box center [437, 244] width 362 height 95
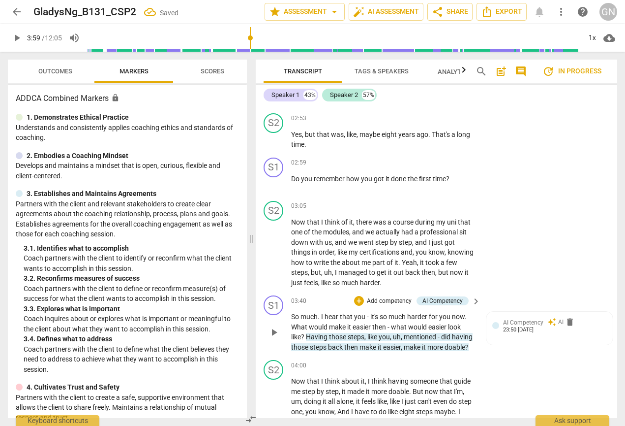
click at [275, 326] on span "play_arrow" at bounding box center [274, 332] width 12 height 12
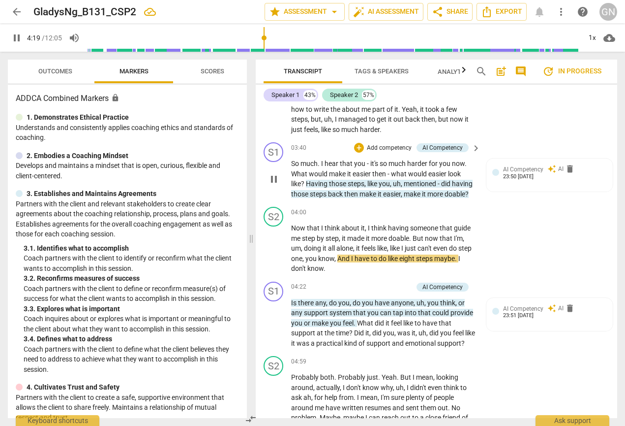
scroll to position [855, 0]
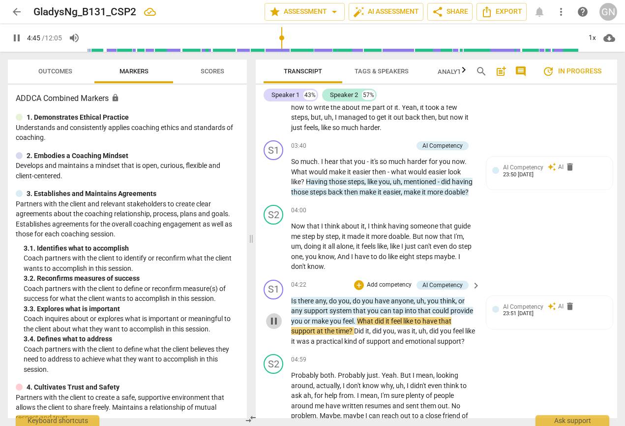
click at [274, 323] on span "pause" at bounding box center [274, 321] width 12 height 12
click at [274, 320] on span "play_arrow" at bounding box center [274, 321] width 12 height 12
click at [271, 321] on span "pause" at bounding box center [274, 321] width 12 height 12
click at [273, 321] on span "play_arrow" at bounding box center [274, 321] width 12 height 12
click at [273, 321] on span "pause" at bounding box center [274, 321] width 12 height 12
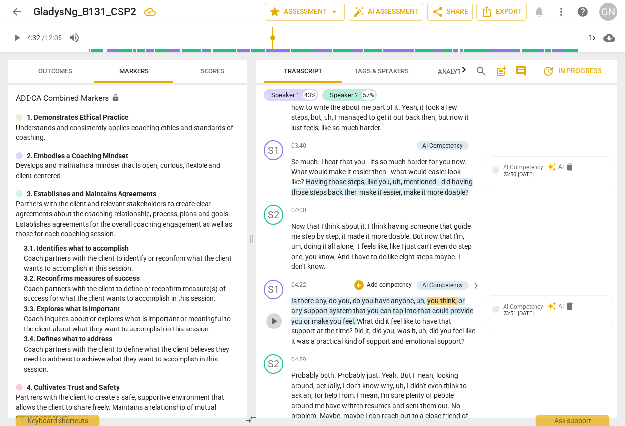
click at [273, 321] on span "play_arrow" at bounding box center [274, 321] width 12 height 12
click at [273, 321] on span "pause" at bounding box center [274, 321] width 12 height 12
type input "284"
click at [353, 317] on span "feel" at bounding box center [348, 321] width 11 height 8
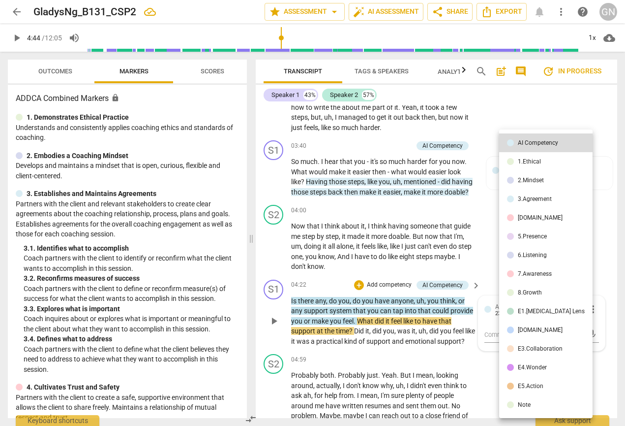
click at [354, 316] on div at bounding box center [312, 213] width 625 height 426
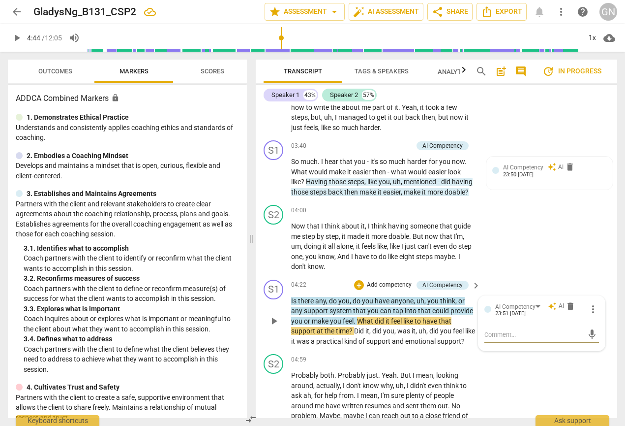
click at [357, 320] on span "." at bounding box center [355, 321] width 3 height 8
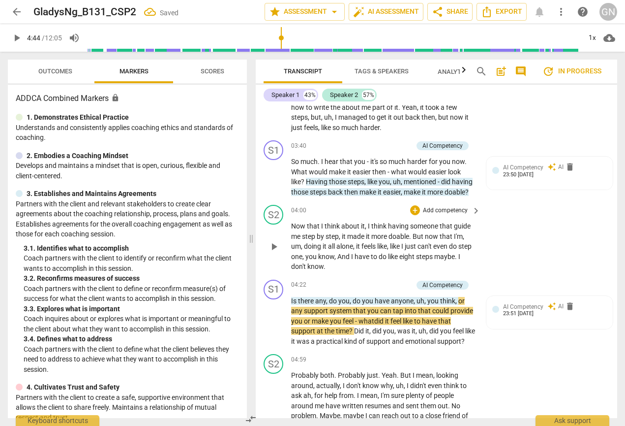
click at [275, 241] on span "play_arrow" at bounding box center [274, 247] width 12 height 12
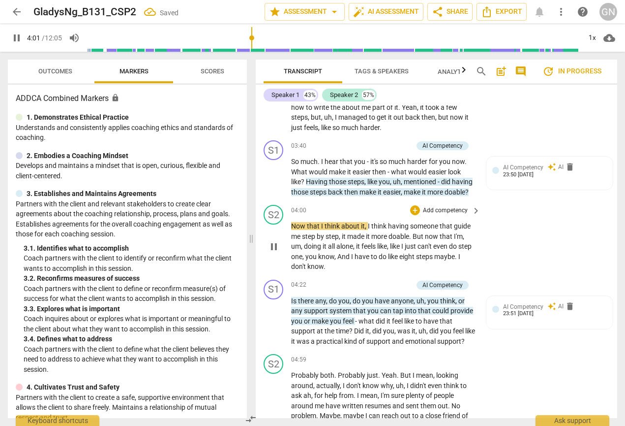
click at [273, 244] on span "pause" at bounding box center [274, 247] width 12 height 12
click at [275, 318] on span "play_arrow" at bounding box center [274, 321] width 12 height 12
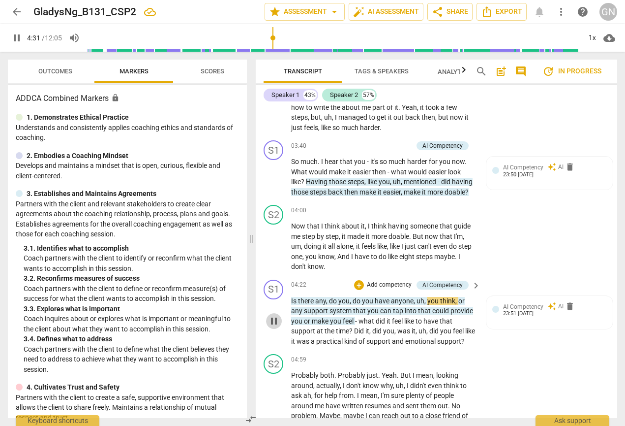
click at [275, 318] on span "pause" at bounding box center [274, 321] width 12 height 12
click at [275, 318] on span "play_arrow" at bounding box center [274, 321] width 12 height 12
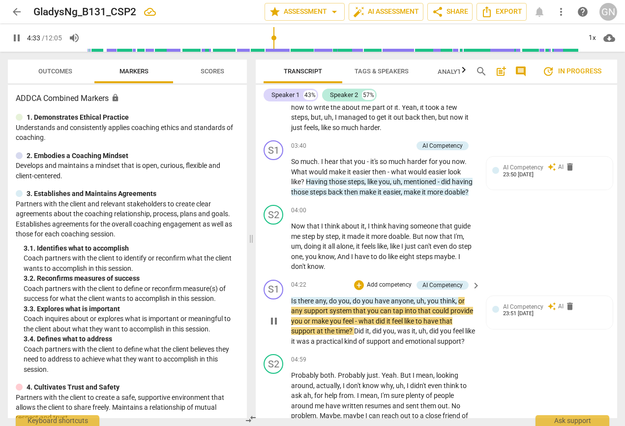
click at [275, 318] on span "pause" at bounding box center [274, 321] width 12 height 12
click at [275, 245] on span "play_arrow" at bounding box center [274, 247] width 12 height 12
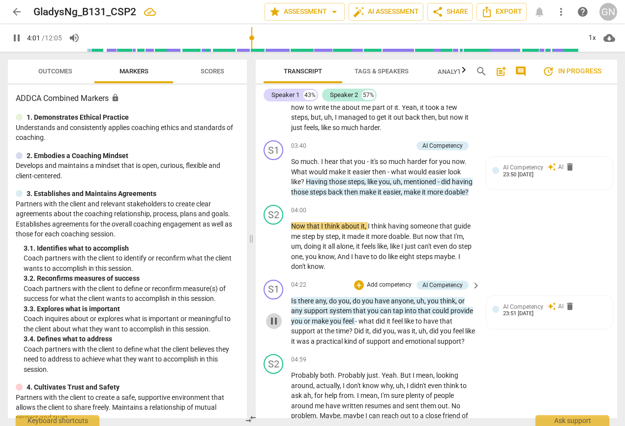
click at [275, 320] on span "pause" at bounding box center [274, 321] width 12 height 12
click at [275, 320] on span "play_arrow" at bounding box center [274, 321] width 12 height 12
click at [273, 326] on span "pause" at bounding box center [274, 321] width 12 height 12
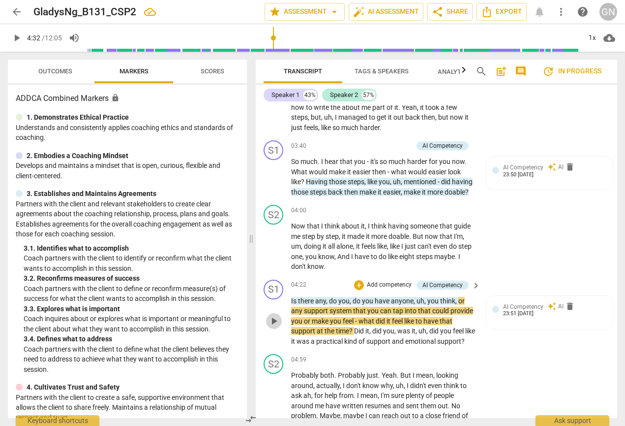
click at [277, 319] on span "play_arrow" at bounding box center [274, 321] width 12 height 12
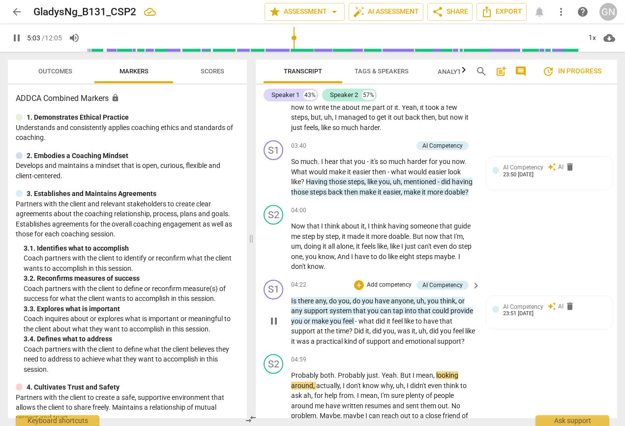
click at [277, 325] on span "pause" at bounding box center [274, 321] width 12 height 12
click at [276, 319] on span "play_arrow" at bounding box center [274, 321] width 12 height 12
click at [276, 319] on span "pause" at bounding box center [274, 321] width 12 height 12
type input "271"
click at [411, 297] on span "anyone" at bounding box center [402, 301] width 23 height 8
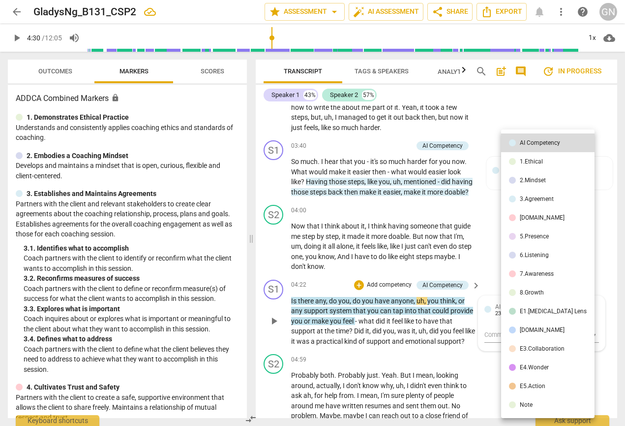
click at [407, 297] on div at bounding box center [312, 213] width 625 height 426
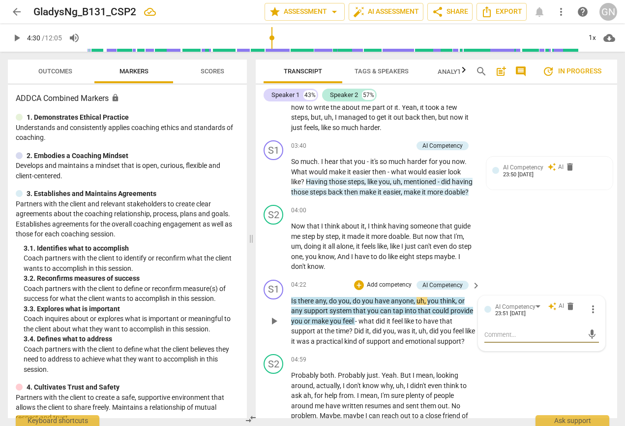
click at [411, 300] on span "anyone" at bounding box center [402, 301] width 23 height 8
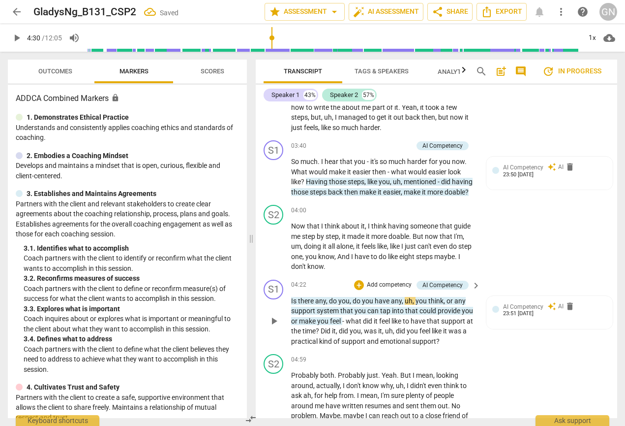
click at [350, 297] on span "," at bounding box center [351, 301] width 3 height 8
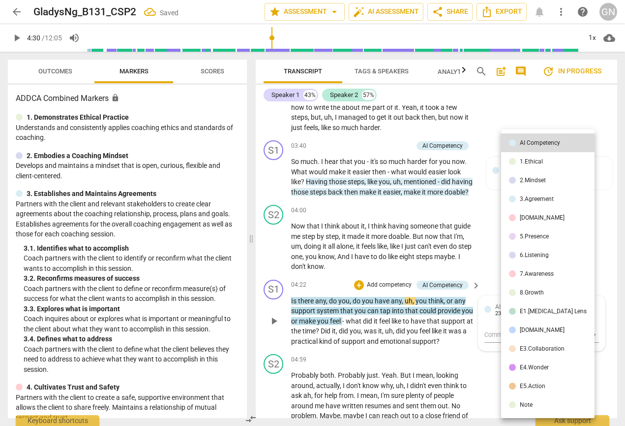
click at [350, 298] on div at bounding box center [312, 213] width 625 height 426
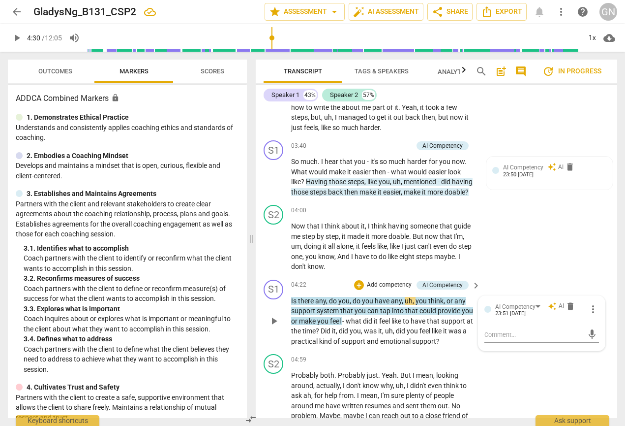
click at [350, 297] on span "," at bounding box center [351, 301] width 3 height 8
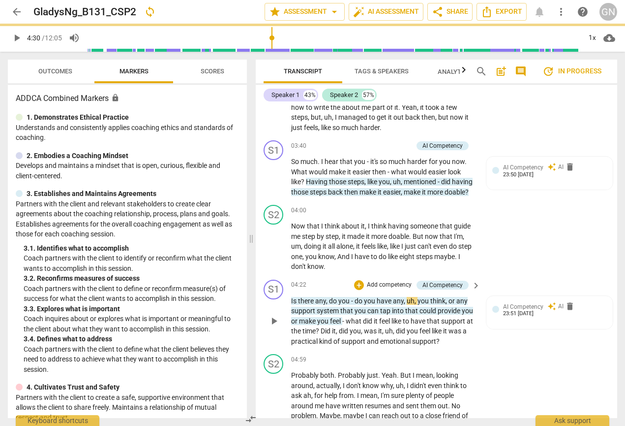
click at [275, 317] on span "play_arrow" at bounding box center [274, 321] width 12 height 12
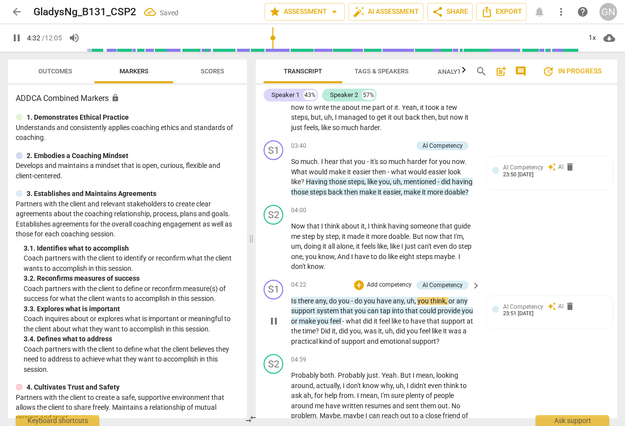
click at [275, 317] on span "pause" at bounding box center [274, 321] width 12 height 12
click at [274, 246] on span "play_arrow" at bounding box center [274, 247] width 12 height 12
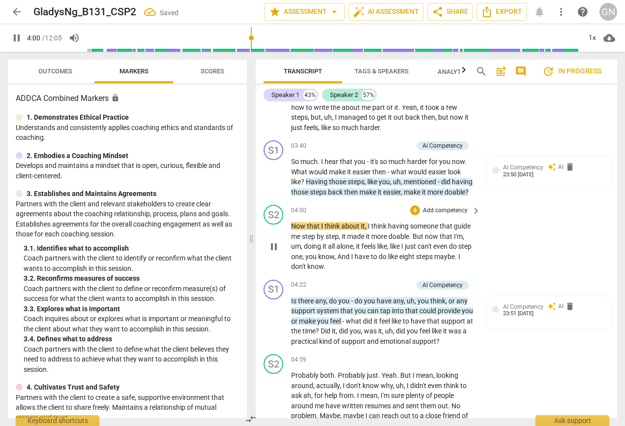
click at [275, 243] on span "pause" at bounding box center [274, 247] width 12 height 12
click at [274, 317] on span "play_arrow" at bounding box center [274, 321] width 12 height 12
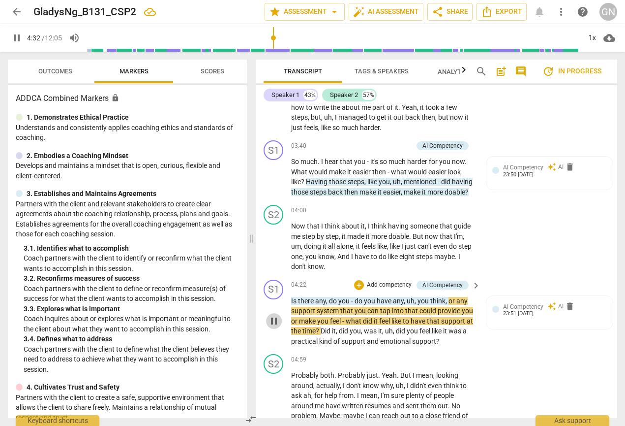
click at [274, 317] on span "pause" at bounding box center [274, 321] width 12 height 12
click at [272, 315] on span "play_arrow" at bounding box center [274, 321] width 12 height 12
click at [272, 315] on span "pause" at bounding box center [274, 321] width 12 height 12
click at [275, 242] on span "play_arrow" at bounding box center [274, 247] width 12 height 12
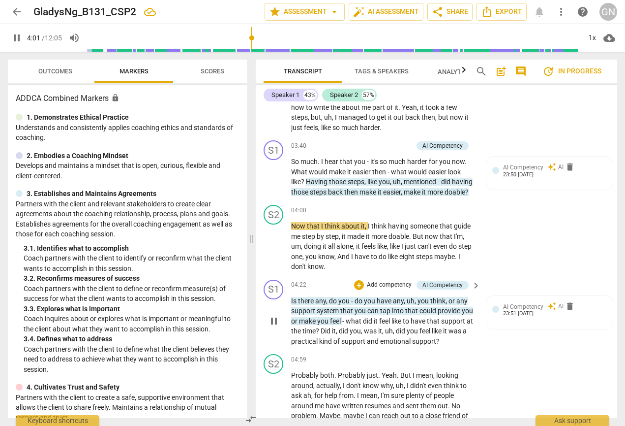
click at [276, 320] on span "pause" at bounding box center [274, 321] width 12 height 12
click at [273, 320] on span "play_arrow" at bounding box center [274, 321] width 12 height 12
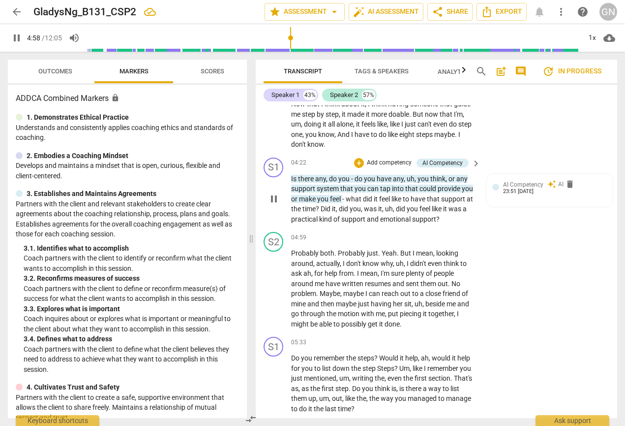
scroll to position [978, 0]
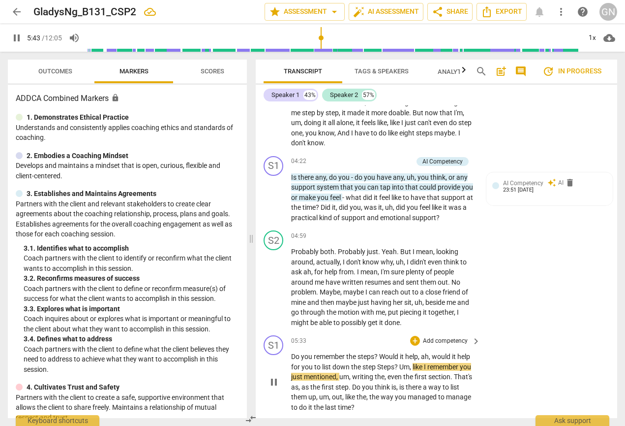
click at [274, 376] on span "pause" at bounding box center [274, 382] width 12 height 12
click at [391, 365] on p "Do you remember the steps ? Would it help , ah , would it help for you to list …" at bounding box center [383, 381] width 184 height 61
click at [385, 363] on span "Steps" at bounding box center [385, 367] width 17 height 8
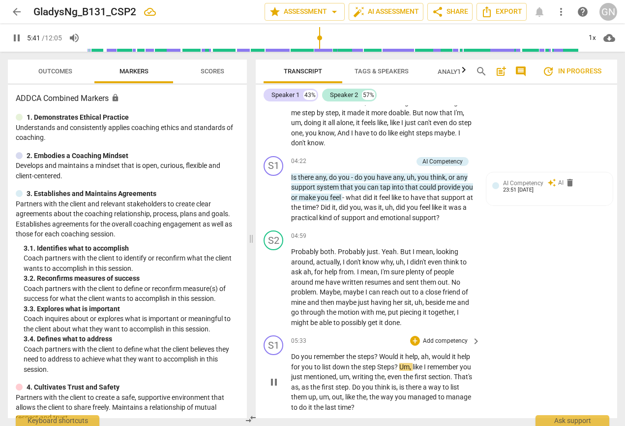
click at [385, 363] on span "Steps" at bounding box center [385, 367] width 17 height 8
click at [278, 377] on span "pause" at bounding box center [274, 382] width 12 height 12
type input "342"
click at [395, 363] on span "?" at bounding box center [397, 367] width 5 height 8
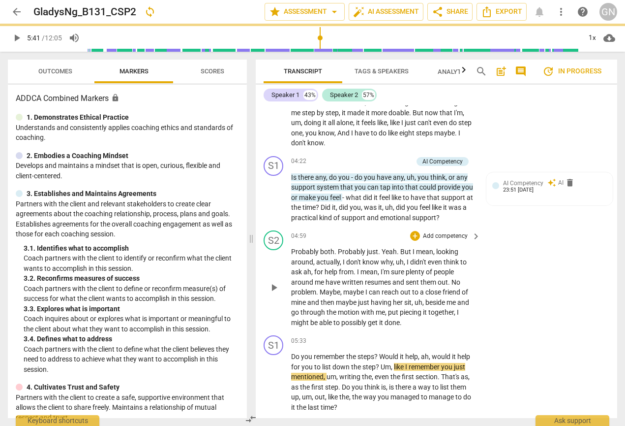
click at [276, 281] on span "play_arrow" at bounding box center [274, 287] width 12 height 12
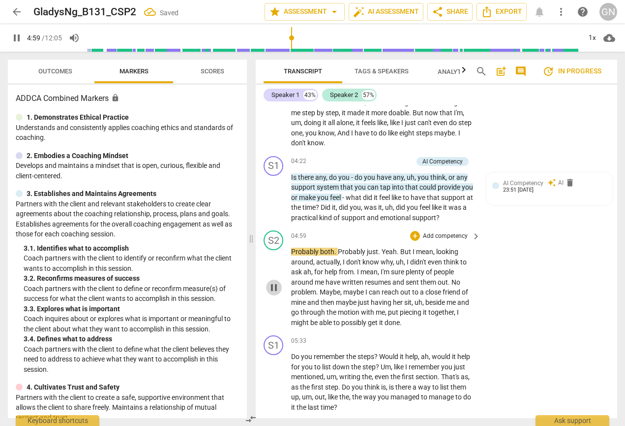
click at [276, 281] on span "pause" at bounding box center [274, 287] width 12 height 12
click at [273, 376] on span "play_arrow" at bounding box center [274, 382] width 12 height 12
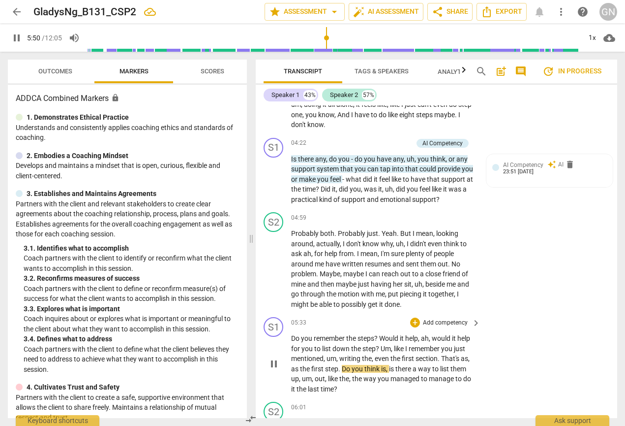
scroll to position [998, 0]
click at [276, 357] on span "pause" at bounding box center [274, 363] width 12 height 12
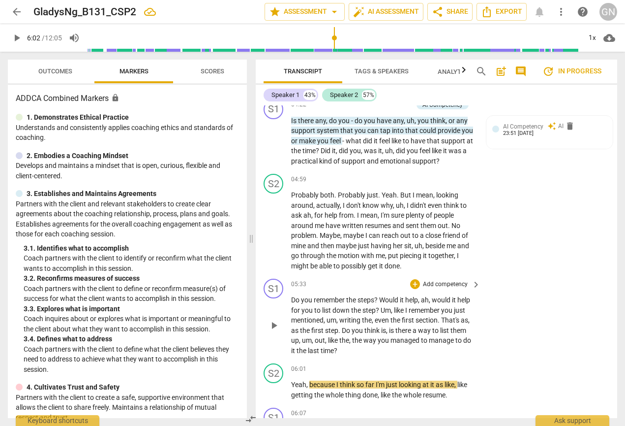
click at [274, 320] on span "play_arrow" at bounding box center [274, 325] width 12 height 12
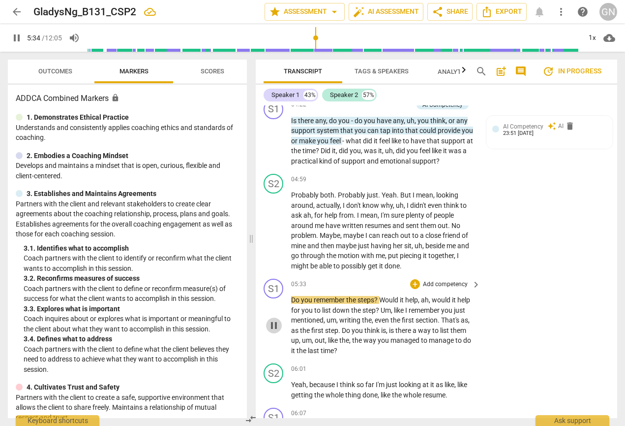
click at [274, 320] on span "pause" at bounding box center [274, 325] width 12 height 12
click at [274, 320] on span "play_arrow" at bounding box center [274, 325] width 12 height 12
click at [274, 320] on span "pause" at bounding box center [274, 325] width 12 height 12
type input "341"
click at [376, 306] on span "?" at bounding box center [378, 310] width 5 height 8
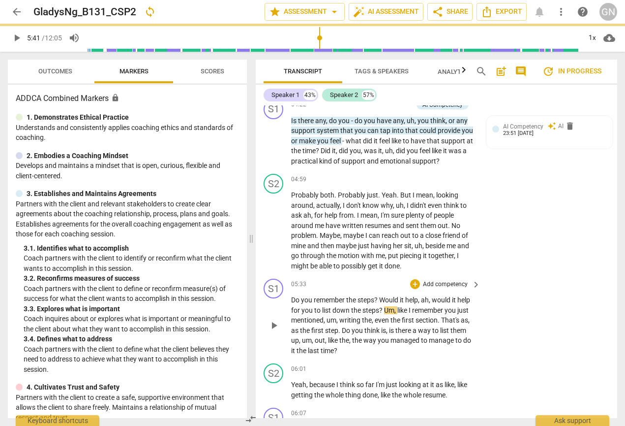
click at [276, 320] on span "play_arrow" at bounding box center [274, 325] width 12 height 12
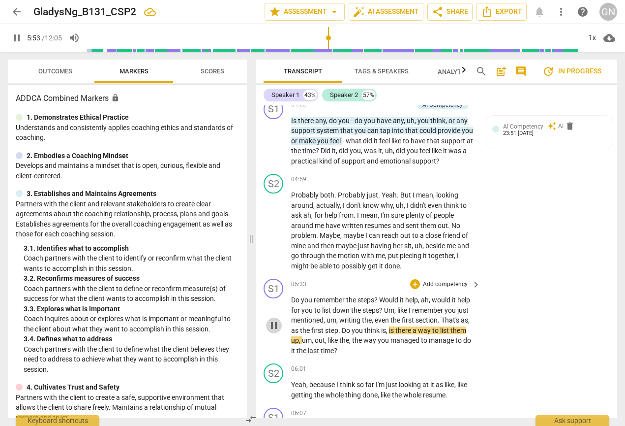
click at [272, 319] on span "pause" at bounding box center [274, 325] width 12 height 12
type input "354"
click at [461, 316] on span "That's" at bounding box center [451, 320] width 20 height 8
click at [274, 319] on span "play_arrow" at bounding box center [274, 325] width 12 height 12
click at [274, 319] on span "pause" at bounding box center [274, 325] width 12 height 12
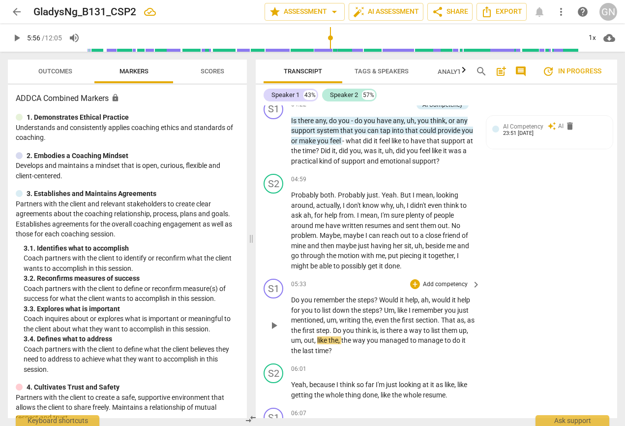
click at [273, 319] on span "play_arrow" at bounding box center [274, 325] width 12 height 12
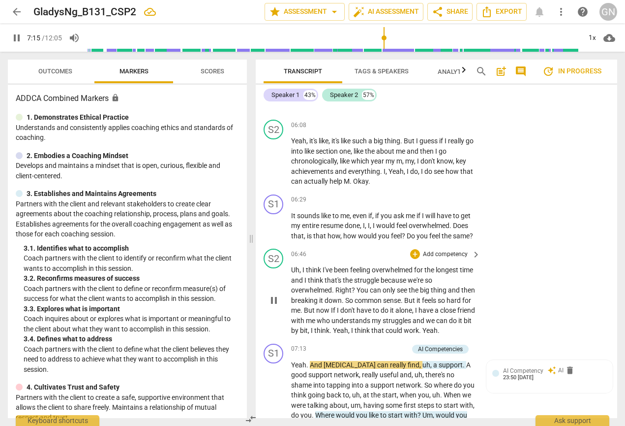
scroll to position [1439, 0]
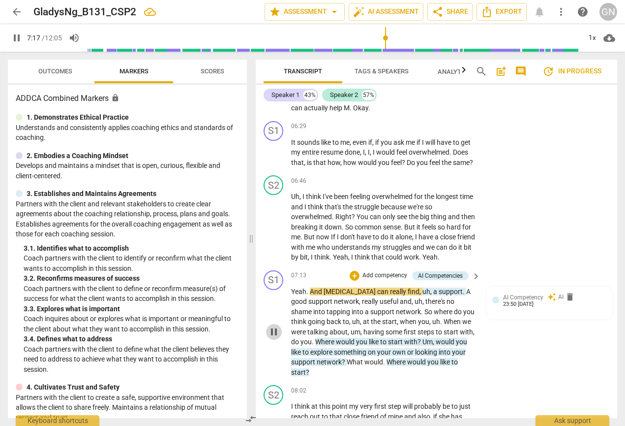
click at [273, 337] on span "pause" at bounding box center [274, 332] width 12 height 12
type input "438"
click at [362, 305] on span "really" at bounding box center [371, 301] width 18 height 8
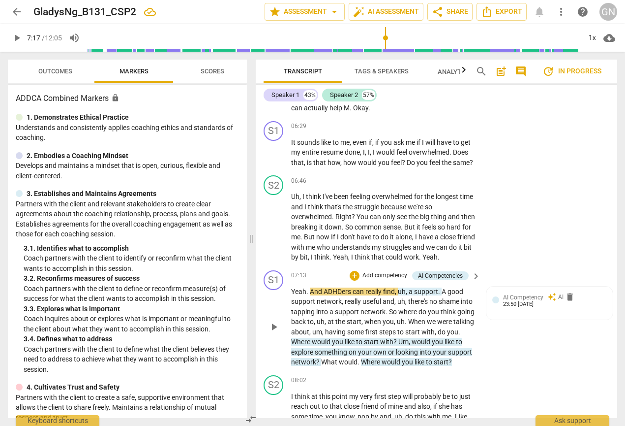
click at [273, 333] on span "play_arrow" at bounding box center [274, 327] width 12 height 12
click at [273, 333] on span "pause" at bounding box center [274, 327] width 12 height 12
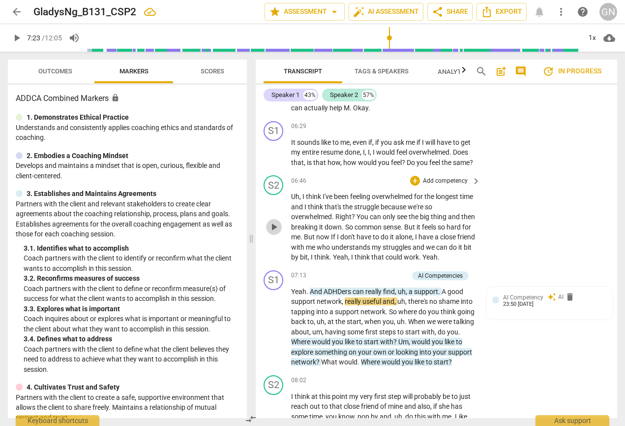
click at [273, 233] on span "play_arrow" at bounding box center [274, 227] width 12 height 12
click at [273, 333] on span "pause" at bounding box center [274, 327] width 12 height 12
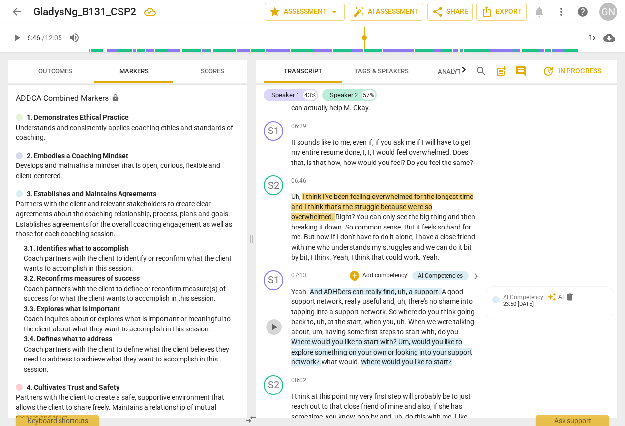
click at [275, 335] on button "play_arrow" at bounding box center [274, 327] width 16 height 16
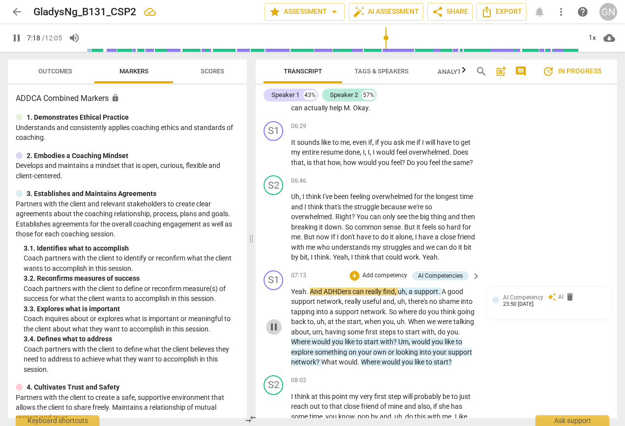
click at [276, 333] on span "pause" at bounding box center [274, 327] width 12 height 12
click at [276, 333] on span "play_arrow" at bounding box center [274, 327] width 12 height 12
click at [276, 333] on span "pause" at bounding box center [274, 327] width 12 height 12
type input "442"
click at [440, 303] on p "Yeah . And ADHDers can really find , uh , a support . A good support network , …" at bounding box center [383, 326] width 184 height 81
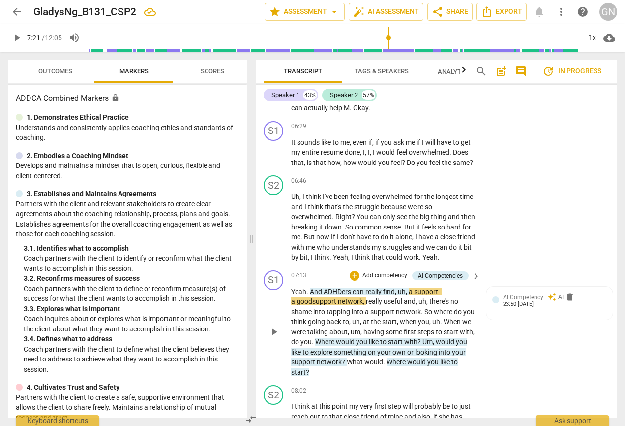
click at [363, 305] on span "," at bounding box center [364, 301] width 3 height 8
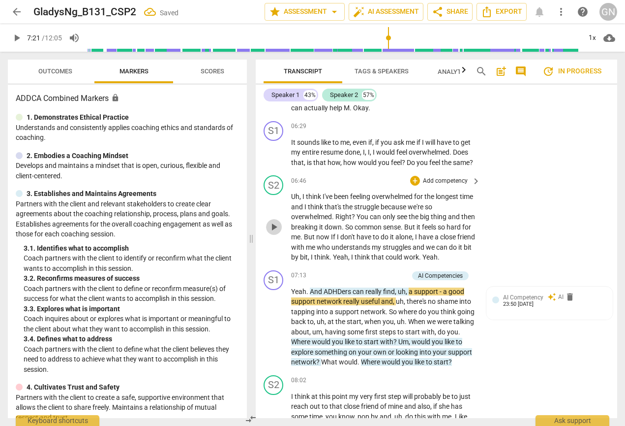
click at [272, 227] on span "play_arrow" at bounding box center [274, 227] width 12 height 12
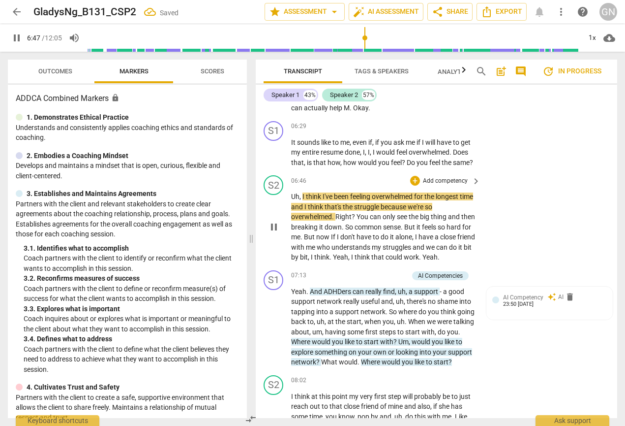
click at [272, 227] on span "pause" at bounding box center [274, 227] width 12 height 12
click at [273, 333] on span "play_arrow" at bounding box center [274, 327] width 12 height 12
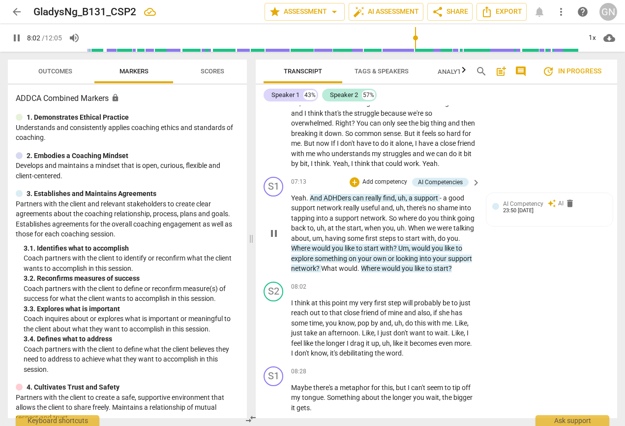
scroll to position [1540, 0]
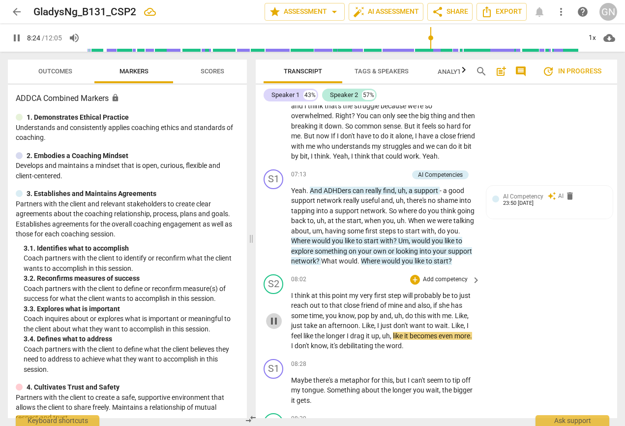
click at [274, 327] on span "pause" at bounding box center [274, 321] width 12 height 12
type input "504"
click at [379, 339] on span "up" at bounding box center [375, 336] width 8 height 8
click at [272, 327] on span "play_arrow" at bounding box center [274, 321] width 12 height 12
click at [272, 327] on span "pause" at bounding box center [274, 321] width 12 height 12
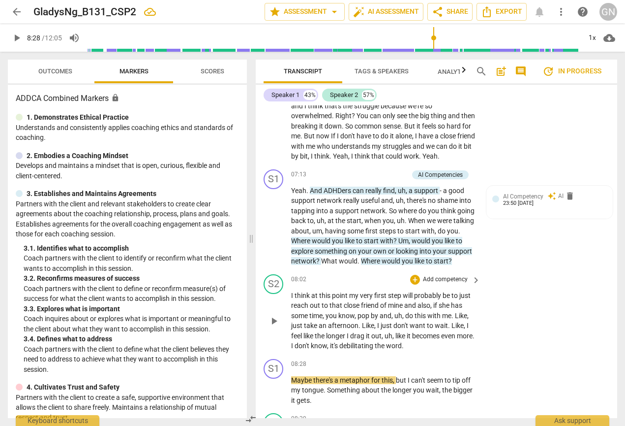
click at [272, 327] on span "play_arrow" at bounding box center [274, 321] width 12 height 12
click at [272, 327] on span "pause" at bounding box center [274, 321] width 12 height 12
type input "509"
click at [402, 349] on span "word" at bounding box center [394, 345] width 16 height 8
click at [339, 349] on span "it's" at bounding box center [334, 345] width 9 height 8
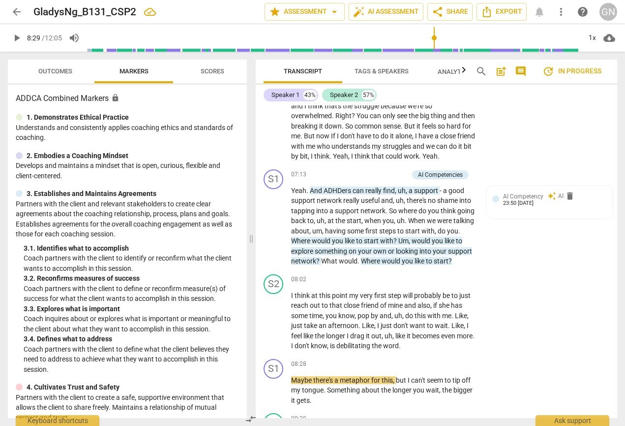
click at [401, 349] on span "." at bounding box center [400, 345] width 2 height 8
click at [336, 349] on span "is" at bounding box center [333, 345] width 6 height 8
click at [428, 351] on p "I think at this point my very first step will probably be to just reach out to …" at bounding box center [383, 320] width 184 height 61
drag, startPoint x: 317, startPoint y: 396, endPoint x: 293, endPoint y: 395, distance: 23.6
click at [293, 395] on p "Maybe there's a metaphor for this , but I can't seem to tip off my tongue . Som…" at bounding box center [383, 390] width 184 height 31
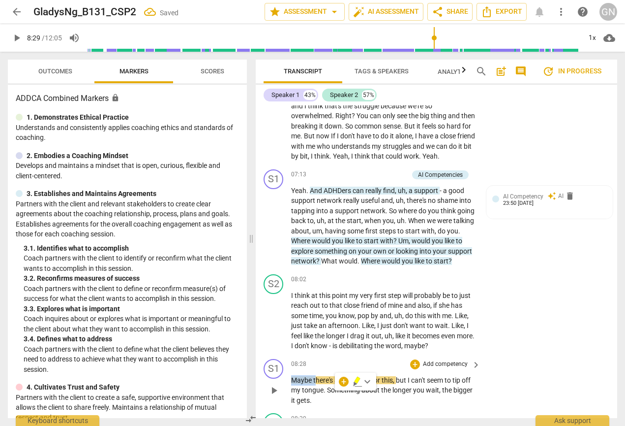
click at [268, 396] on span "play_arrow" at bounding box center [274, 390] width 16 height 12
click at [275, 327] on span "pause" at bounding box center [274, 321] width 12 height 12
click at [275, 327] on span "play_arrow" at bounding box center [274, 321] width 12 height 12
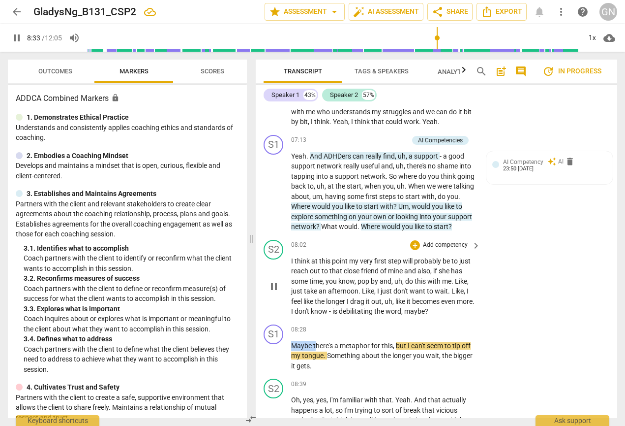
scroll to position [1584, 0]
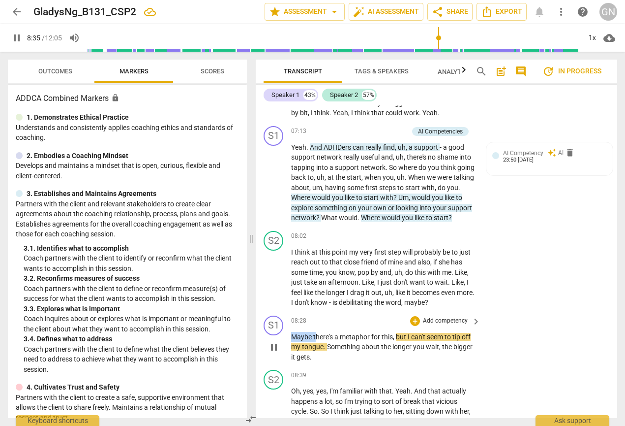
click at [275, 353] on span "pause" at bounding box center [274, 347] width 12 height 12
type input "516"
drag, startPoint x: 316, startPoint y: 349, endPoint x: 283, endPoint y: 348, distance: 33.0
click at [283, 348] on div "S1 play_arrow pause 08:28 + Add competency keyboard_arrow_right Maybe there's a…" at bounding box center [437, 338] width 362 height 55
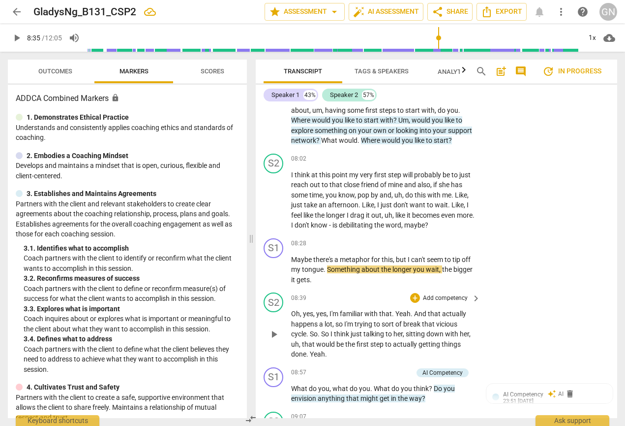
scroll to position [1659, 0]
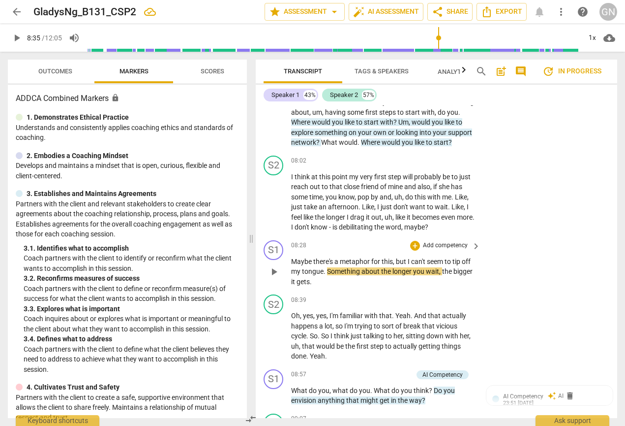
click at [301, 265] on span "Maybe" at bounding box center [302, 261] width 22 height 8
click at [285, 278] on div "play_arrow pause" at bounding box center [278, 272] width 25 height 24
click at [295, 265] on span "Maybe" at bounding box center [302, 261] width 22 height 8
click at [320, 265] on span "there's" at bounding box center [323, 261] width 21 height 8
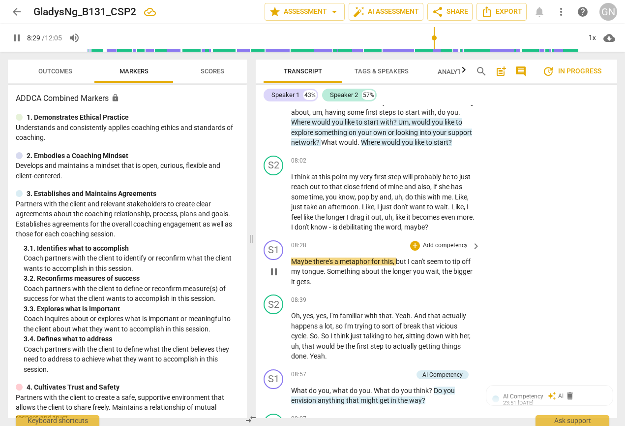
click at [318, 265] on span "there's" at bounding box center [323, 261] width 21 height 8
click at [315, 265] on span "there's" at bounding box center [323, 261] width 21 height 8
type input "511"
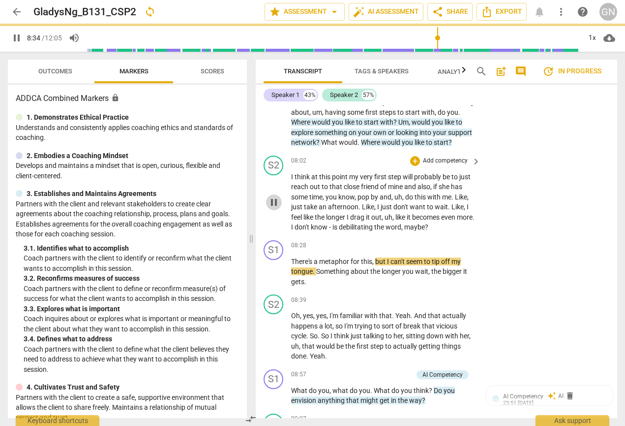
click at [273, 208] on span "pause" at bounding box center [274, 202] width 12 height 12
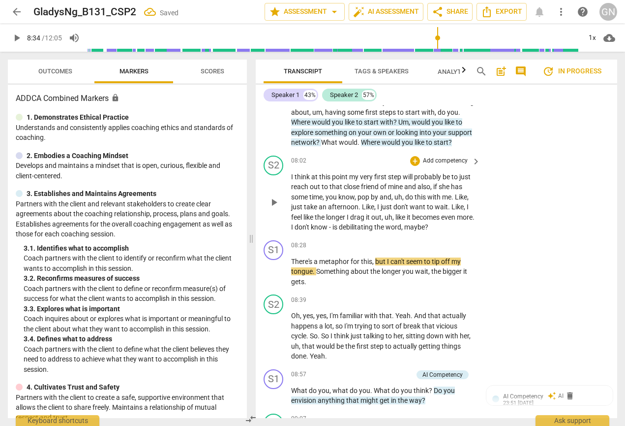
click at [273, 208] on span "play_arrow" at bounding box center [274, 202] width 12 height 12
click at [274, 277] on span "pause" at bounding box center [274, 272] width 12 height 12
type input "516"
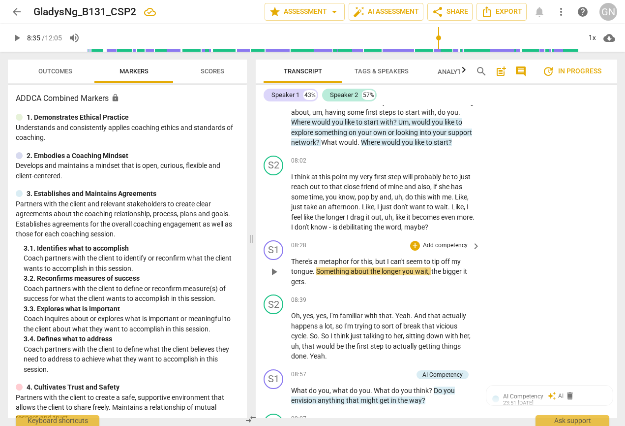
click at [432, 265] on span "to" at bounding box center [428, 261] width 8 height 8
click at [276, 277] on span "play_arrow" at bounding box center [274, 272] width 12 height 12
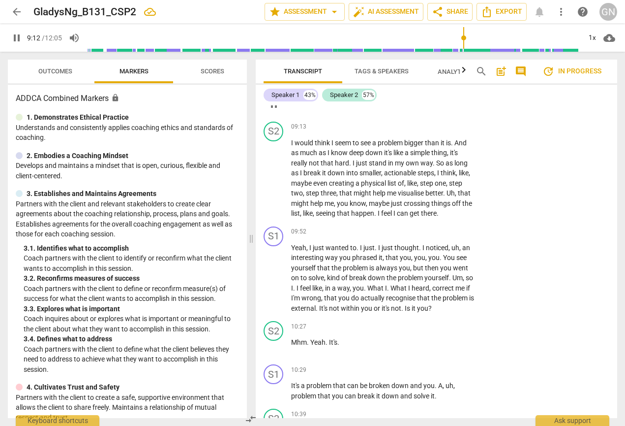
scroll to position [2044, 0]
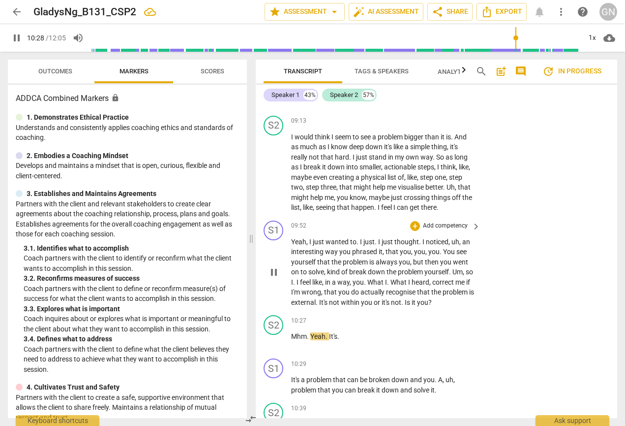
click at [274, 278] on span "pause" at bounding box center [274, 272] width 12 height 12
type input "629"
click at [382, 306] on span "or" at bounding box center [378, 302] width 8 height 8
drag, startPoint x: 408, startPoint y: 309, endPoint x: 444, endPoint y: 311, distance: 36.0
click at [444, 307] on p "Yeah , I just wanted to . I just . I just thought . I noticed , uh , an interes…" at bounding box center [383, 272] width 184 height 71
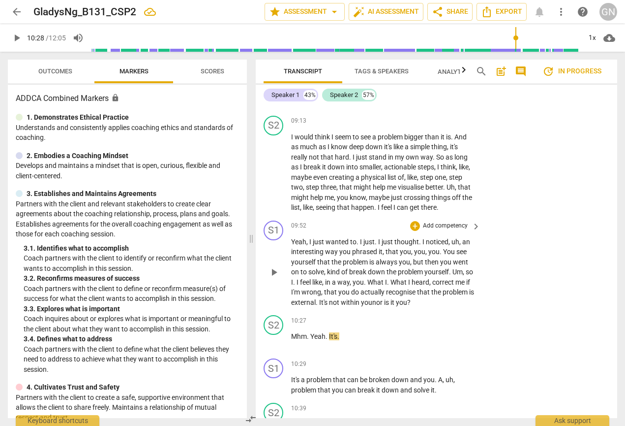
click at [272, 277] on div "S1 play_arrow pause 00:00 + Add competency keyboard_arrow_right Hi , Bonnie . S…" at bounding box center [437, 261] width 362 height 312
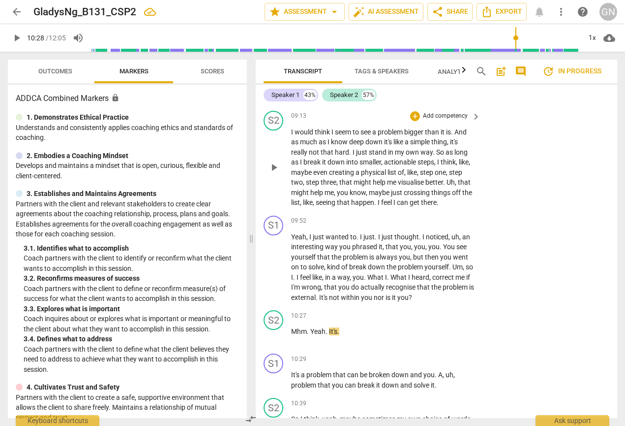
scroll to position [2048, 0]
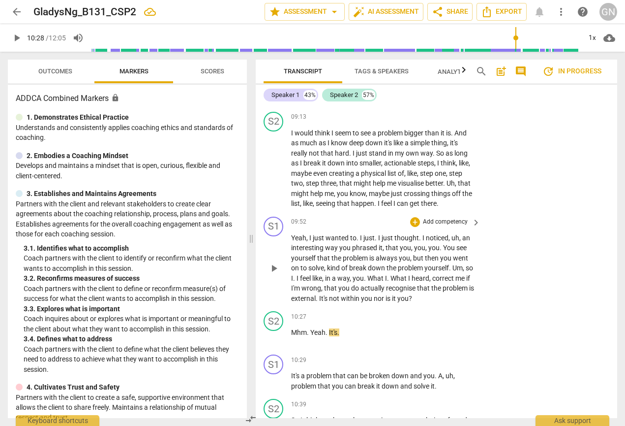
click at [269, 274] on span "play_arrow" at bounding box center [274, 268] width 12 height 12
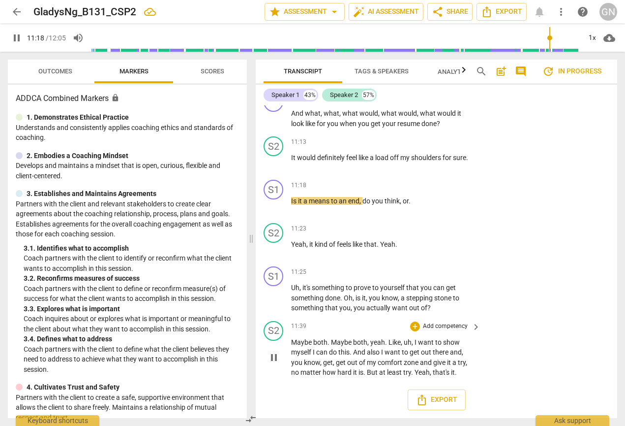
scroll to position [2443, 0]
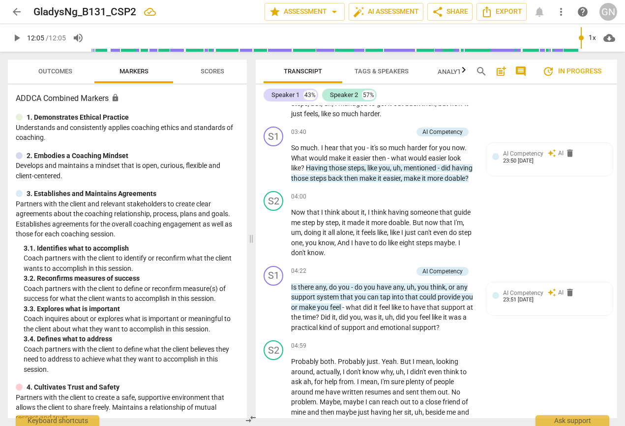
type input "725"
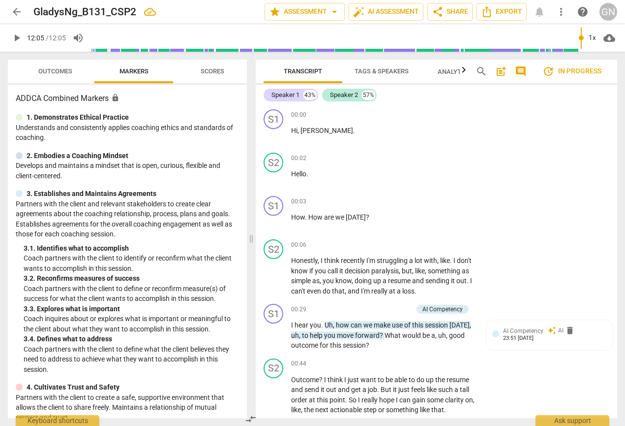
scroll to position [0, 0]
click at [334, 11] on span "arrow_drop_down" at bounding box center [335, 12] width 12 height 12
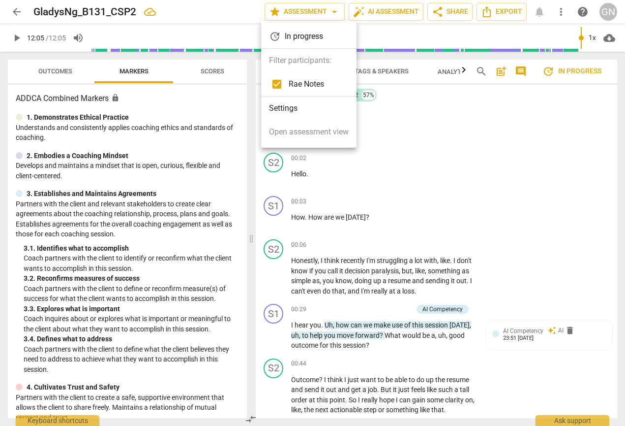
click at [287, 106] on li "Settings" at bounding box center [308, 108] width 95 height 24
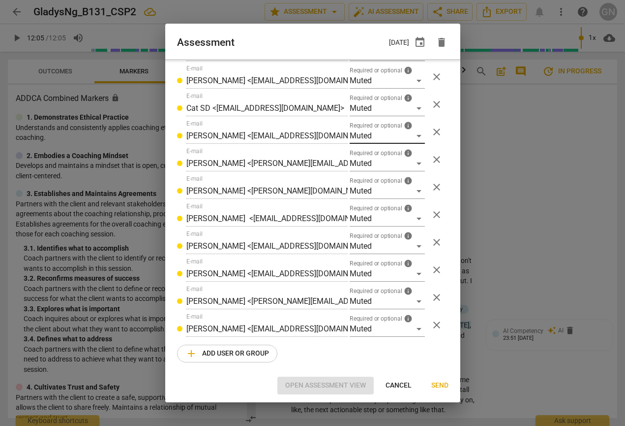
scroll to position [627, 0]
click at [530, 221] on div at bounding box center [312, 213] width 625 height 426
radio input "false"
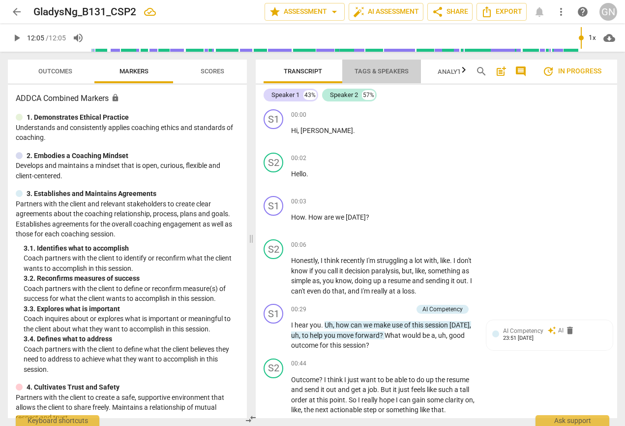
click at [375, 69] on span "Tags & Speakers" at bounding box center [382, 70] width 54 height 7
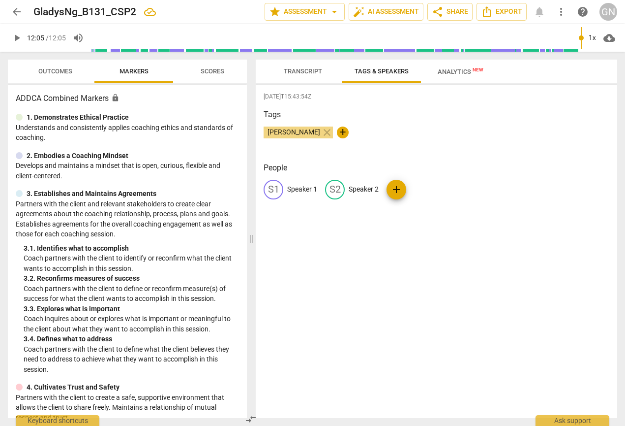
click at [290, 68] on span "Transcript" at bounding box center [303, 70] width 38 height 7
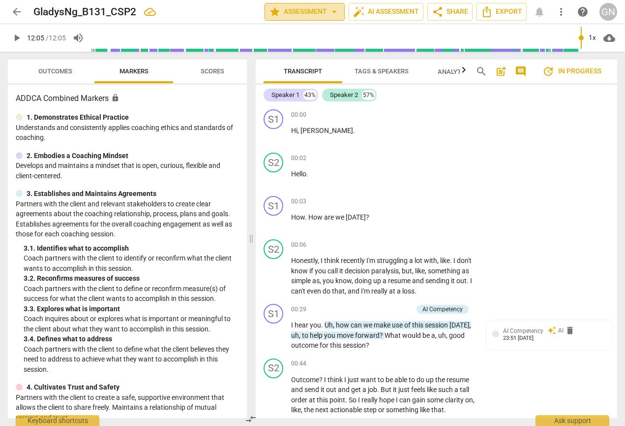
click at [332, 13] on span "arrow_drop_down" at bounding box center [335, 12] width 12 height 12
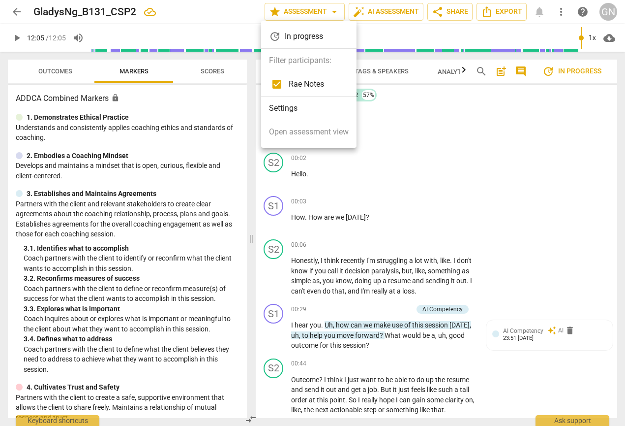
click at [513, 15] on div at bounding box center [312, 213] width 625 height 426
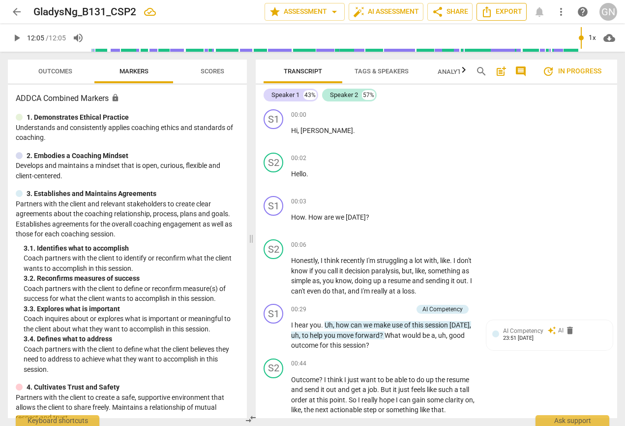
click at [507, 15] on span "Export" at bounding box center [501, 12] width 41 height 12
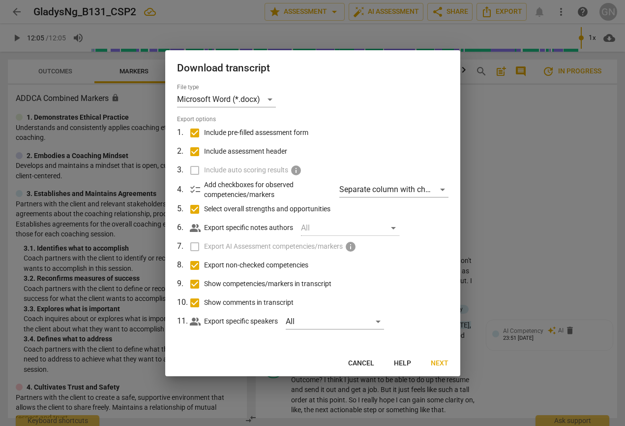
click at [439, 358] on span "Next" at bounding box center [440, 363] width 18 height 10
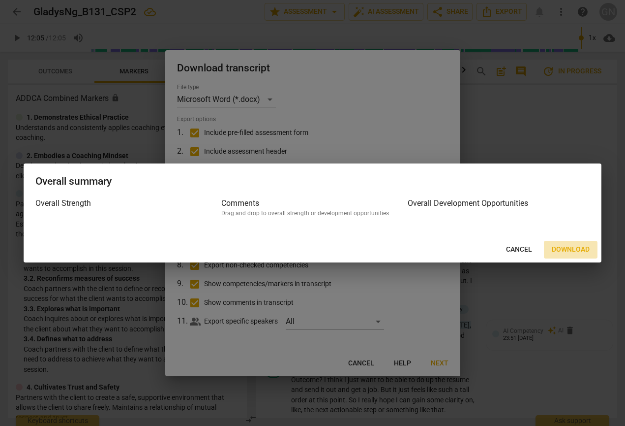
click at [566, 249] on span "Download" at bounding box center [571, 250] width 38 height 10
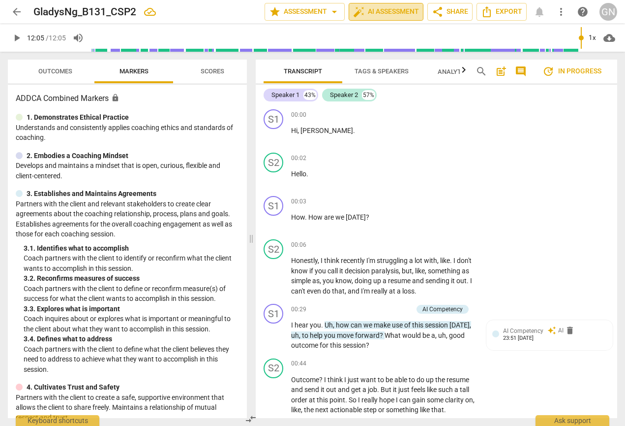
click at [370, 16] on span "auto_fix_high AI Assessment" at bounding box center [386, 12] width 66 height 12
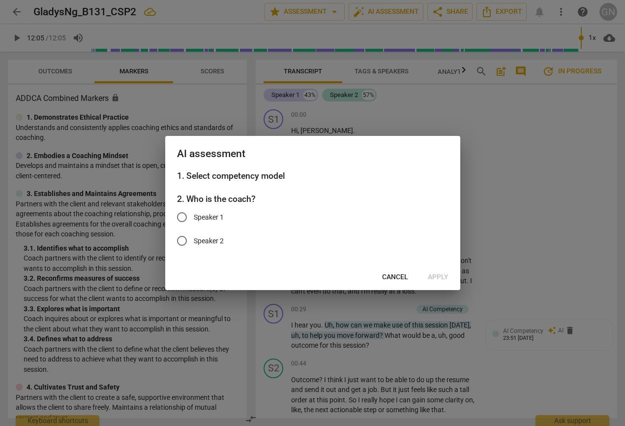
click at [238, 215] on label "Speaker 1" at bounding box center [305, 217] width 271 height 24
click at [194, 215] on input "Speaker 1" at bounding box center [182, 217] width 24 height 24
radio input "true"
click at [434, 275] on span "Apply" at bounding box center [438, 277] width 21 height 10
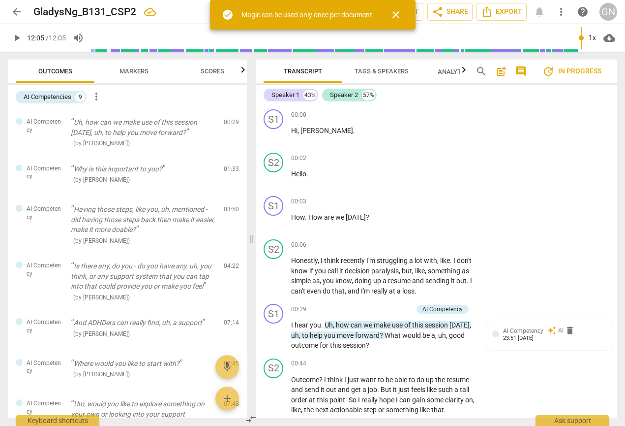
click at [392, 16] on span "close" at bounding box center [396, 15] width 12 height 12
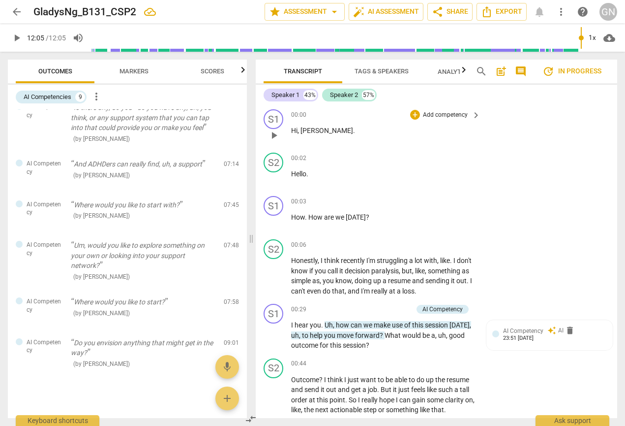
scroll to position [0, 0]
click at [330, 10] on span "arrow_drop_down" at bounding box center [335, 12] width 12 height 12
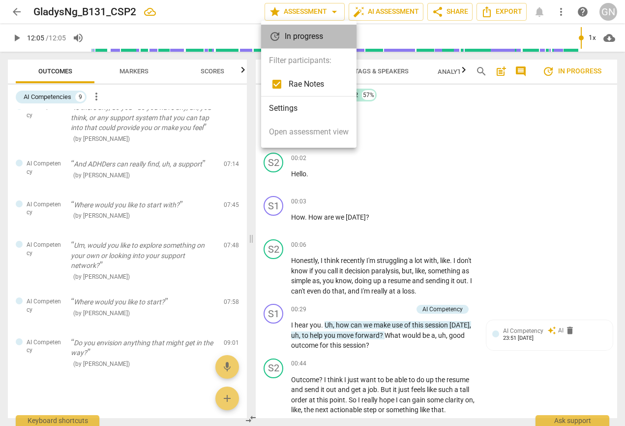
click at [323, 41] on div "update In progress" at bounding box center [308, 37] width 95 height 24
click at [22, 14] on div at bounding box center [312, 213] width 625 height 426
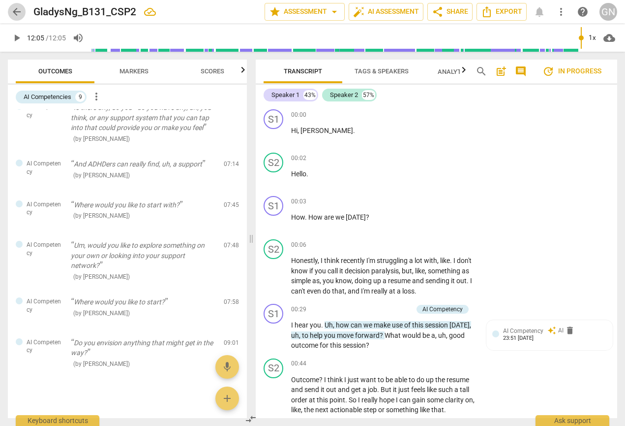
click at [12, 10] on span "arrow_back" at bounding box center [17, 12] width 12 height 12
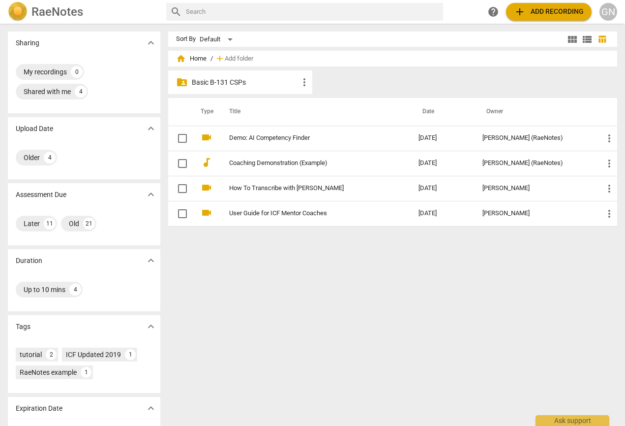
click at [246, 89] on div "folder_shared Basic B-131 CSPs more_vert" at bounding box center [240, 82] width 145 height 24
click at [231, 82] on p "Basic B-131 CSPs" at bounding box center [245, 82] width 107 height 10
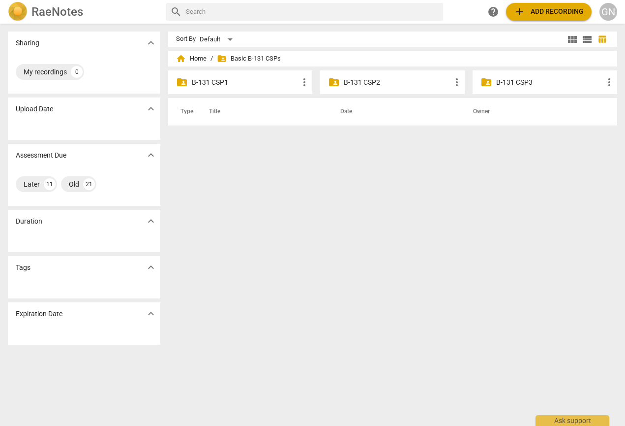
click at [228, 82] on p "B-131 CSP1" at bounding box center [245, 82] width 107 height 10
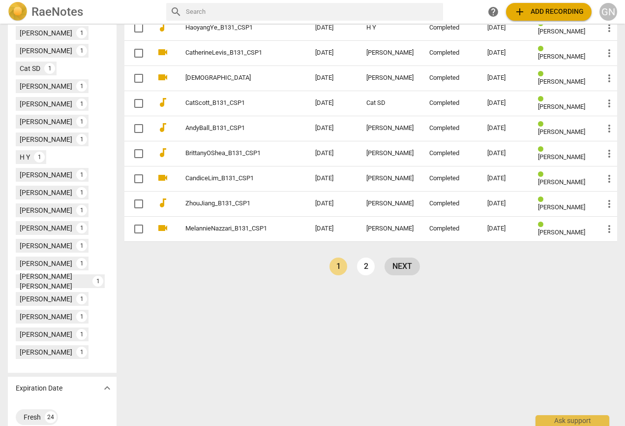
scroll to position [358, 0]
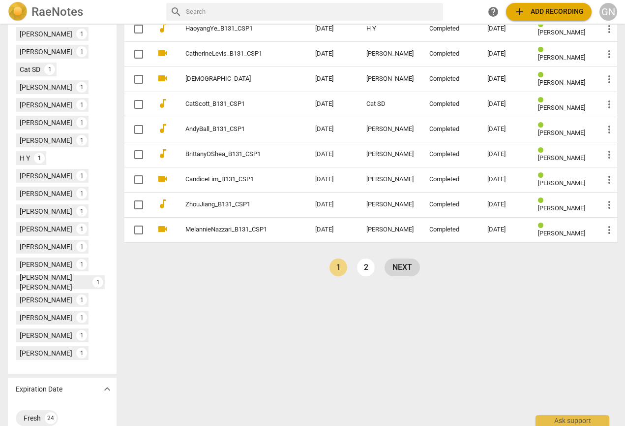
click at [394, 269] on link "next" at bounding box center [402, 267] width 35 height 18
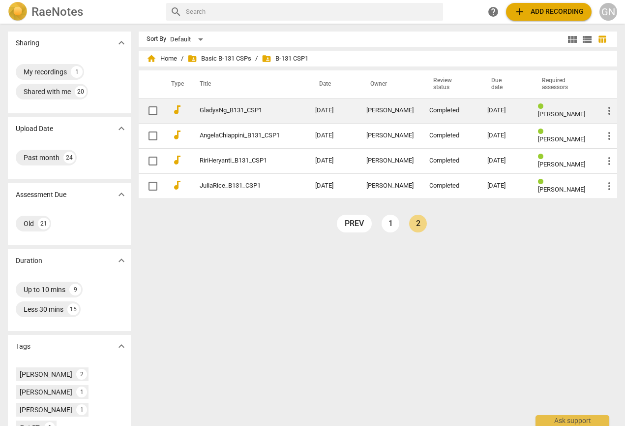
click at [250, 110] on link "GladysNg_B131_CSP1" at bounding box center [240, 110] width 80 height 7
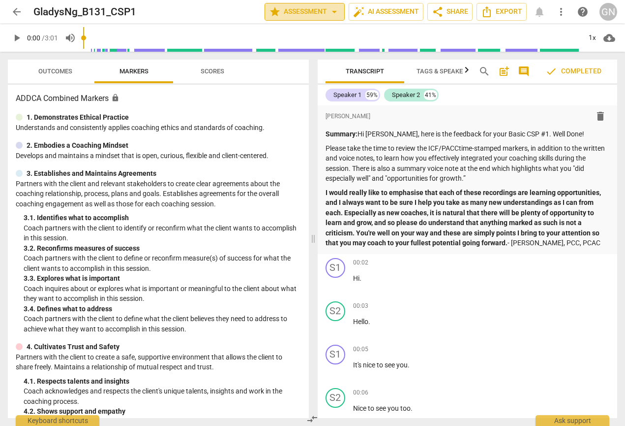
click at [335, 8] on span "arrow_drop_down" at bounding box center [335, 12] width 12 height 12
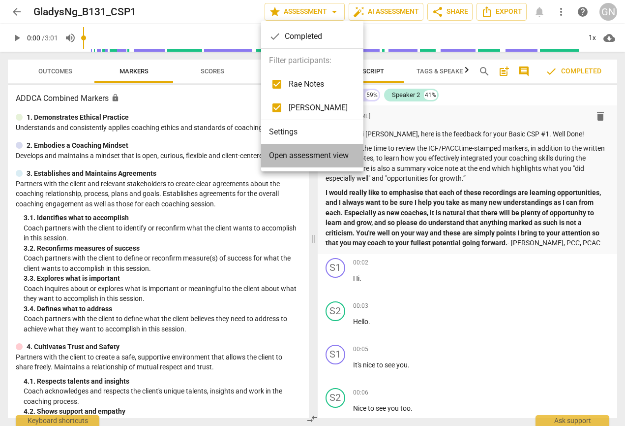
click at [317, 161] on span "Open assessment view" at bounding box center [309, 156] width 80 height 12
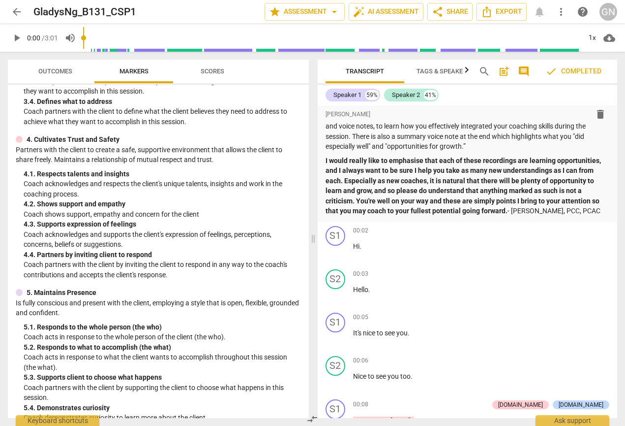
scroll to position [215, 0]
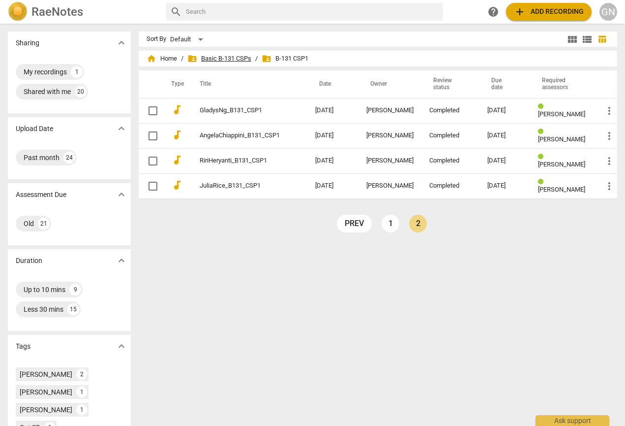
click at [214, 58] on span "folder_shared Basic B-131 CSPs" at bounding box center [219, 59] width 64 height 10
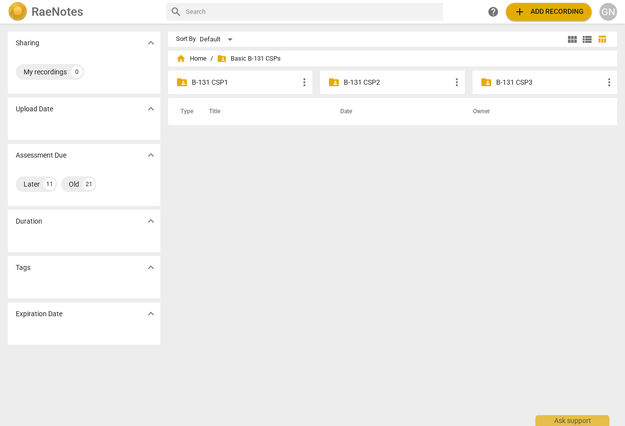
click at [374, 78] on p "B-131 CSP2" at bounding box center [397, 82] width 107 height 10
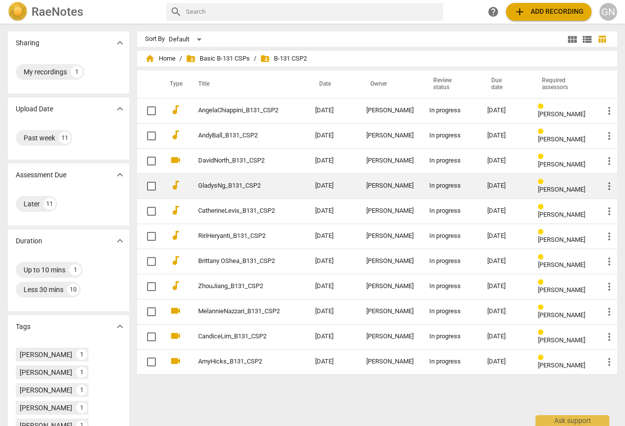
click at [306, 187] on td "GladysNg_B131_CSP2" at bounding box center [246, 185] width 121 height 25
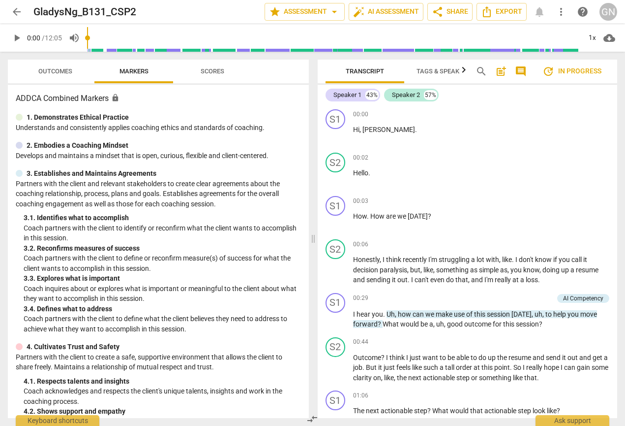
click at [19, 115] on div at bounding box center [19, 117] width 7 height 7
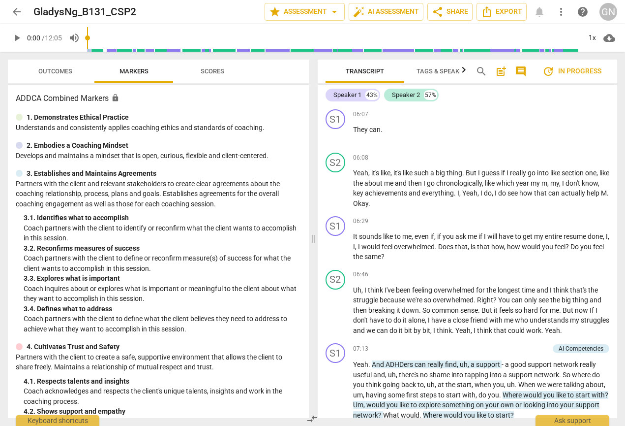
scroll to position [1134, 0]
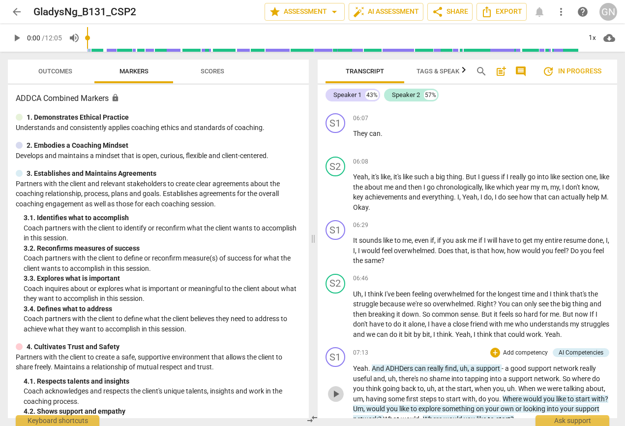
click at [332, 388] on span "play_arrow" at bounding box center [336, 394] width 12 height 12
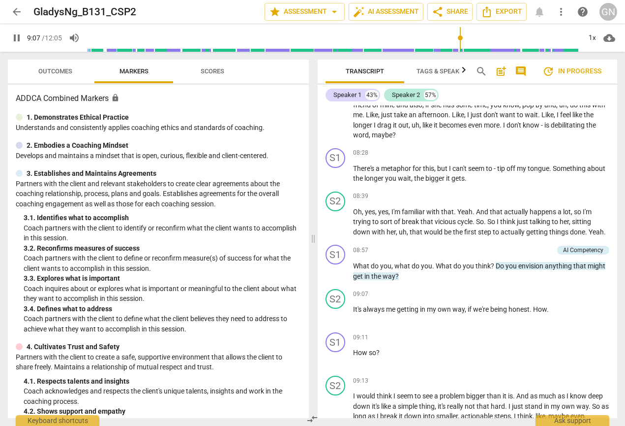
scroll to position [0, 0]
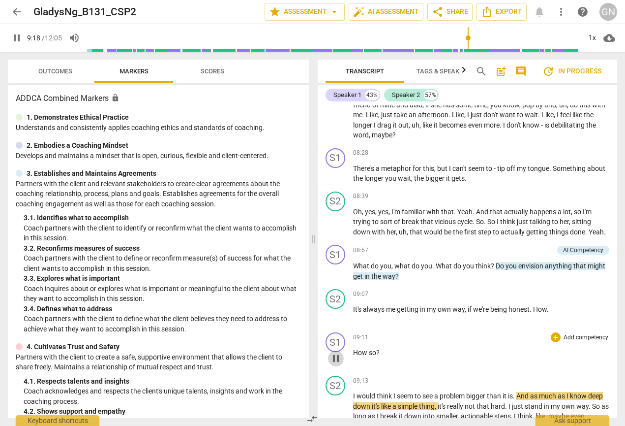
click at [336, 352] on span "pause" at bounding box center [336, 358] width 12 height 12
click at [545, 305] on span "How" at bounding box center [540, 309] width 14 height 8
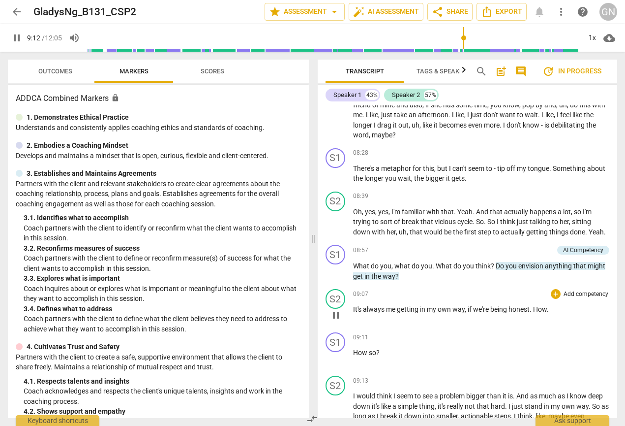
click at [334, 309] on span "pause" at bounding box center [336, 315] width 12 height 12
type input "553"
click at [549, 305] on span "." at bounding box center [548, 309] width 2 height 8
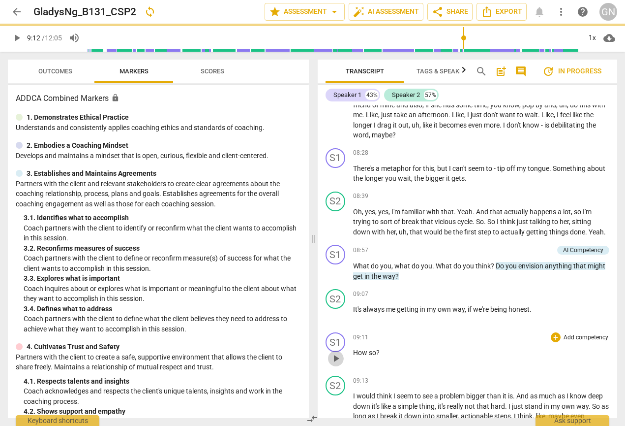
click at [333, 352] on span "play_arrow" at bounding box center [336, 358] width 12 height 12
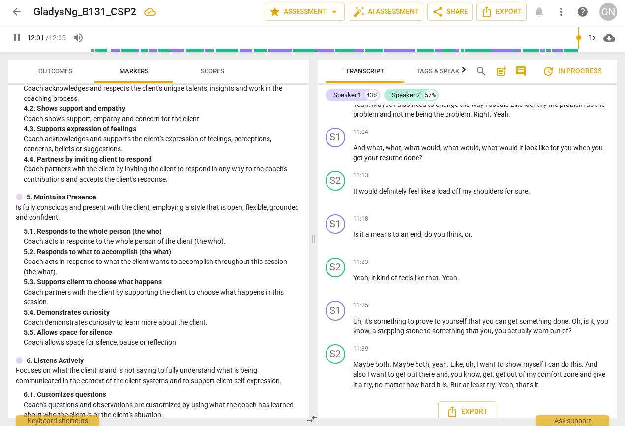
scroll to position [378, 0]
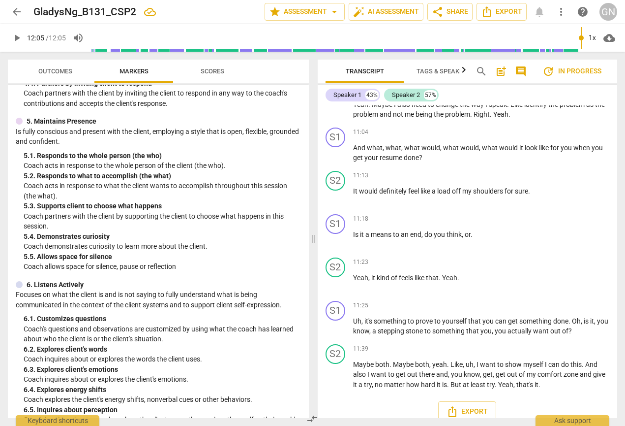
click at [475, 393] on div "Export" at bounding box center [468, 411] width 300 height 36
type input "725"
click at [476, 405] on span "Export" at bounding box center [467, 411] width 41 height 12
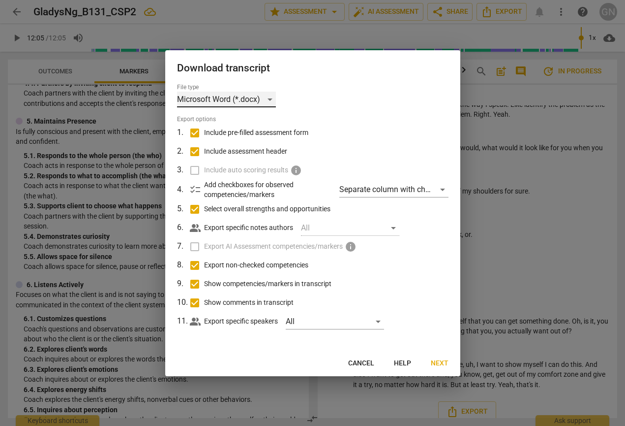
click at [253, 107] on div "Microsoft Word (*.docx)" at bounding box center [226, 100] width 99 height 16
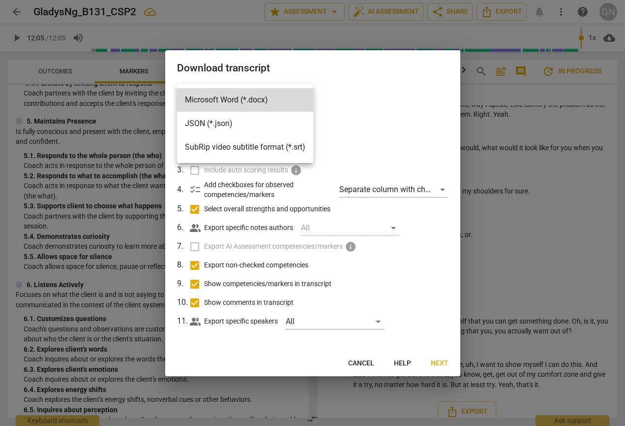
click at [385, 118] on div at bounding box center [312, 213] width 625 height 426
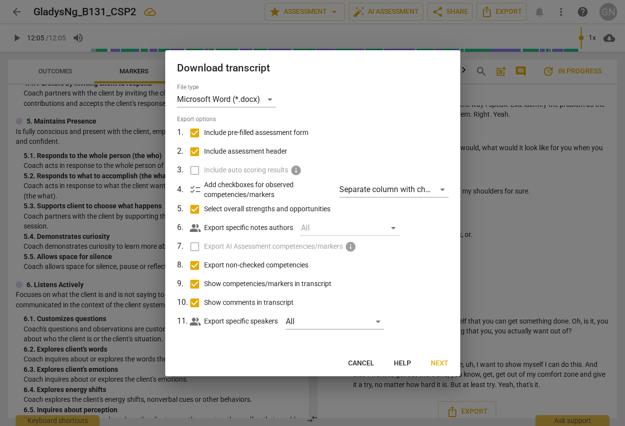
click at [248, 168] on span "Include auto scoring results" at bounding box center [246, 170] width 84 height 10
click at [436, 362] on span "Next" at bounding box center [440, 363] width 18 height 10
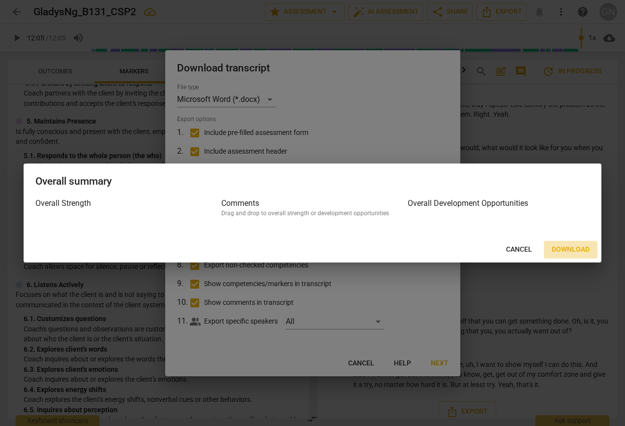
click at [566, 254] on button "Download" at bounding box center [571, 250] width 54 height 18
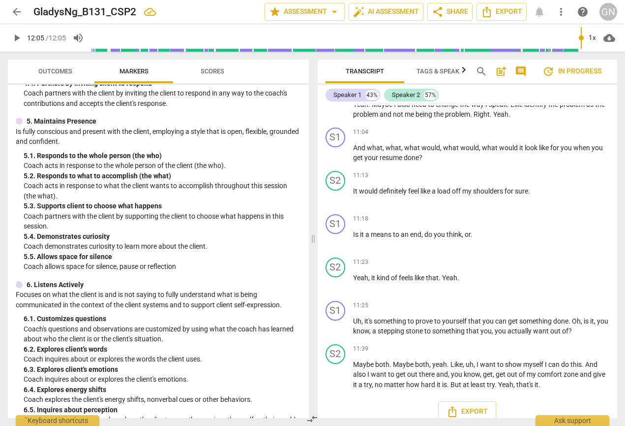
click at [21, 14] on span "arrow_back" at bounding box center [17, 12] width 12 height 12
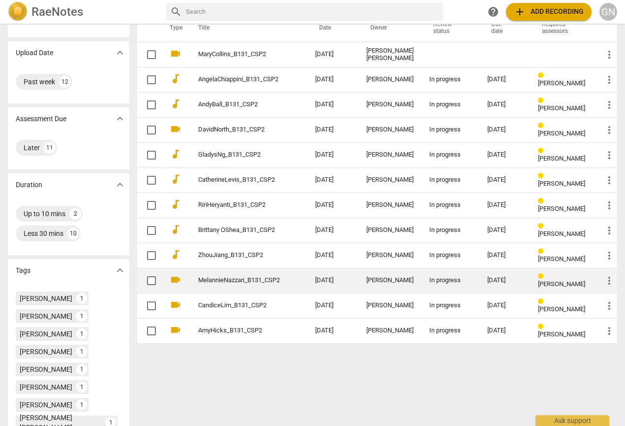
scroll to position [55, 0]
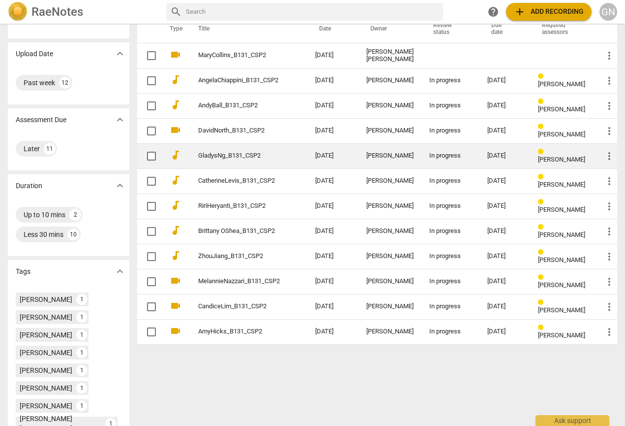
click at [285, 155] on td "GladysNg_B131_CSP2" at bounding box center [246, 155] width 121 height 25
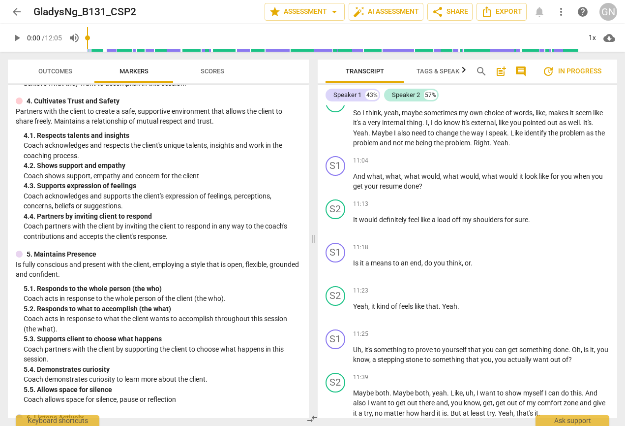
scroll to position [351, 0]
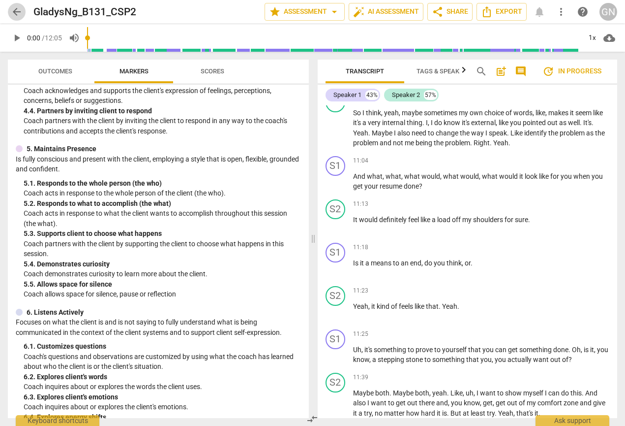
click at [19, 17] on span "arrow_back" at bounding box center [17, 12] width 12 height 12
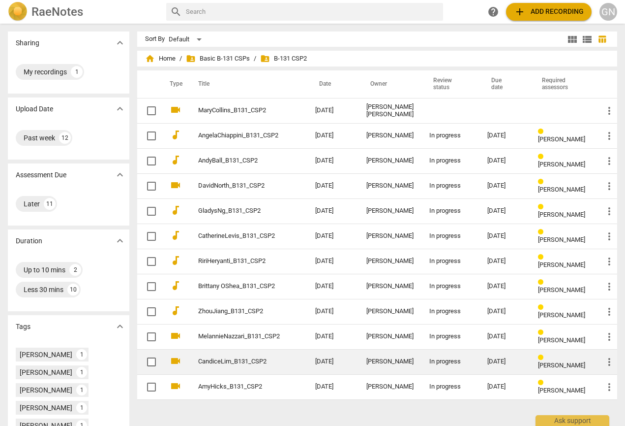
click at [311, 355] on td "[DATE]" at bounding box center [332, 361] width 51 height 25
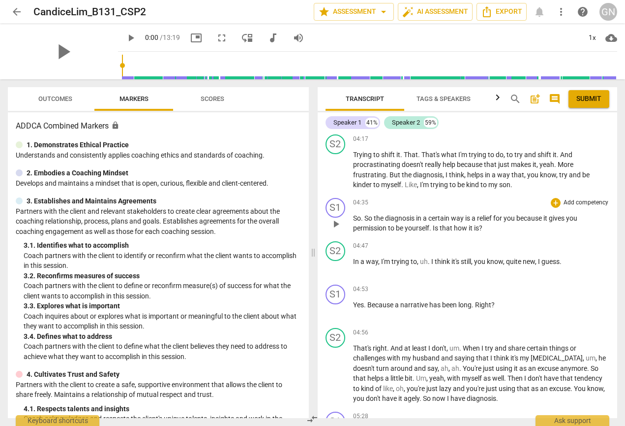
scroll to position [1457, 0]
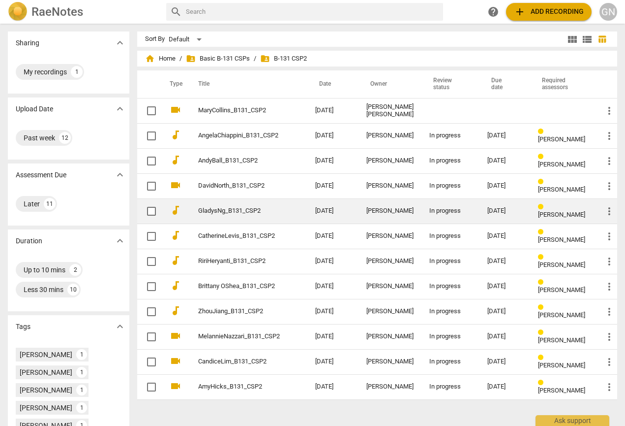
click at [306, 218] on td "GladysNg_B131_CSP2" at bounding box center [246, 210] width 121 height 25
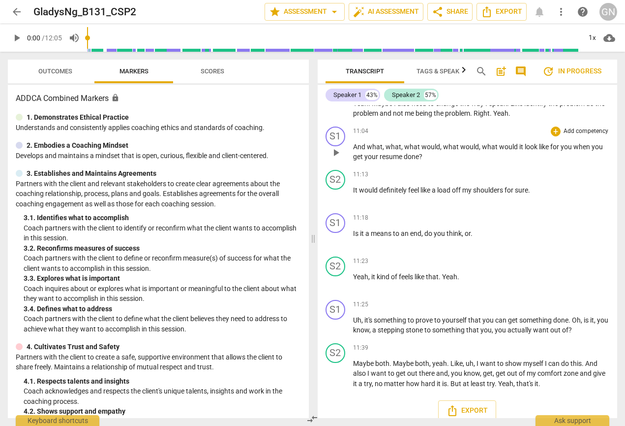
scroll to position [2047, 0]
click at [22, 10] on span "arrow_back" at bounding box center [17, 12] width 12 height 12
